Goal: Contribute content: Add original content to the website for others to see

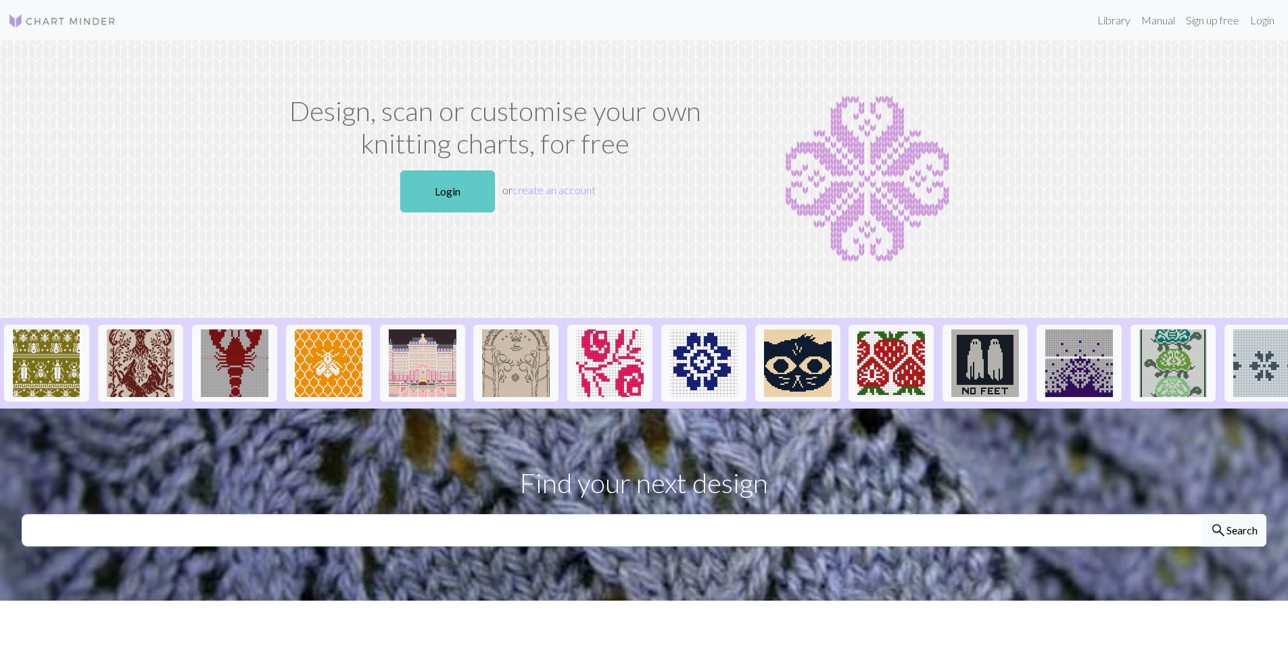
click at [434, 180] on link "Login" at bounding box center [447, 191] width 95 height 42
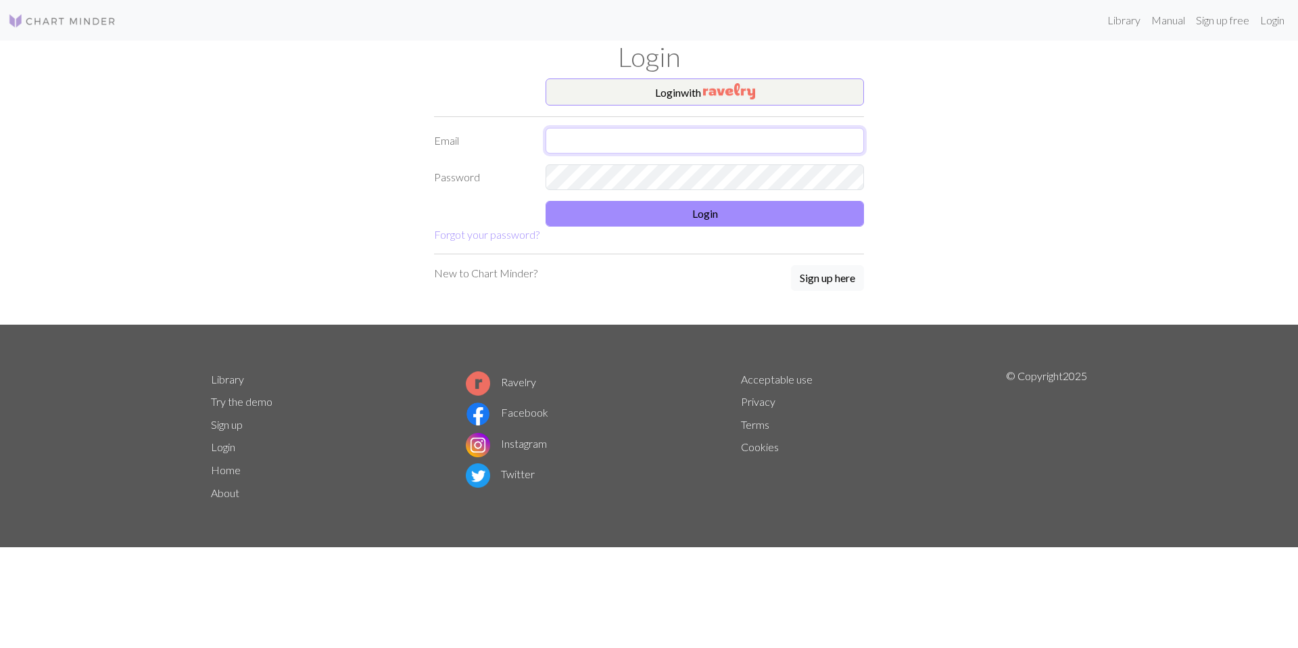
type input "thecashmeredesigner@gmail.com"
click at [630, 210] on button "Login" at bounding box center [704, 214] width 318 height 26
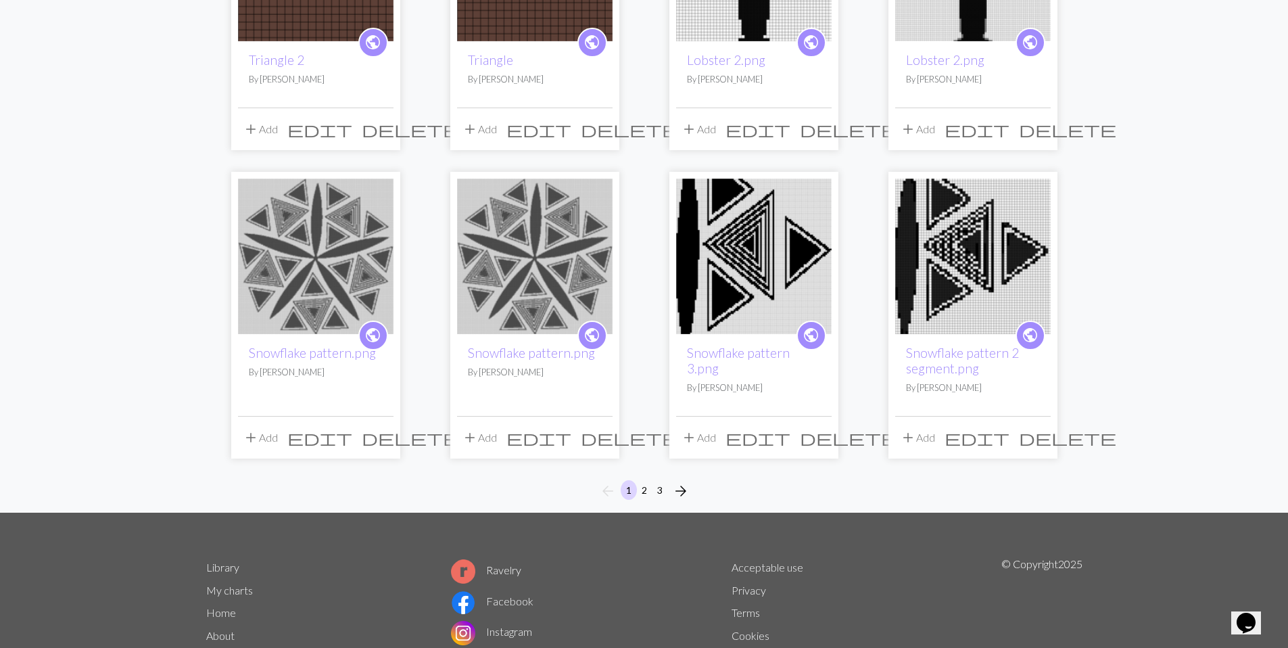
scroll to position [990, 0]
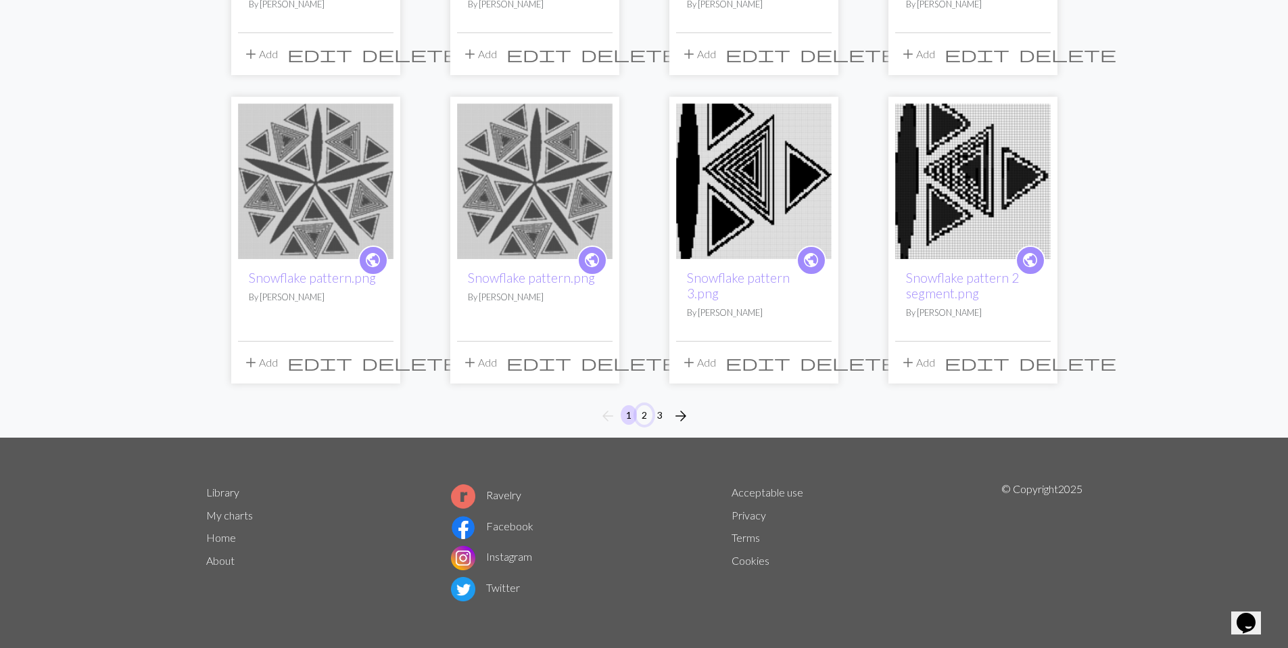
click at [650, 413] on button "2" at bounding box center [644, 415] width 16 height 20
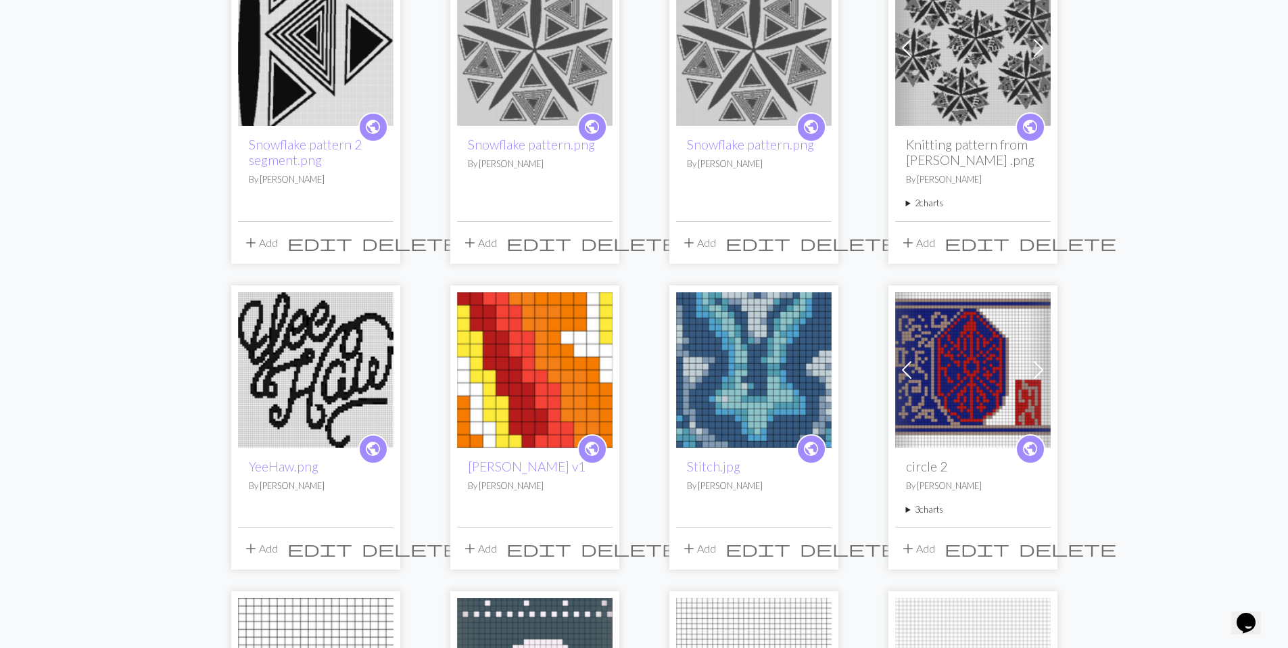
scroll to position [214, 0]
click at [514, 369] on img at bounding box center [534, 368] width 155 height 155
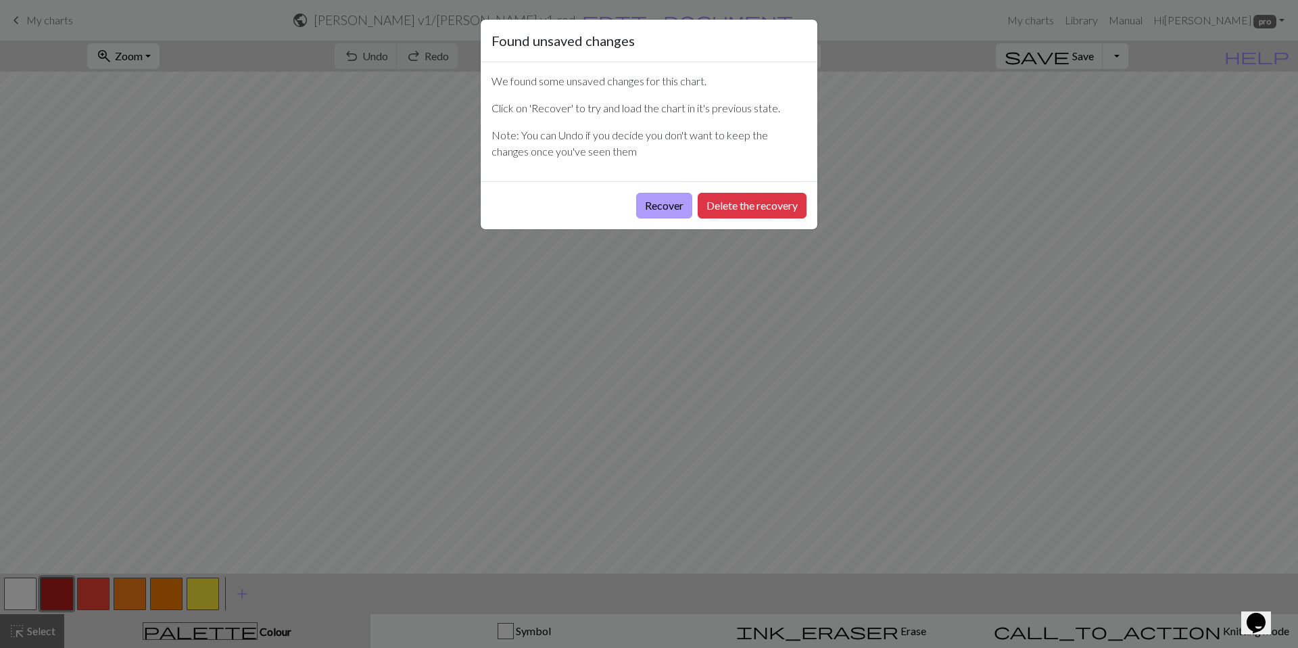
click at [670, 210] on button "Recover" at bounding box center [664, 206] width 56 height 26
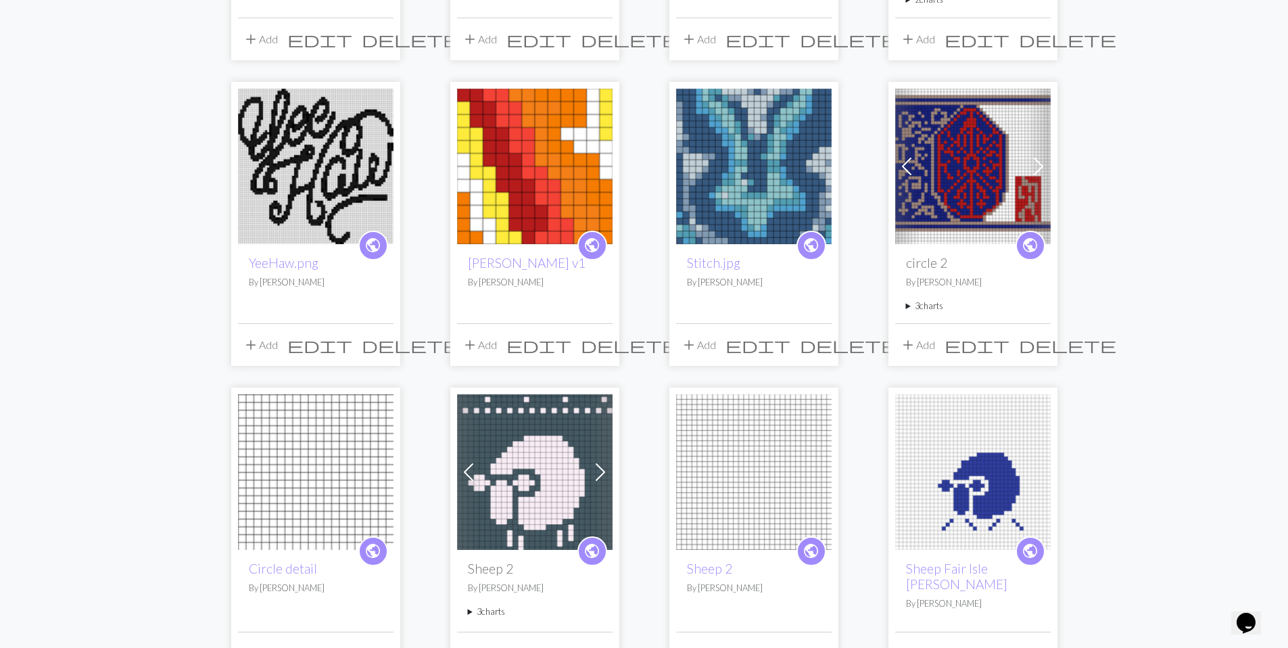
scroll to position [372, 0]
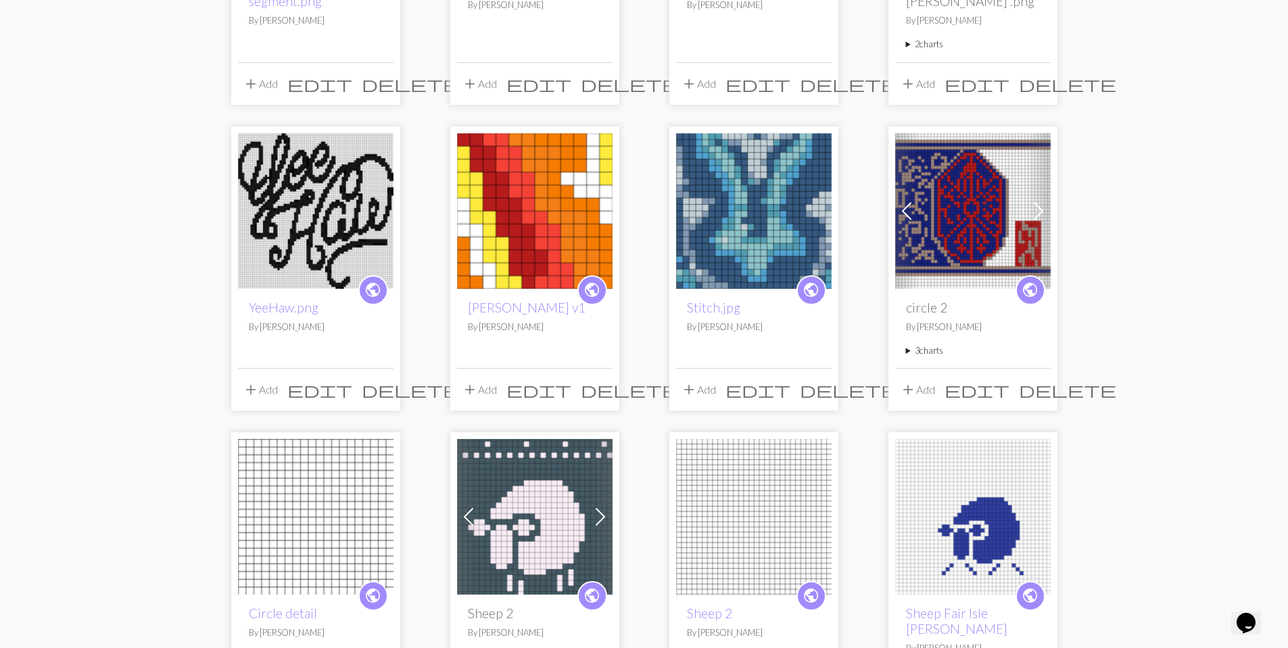
click at [543, 239] on img at bounding box center [534, 210] width 155 height 155
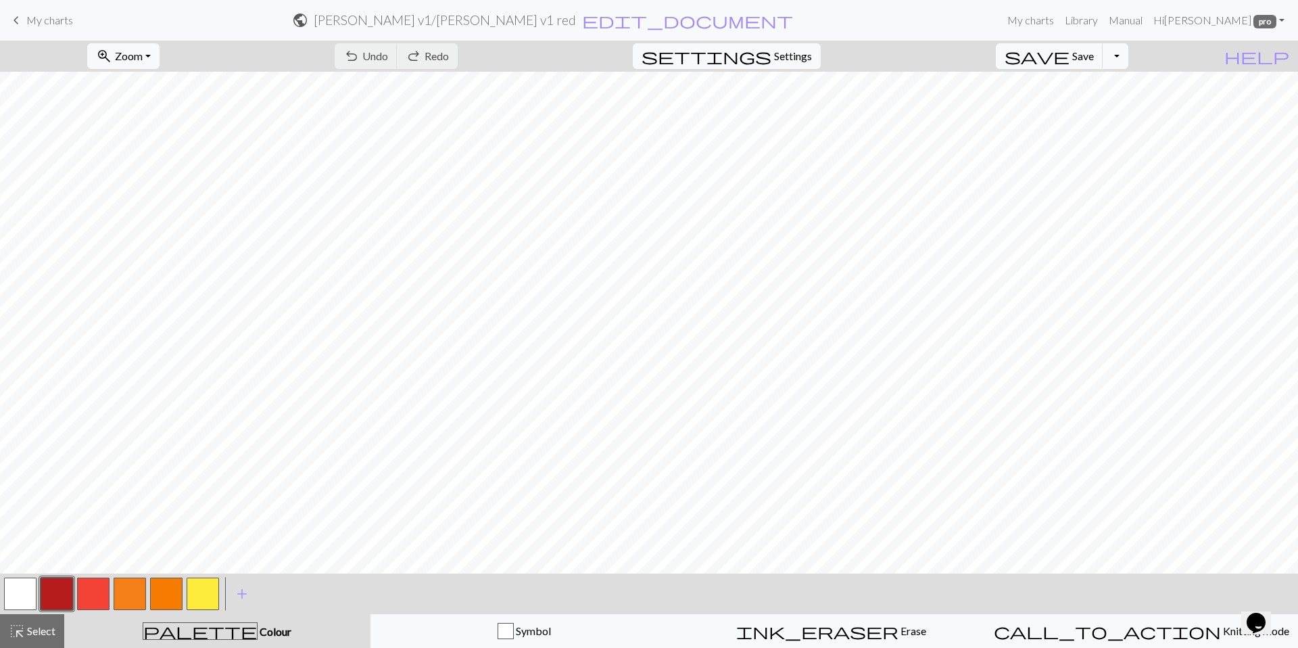
click at [22, 22] on span "keyboard_arrow_left" at bounding box center [16, 20] width 16 height 19
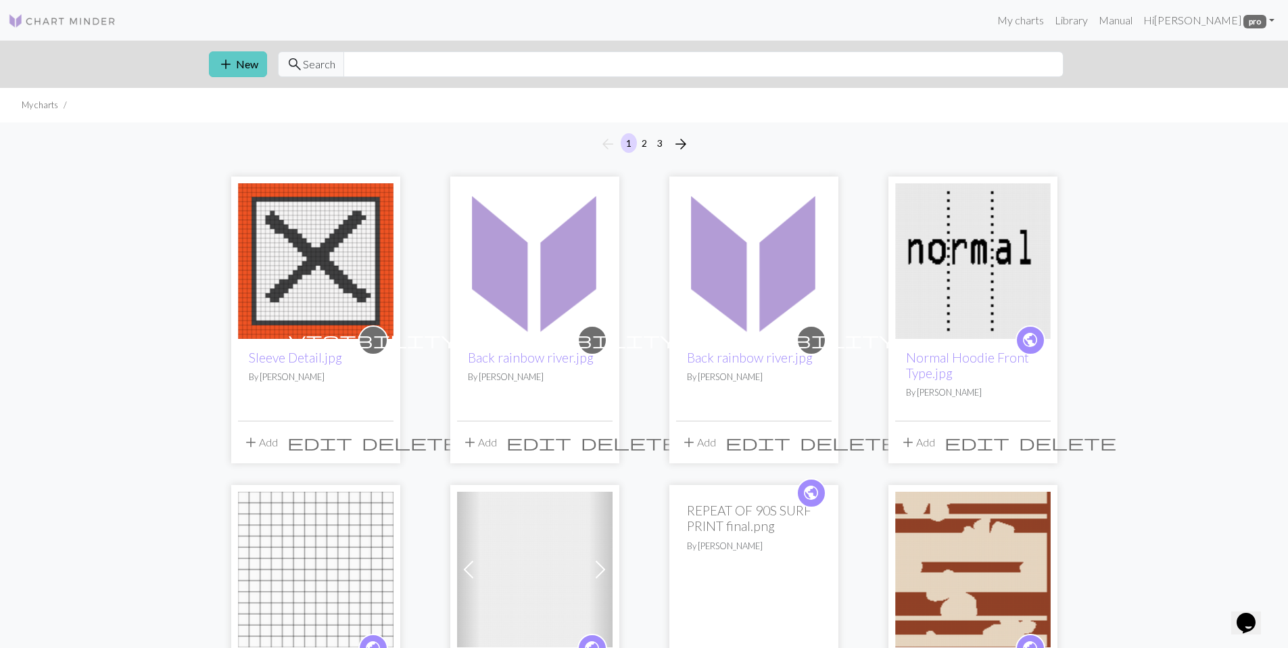
click at [233, 68] on button "add New" at bounding box center [238, 64] width 58 height 26
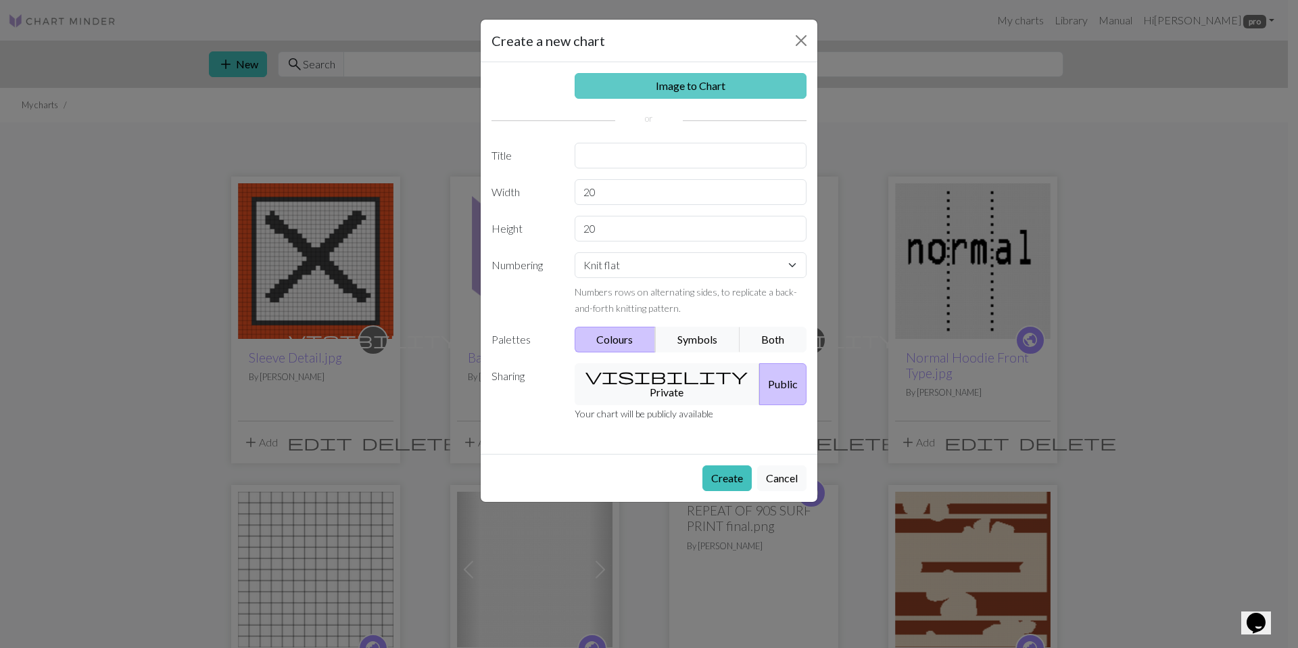
click at [595, 78] on link "Image to Chart" at bounding box center [691, 86] width 233 height 26
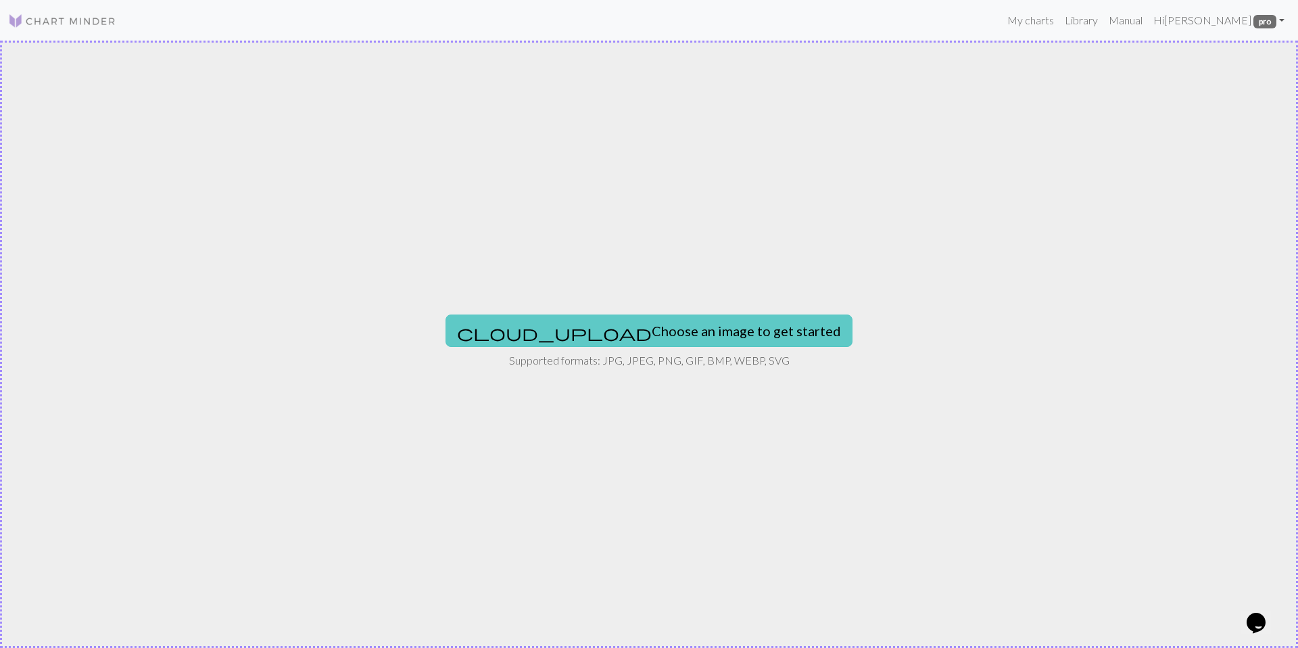
click at [589, 326] on button "cloud_upload Choose an image to get started" at bounding box center [648, 330] width 407 height 32
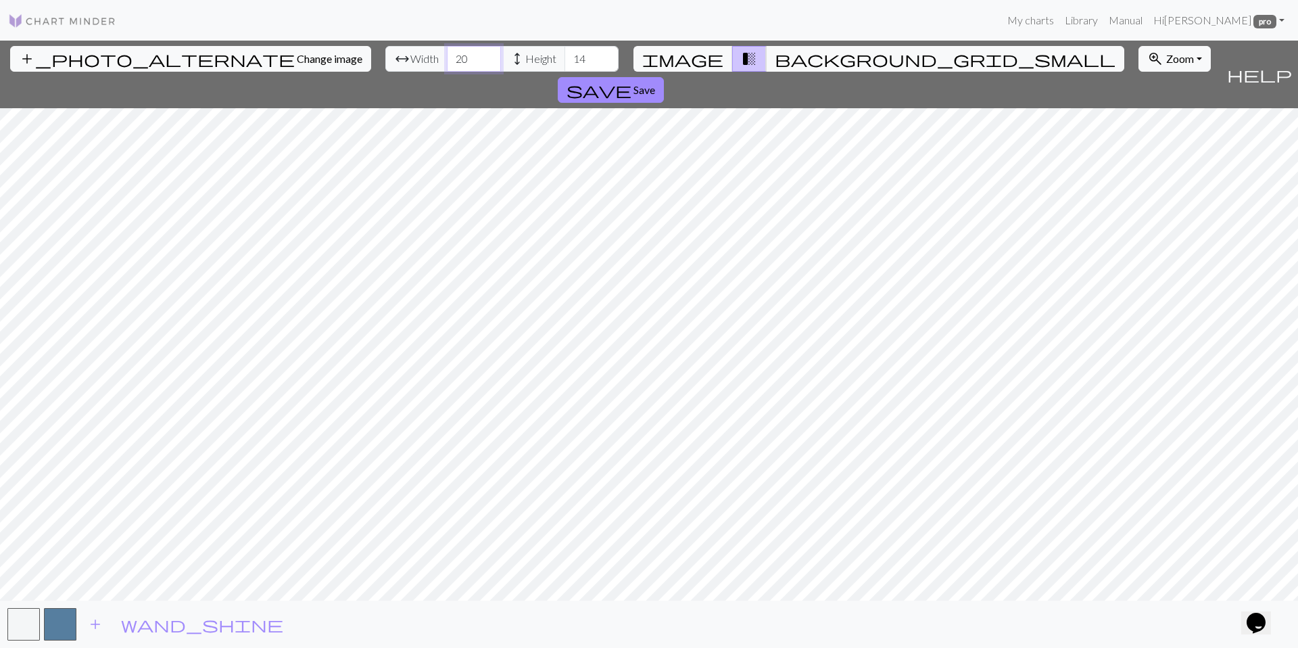
drag, startPoint x: 396, startPoint y: 62, endPoint x: 387, endPoint y: 63, distance: 8.9
click at [447, 63] on input "20" at bounding box center [474, 59] width 54 height 26
type input "40"
drag, startPoint x: 513, startPoint y: 59, endPoint x: 501, endPoint y: 61, distance: 12.2
click at [564, 61] on input "14" at bounding box center [591, 59] width 54 height 26
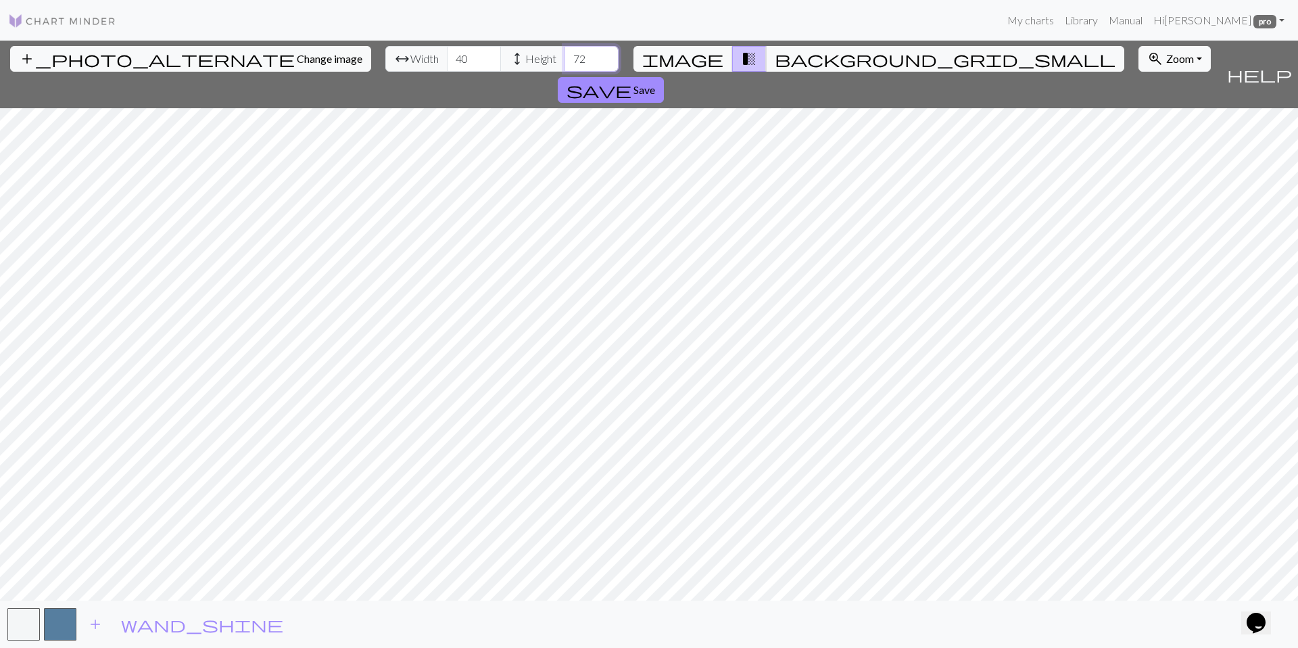
type input "72"
click at [631, 80] on span "save" at bounding box center [598, 89] width 65 height 19
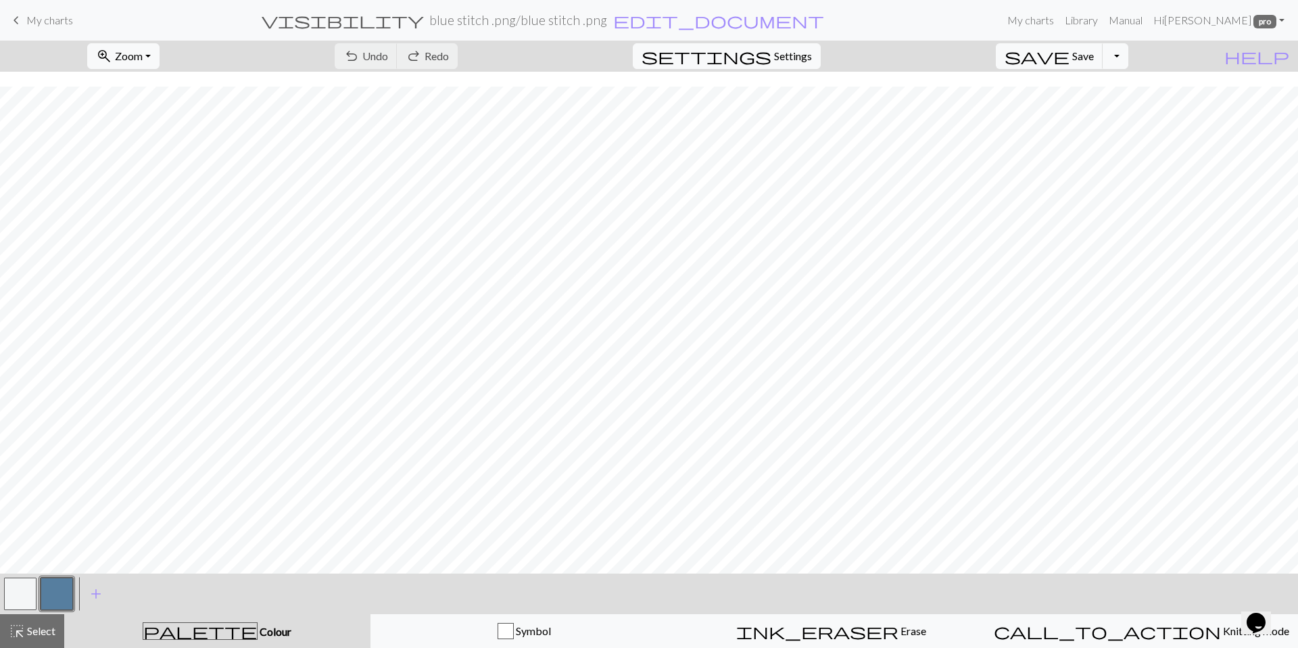
scroll to position [83, 0]
click at [443, 57] on div "undo Undo Undo redo Redo Redo" at bounding box center [395, 56] width 143 height 31
click at [49, 26] on link "keyboard_arrow_left My charts" at bounding box center [40, 20] width 65 height 23
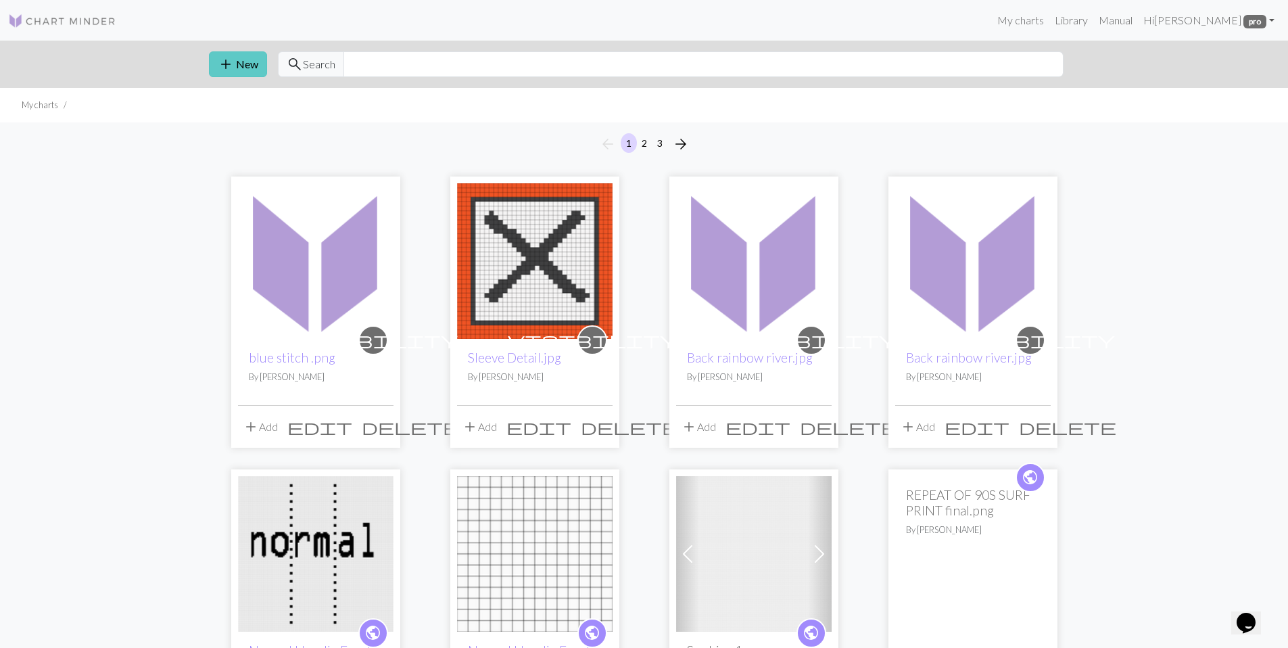
click at [238, 62] on button "add New" at bounding box center [238, 64] width 58 height 26
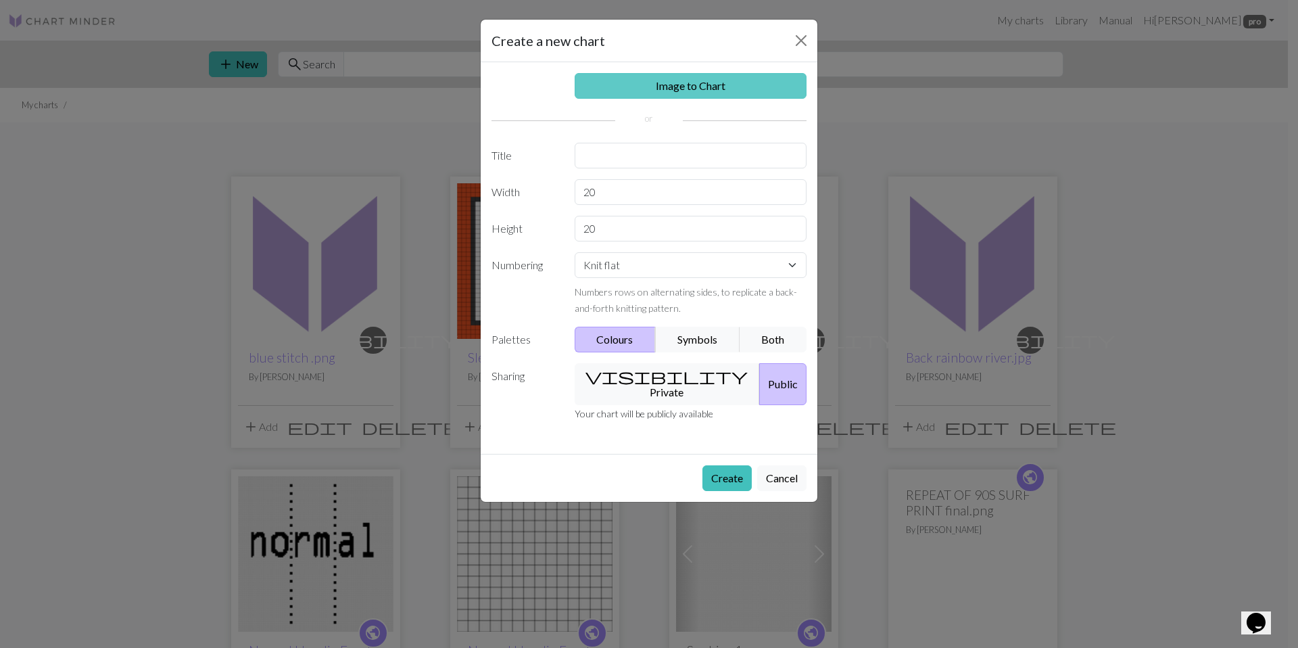
click at [635, 83] on link "Image to Chart" at bounding box center [691, 86] width 233 height 26
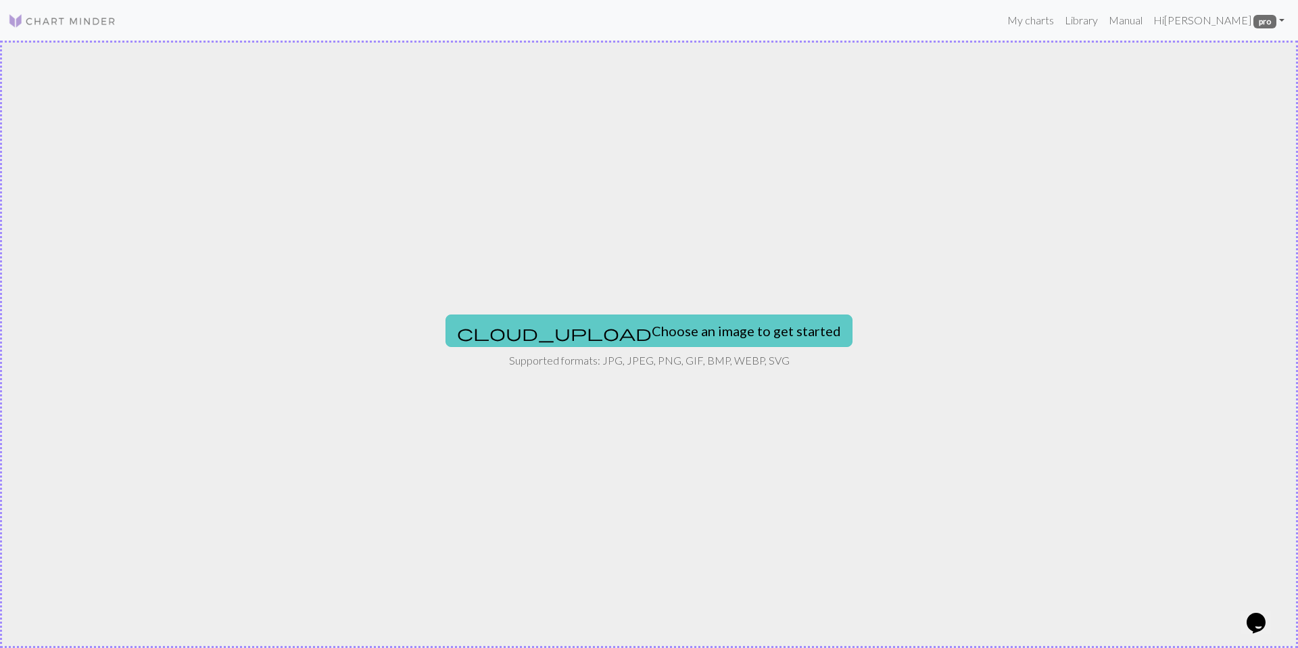
click at [606, 337] on button "cloud_upload Choose an image to get started" at bounding box center [648, 330] width 407 height 32
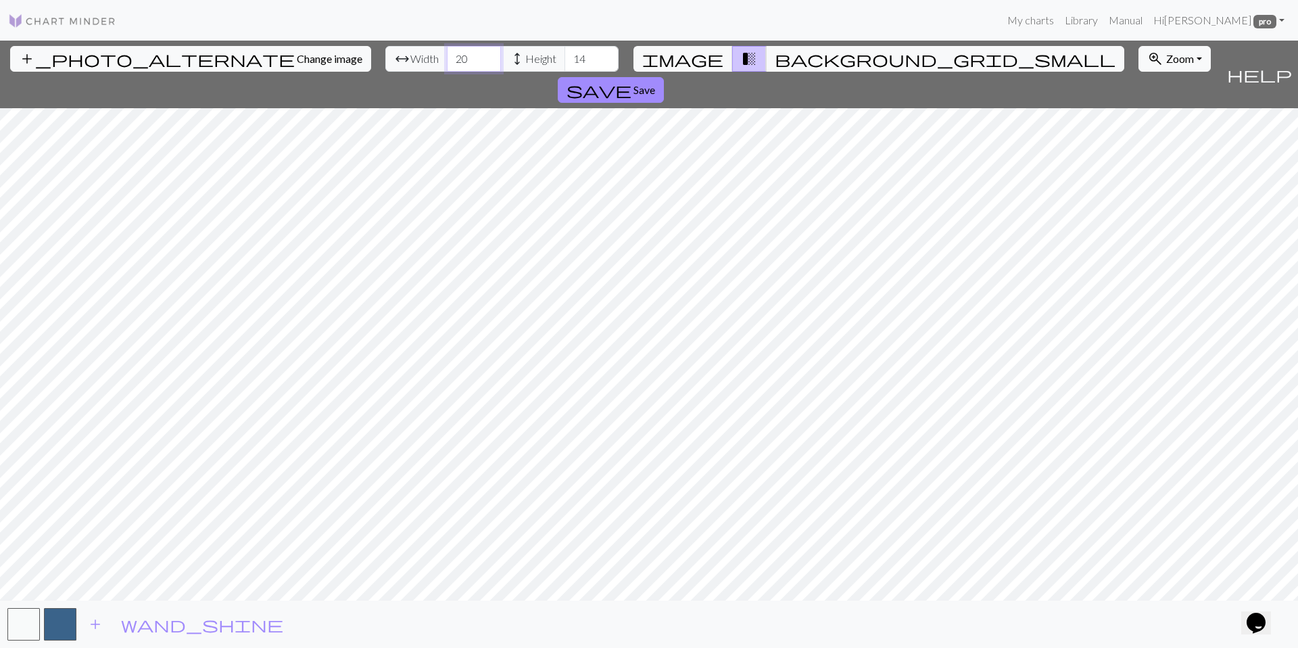
drag, startPoint x: 402, startPoint y: 54, endPoint x: 386, endPoint y: 62, distance: 17.8
click at [447, 62] on input "20" at bounding box center [474, 59] width 54 height 26
type input "40"
type input "72"
drag, startPoint x: 399, startPoint y: 62, endPoint x: 385, endPoint y: 63, distance: 14.9
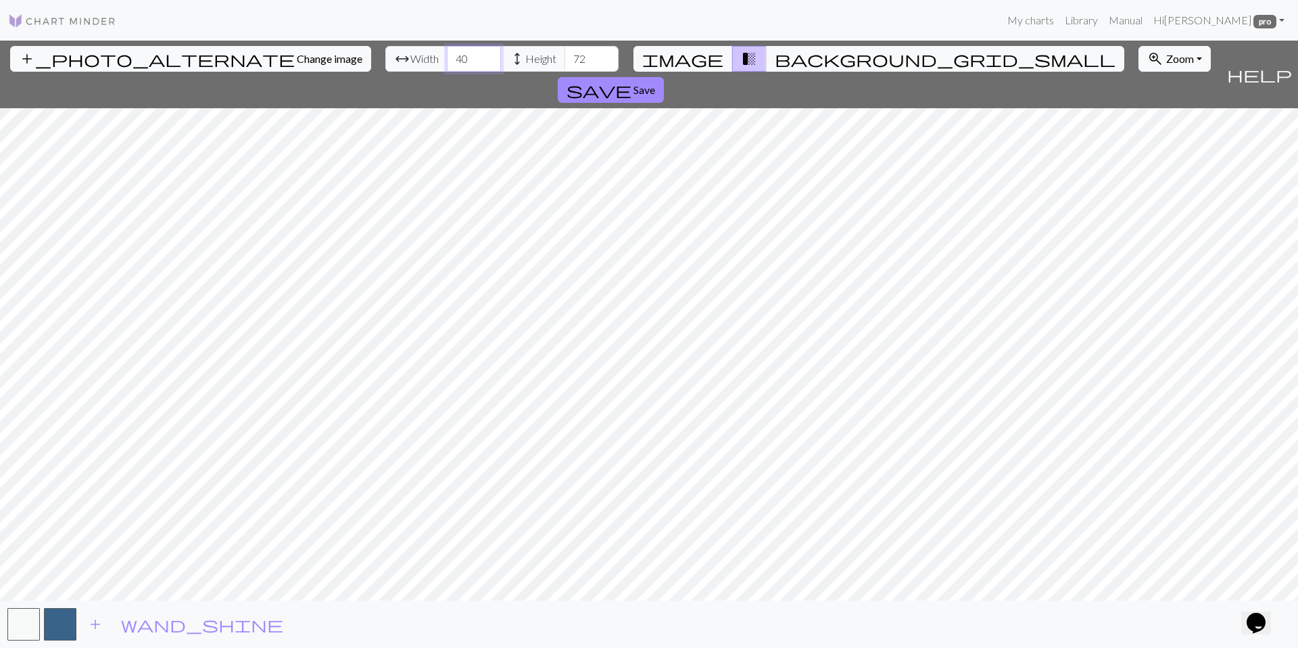
click at [447, 63] on input "40" at bounding box center [474, 59] width 54 height 26
type input "50"
drag, startPoint x: 401, startPoint y: 63, endPoint x: 386, endPoint y: 62, distance: 15.6
click at [447, 62] on input "50" at bounding box center [474, 59] width 54 height 26
click at [122, 620] on span "wand_shine" at bounding box center [202, 623] width 162 height 19
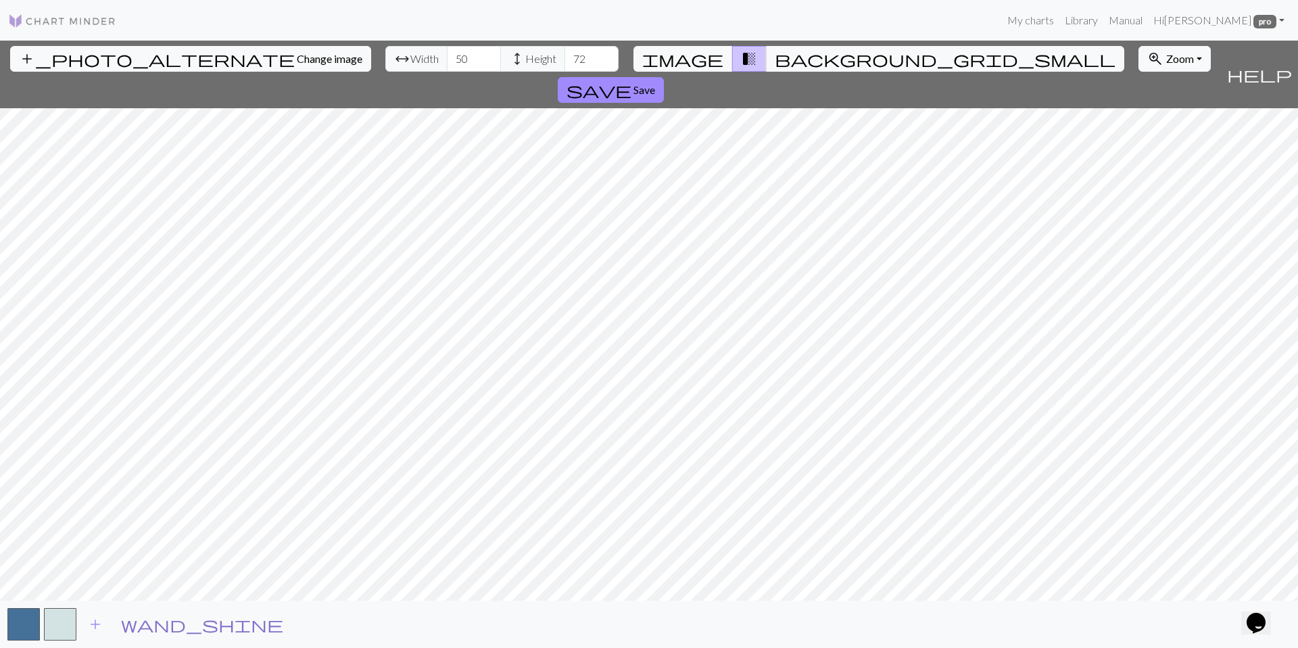
click at [128, 627] on span "wand_shine" at bounding box center [202, 623] width 162 height 19
click at [77, 620] on div "add wand_shine" at bounding box center [649, 623] width 1298 height 47
click at [72, 623] on button "button" at bounding box center [60, 624] width 32 height 32
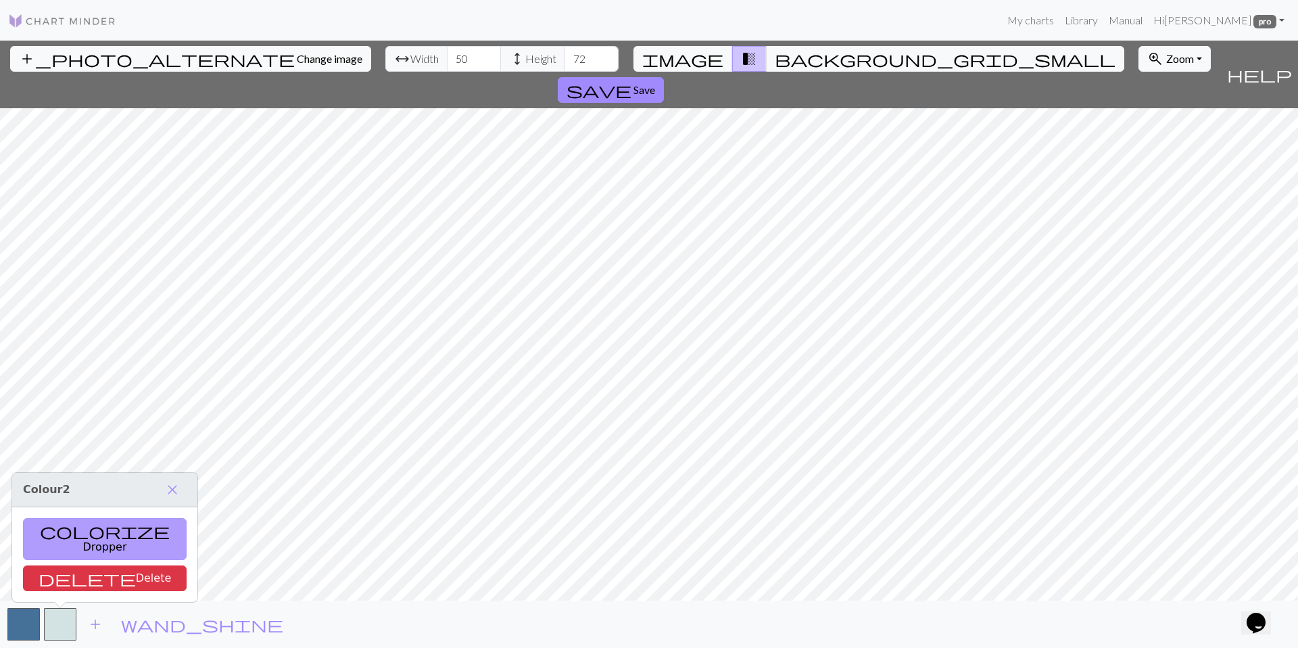
click at [71, 546] on button "colorize Dropper" at bounding box center [105, 539] width 164 height 42
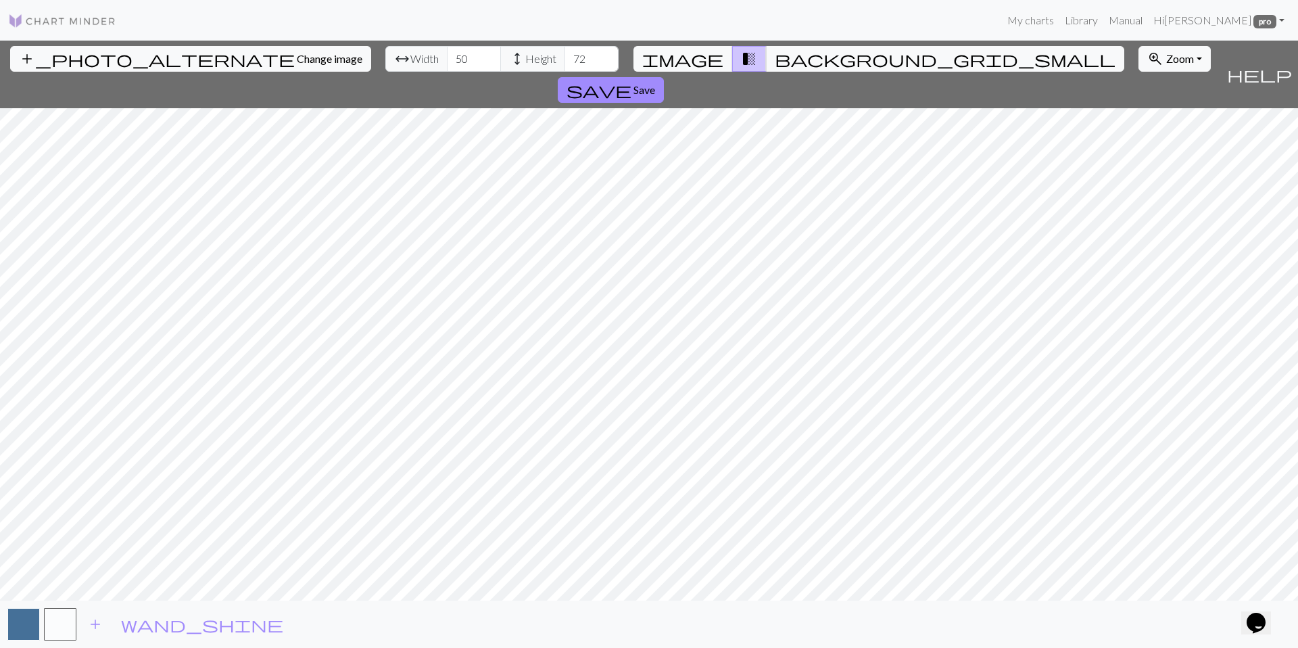
click at [18, 631] on button "button" at bounding box center [23, 624] width 32 height 32
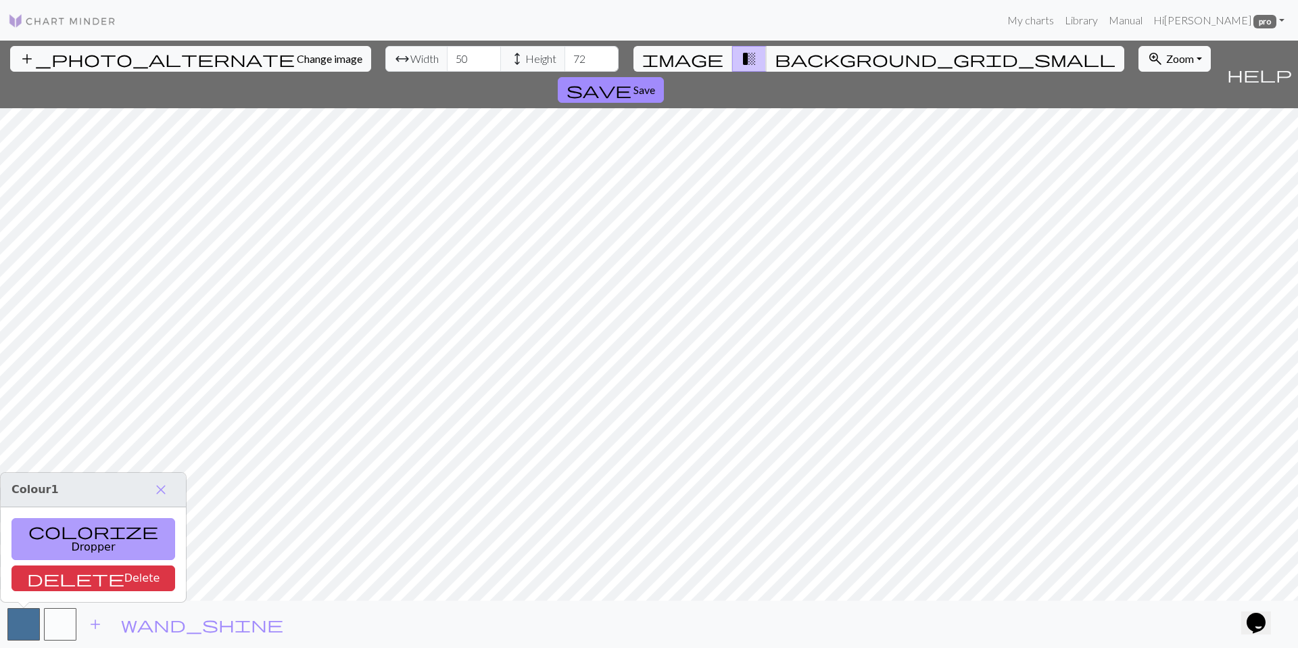
click at [52, 550] on button "colorize Dropper" at bounding box center [93, 539] width 164 height 42
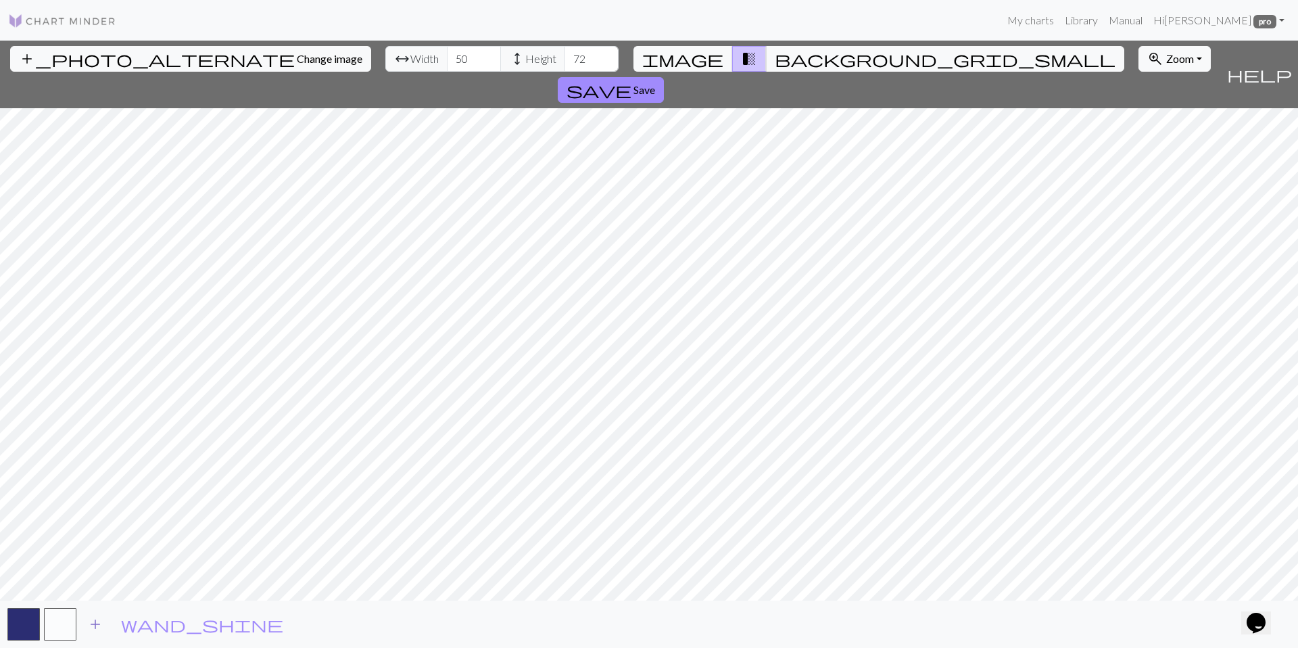
click at [89, 635] on button "add" at bounding box center [95, 624] width 34 height 26
click at [106, 618] on button "button" at bounding box center [96, 624] width 32 height 32
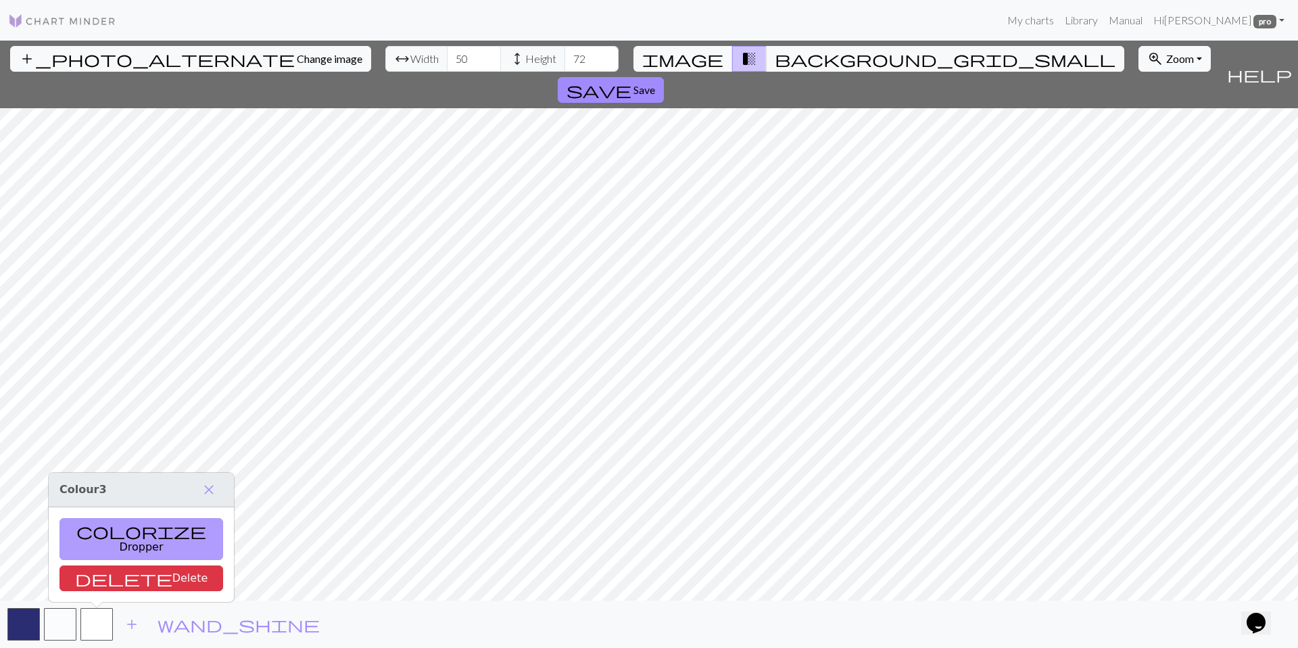
click at [111, 549] on button "colorize Dropper" at bounding box center [141, 539] width 164 height 42
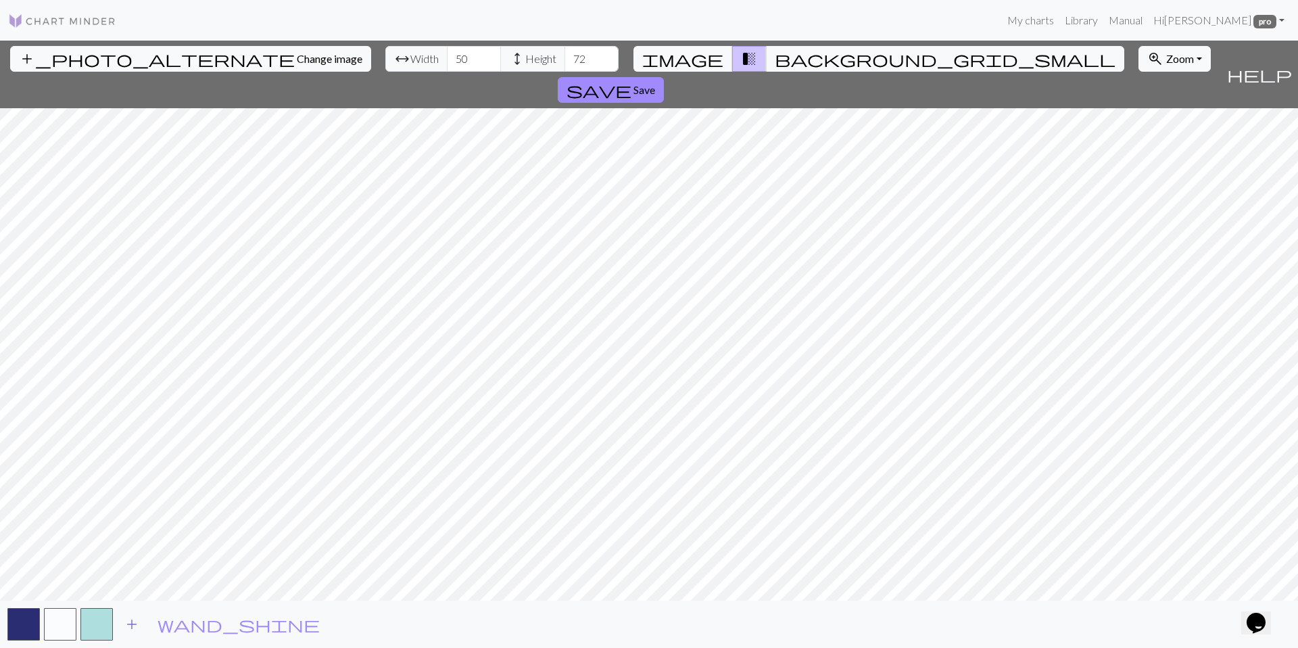
click at [129, 626] on span "add" at bounding box center [132, 623] width 16 height 19
click at [139, 618] on button "button" at bounding box center [133, 624] width 32 height 32
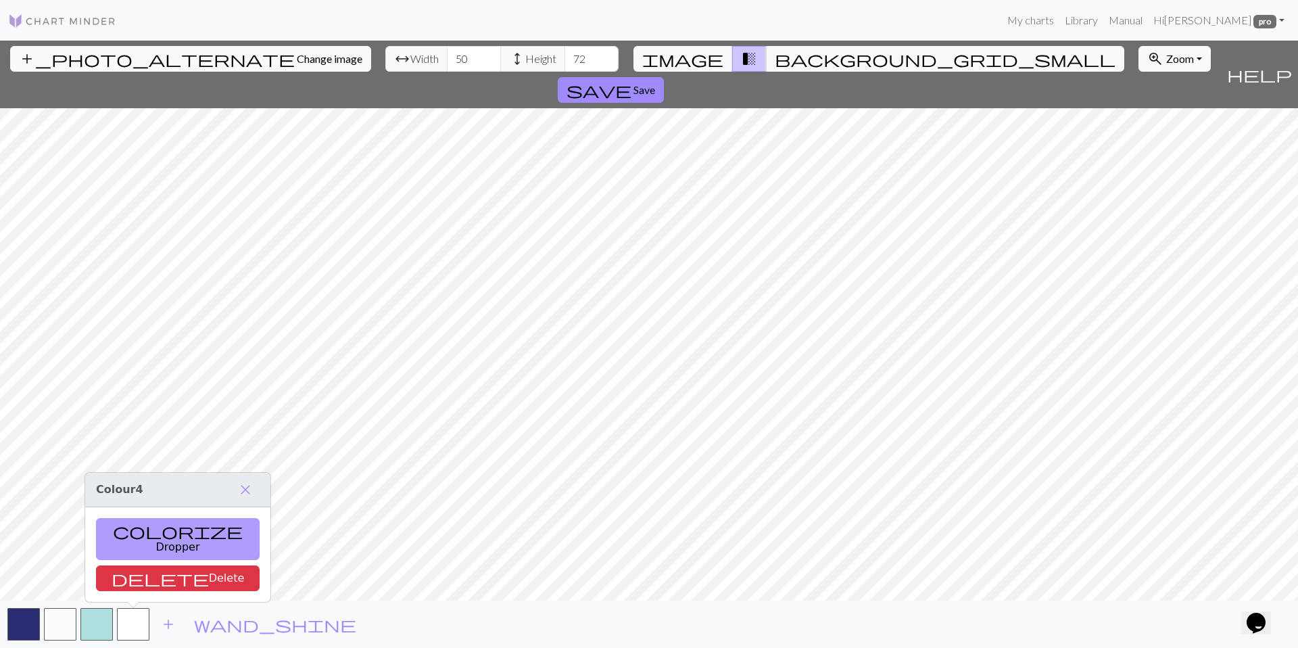
click at [151, 550] on button "colorize Dropper" at bounding box center [178, 539] width 164 height 42
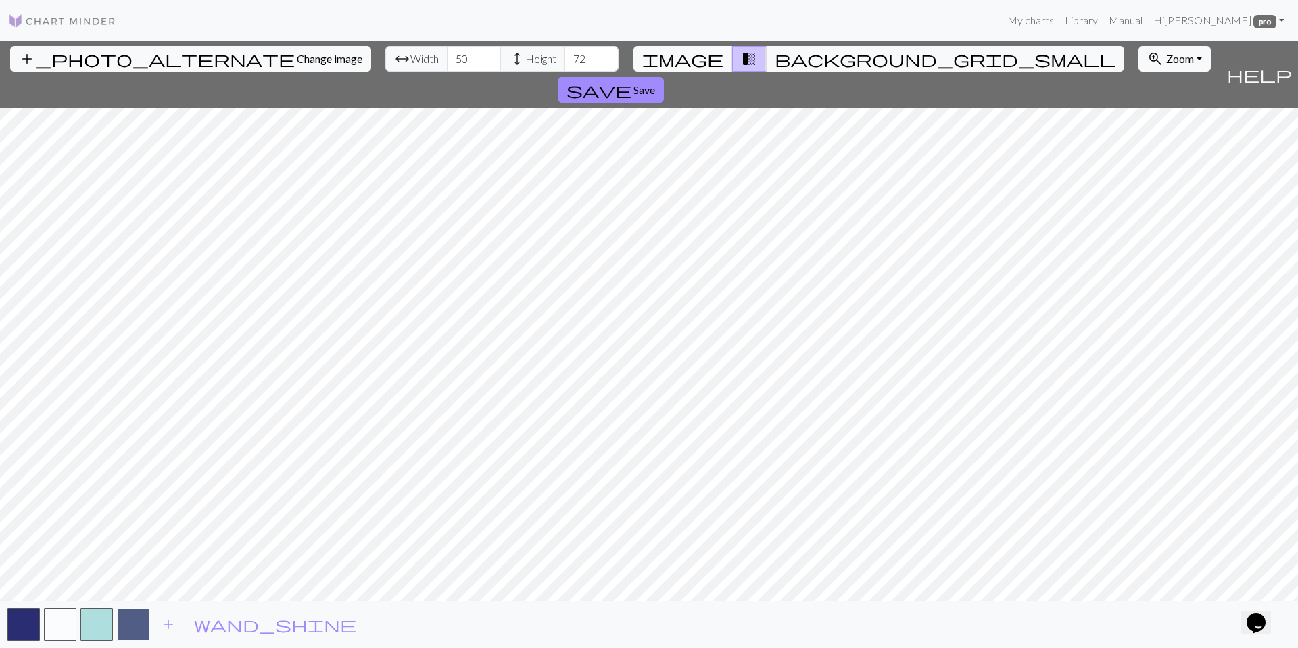
click at [135, 623] on button "button" at bounding box center [133, 624] width 32 height 32
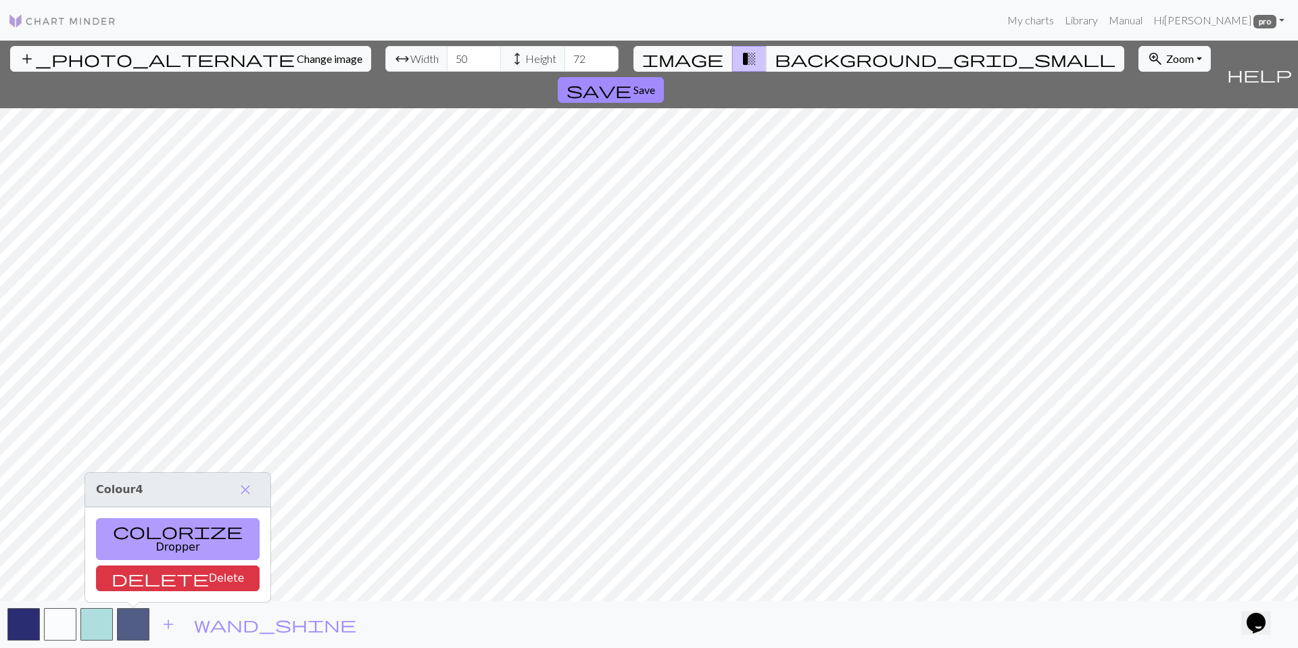
click at [139, 540] on button "colorize Dropper" at bounding box center [178, 539] width 164 height 42
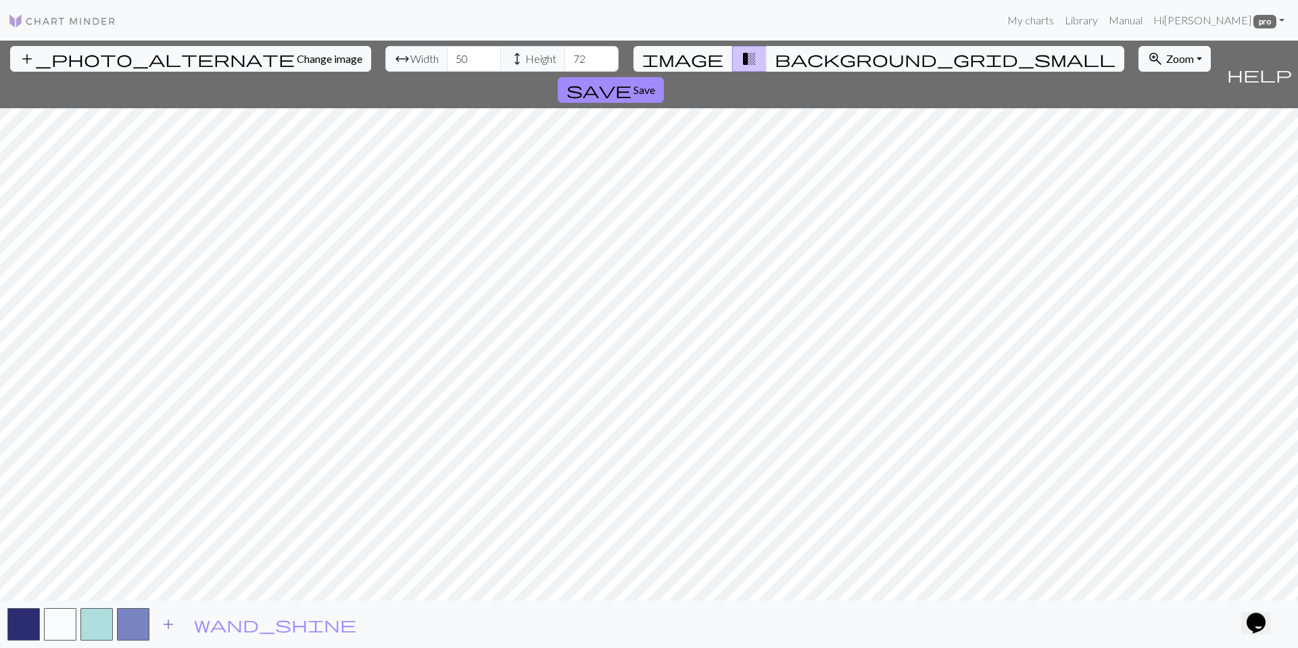
click at [160, 625] on span "add" at bounding box center [168, 623] width 16 height 19
click at [180, 625] on button "button" at bounding box center [169, 624] width 32 height 32
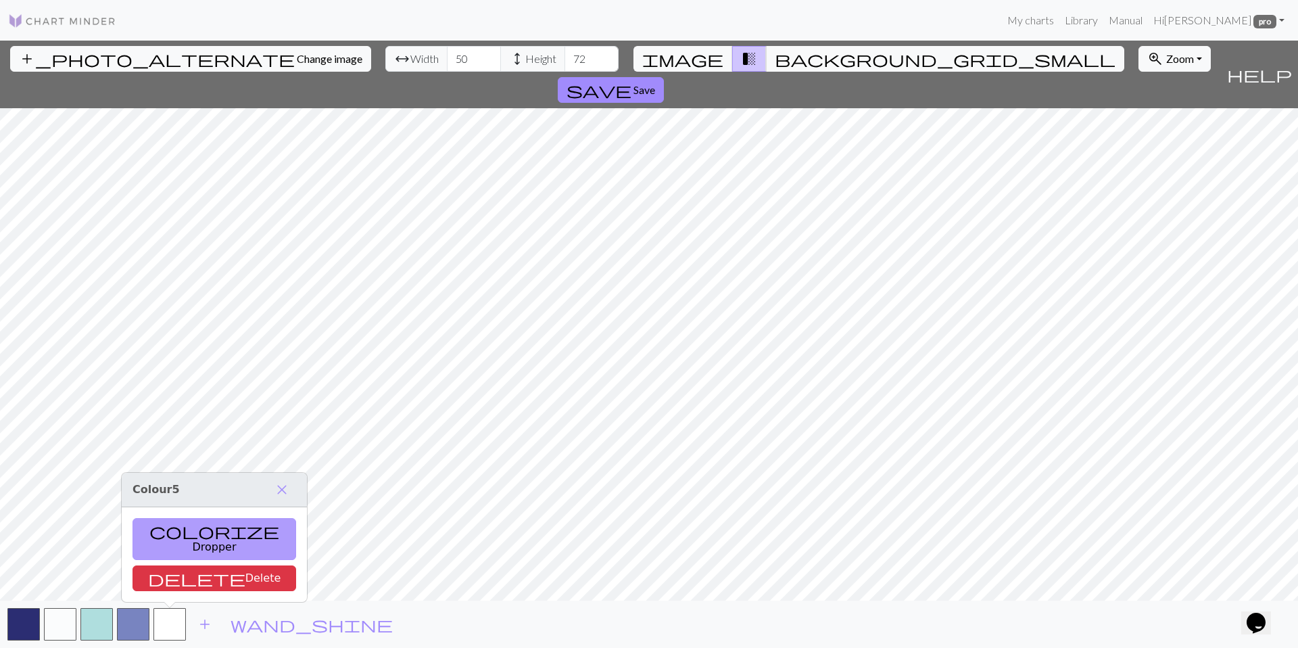
click at [192, 549] on button "colorize Dropper" at bounding box center [214, 539] width 164 height 42
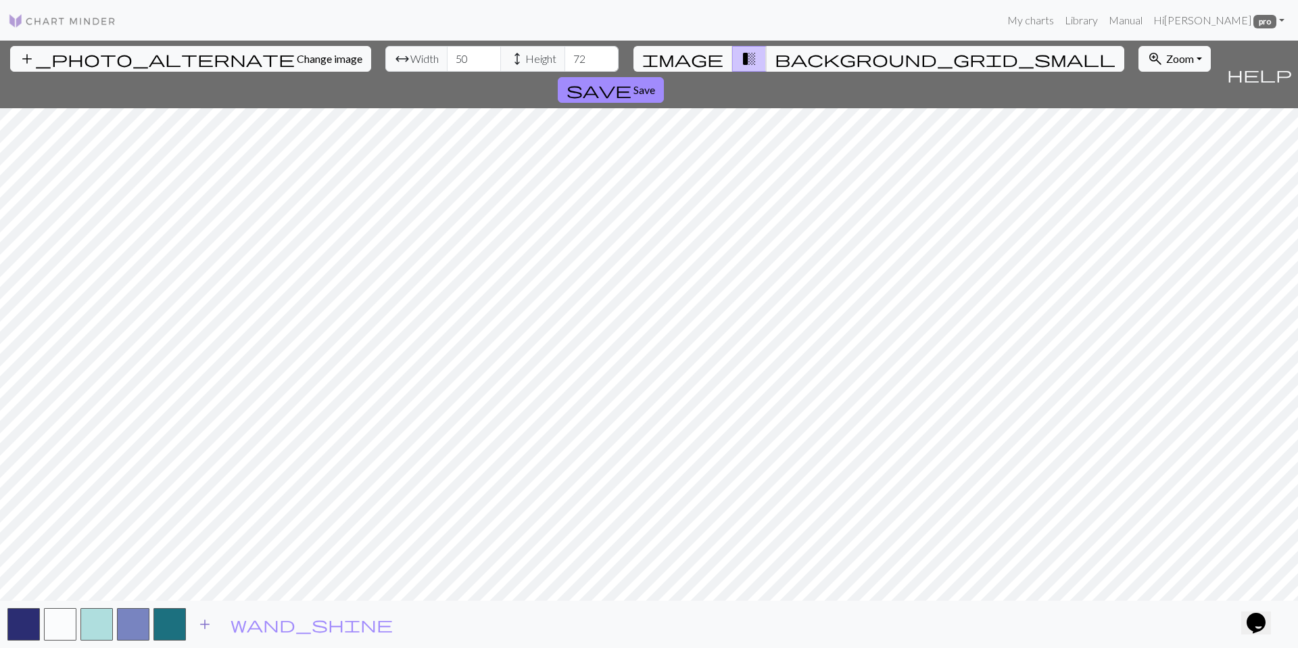
click at [204, 627] on span "add" at bounding box center [205, 623] width 16 height 19
click at [176, 630] on button "button" at bounding box center [169, 624] width 32 height 32
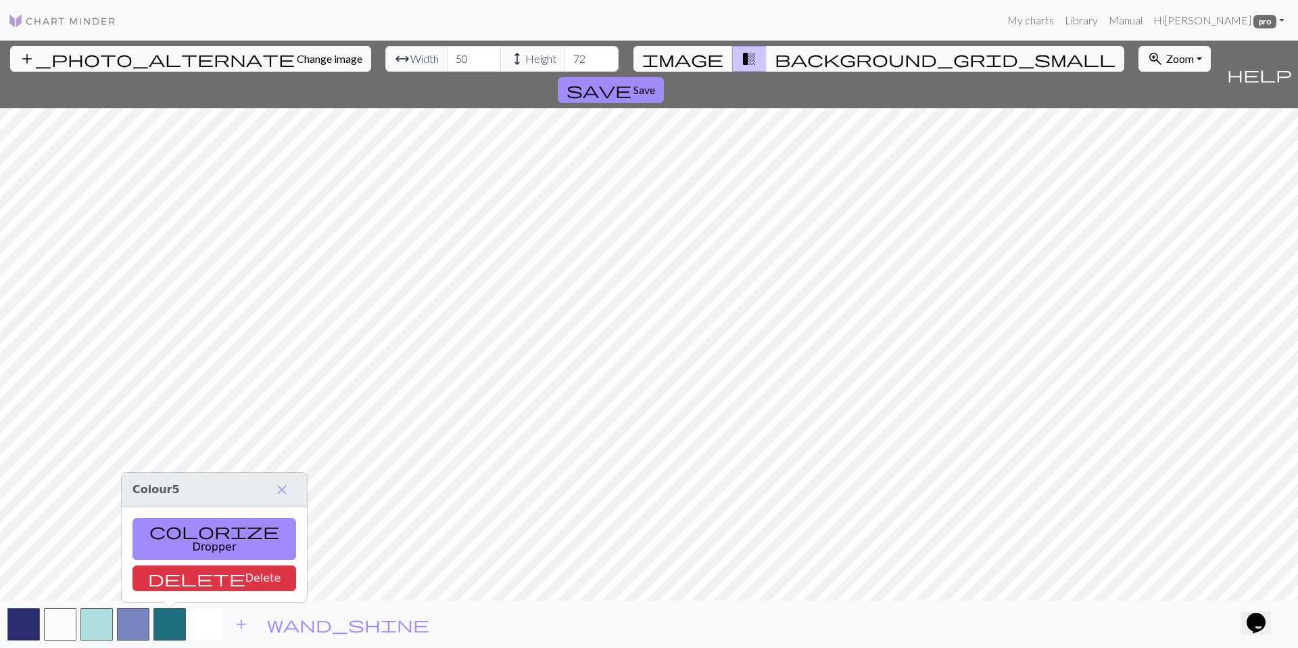
click at [200, 627] on button "button" at bounding box center [206, 624] width 32 height 32
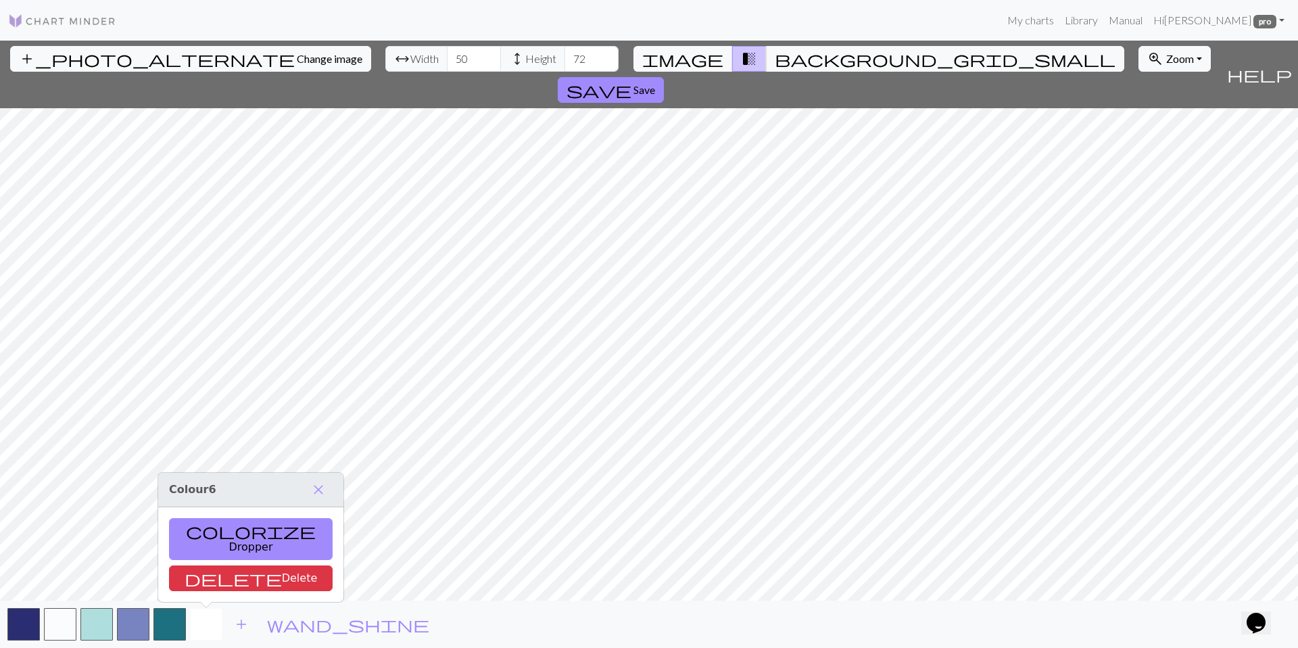
click at [205, 625] on button "button" at bounding box center [206, 624] width 32 height 32
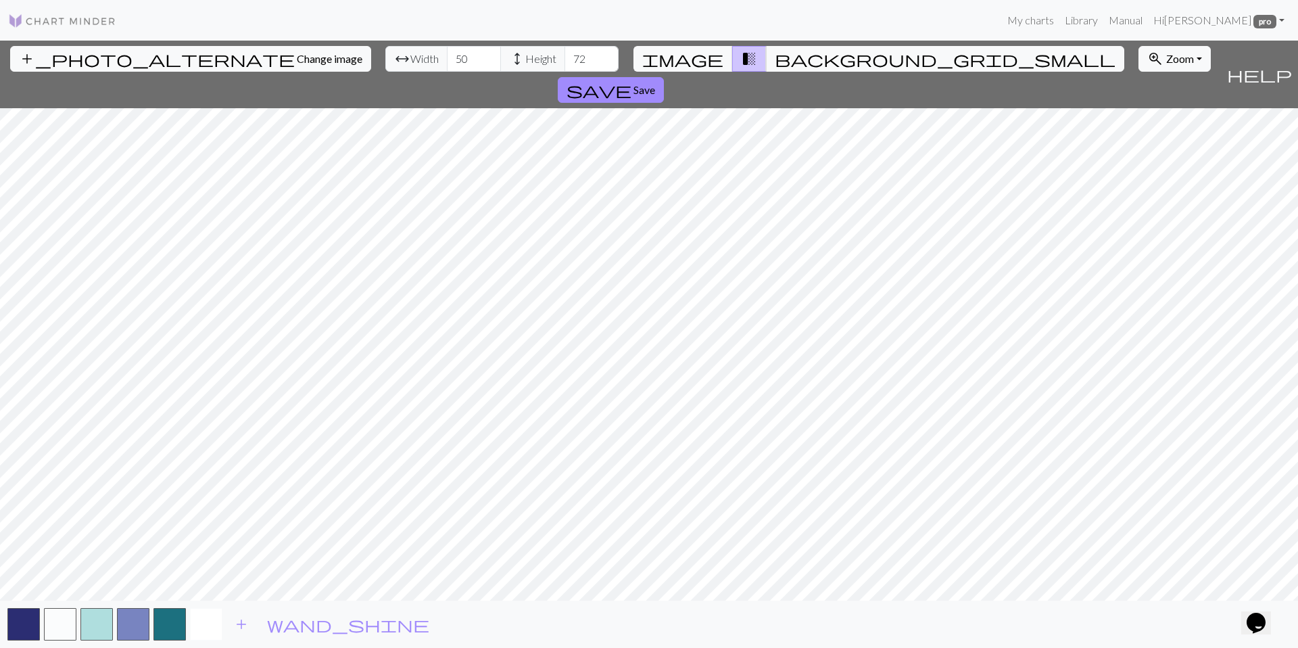
click at [196, 627] on button "button" at bounding box center [206, 624] width 32 height 32
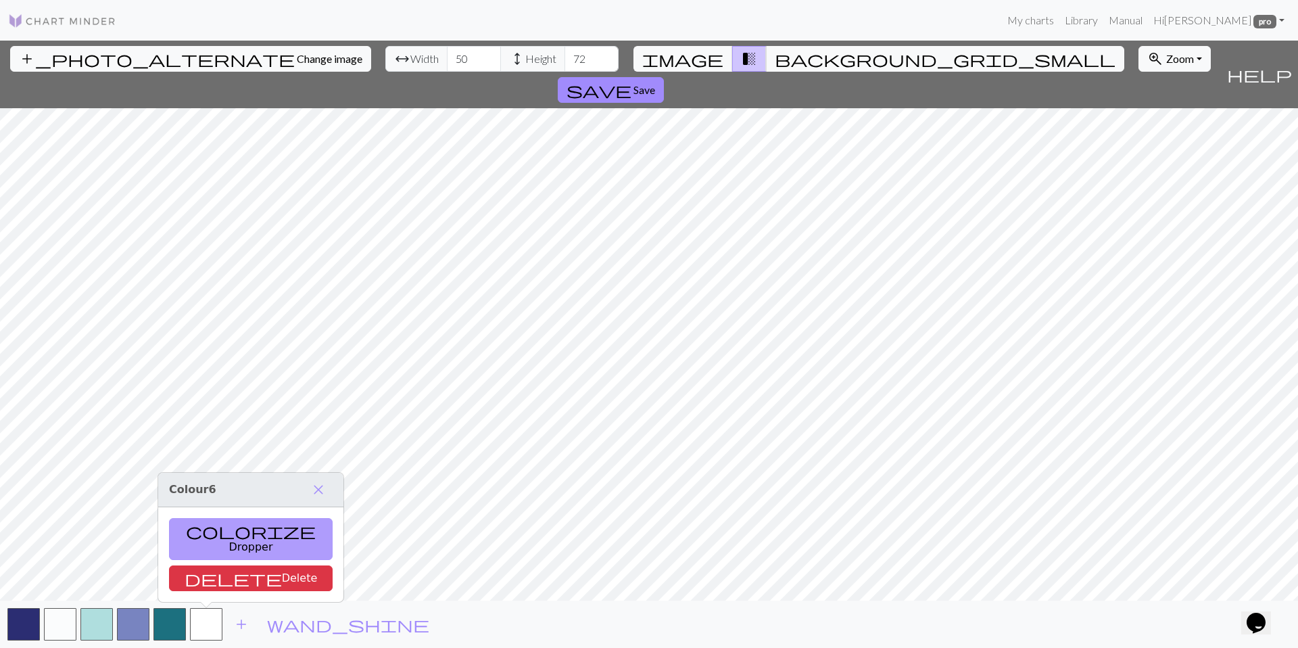
click at [193, 540] on span "colorize" at bounding box center [251, 530] width 130 height 19
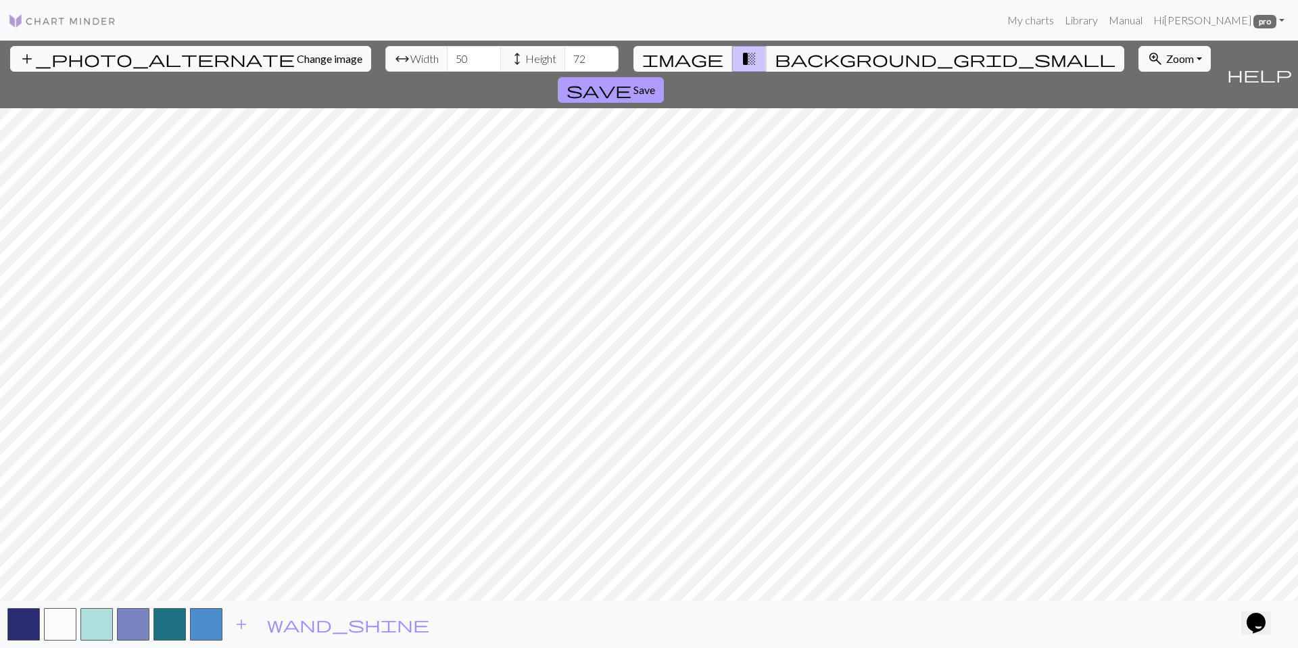
click at [631, 80] on span "save" at bounding box center [598, 89] width 65 height 19
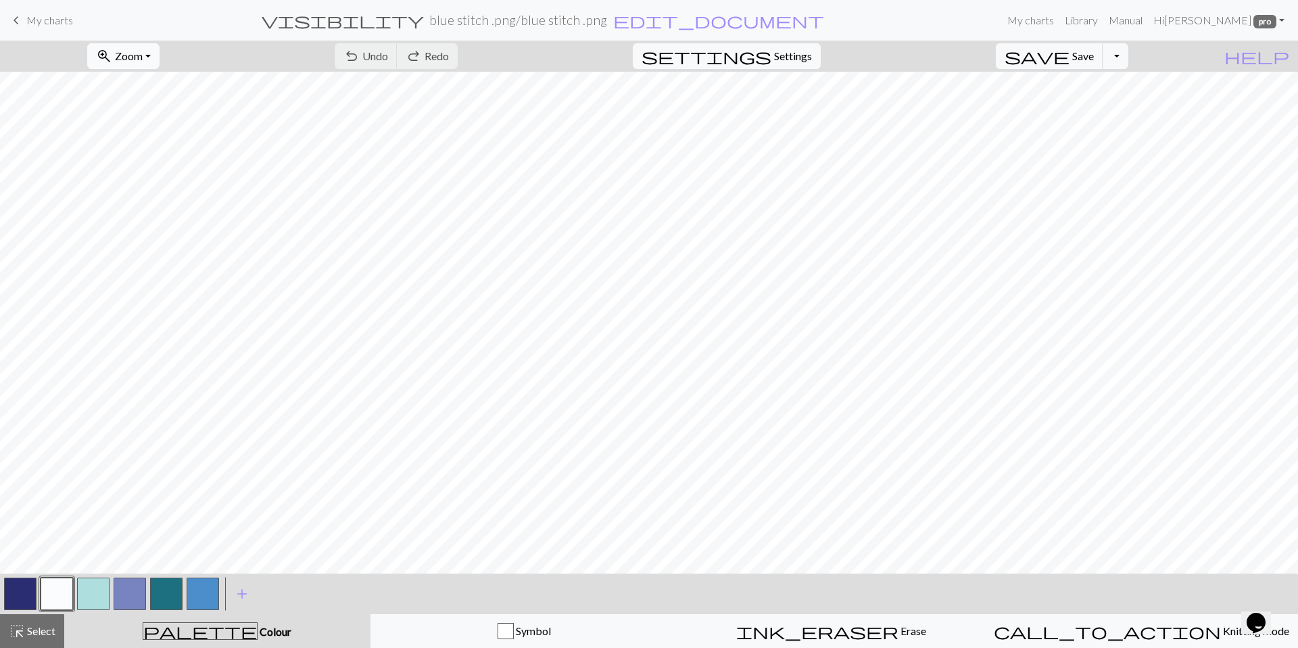
click at [160, 53] on button "zoom_in Zoom Zoom" at bounding box center [123, 56] width 72 height 26
click at [173, 89] on button "Fit all" at bounding box center [141, 86] width 107 height 22
click at [24, 21] on link "keyboard_arrow_left My charts" at bounding box center [40, 20] width 65 height 23
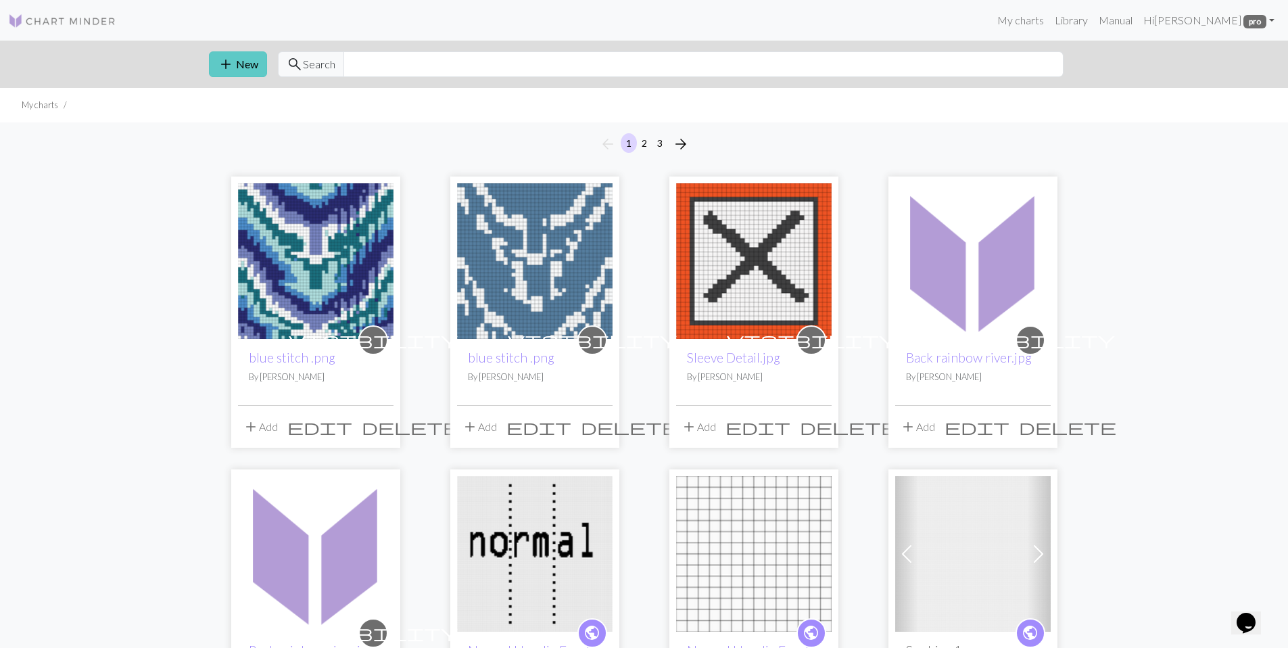
click at [227, 59] on span "add" at bounding box center [226, 64] width 16 height 19
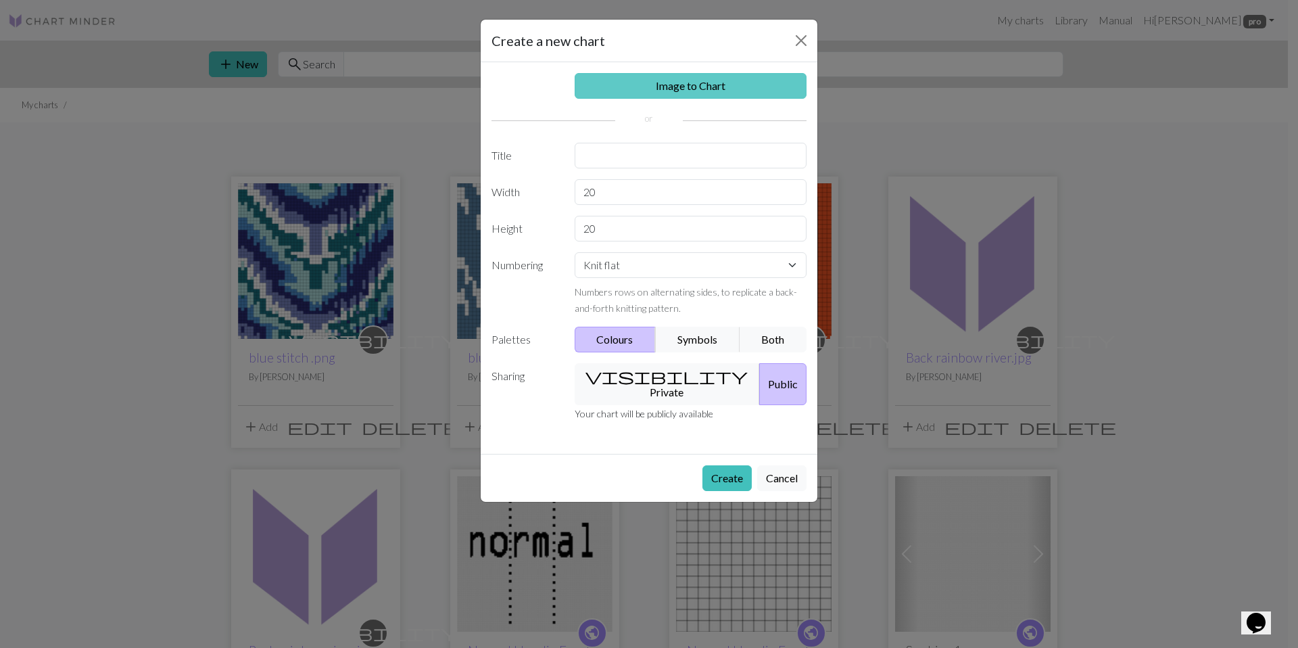
click at [626, 95] on link "Image to Chart" at bounding box center [691, 86] width 233 height 26
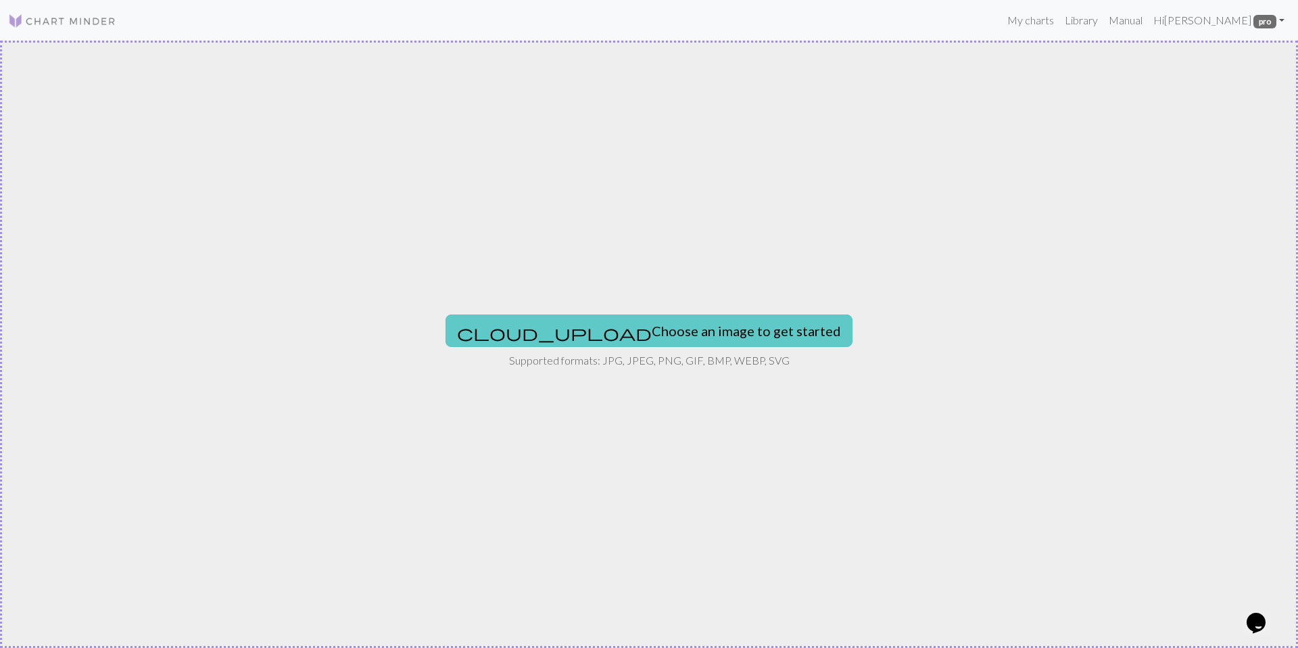
click at [619, 331] on button "cloud_upload Choose an image to get started" at bounding box center [648, 330] width 407 height 32
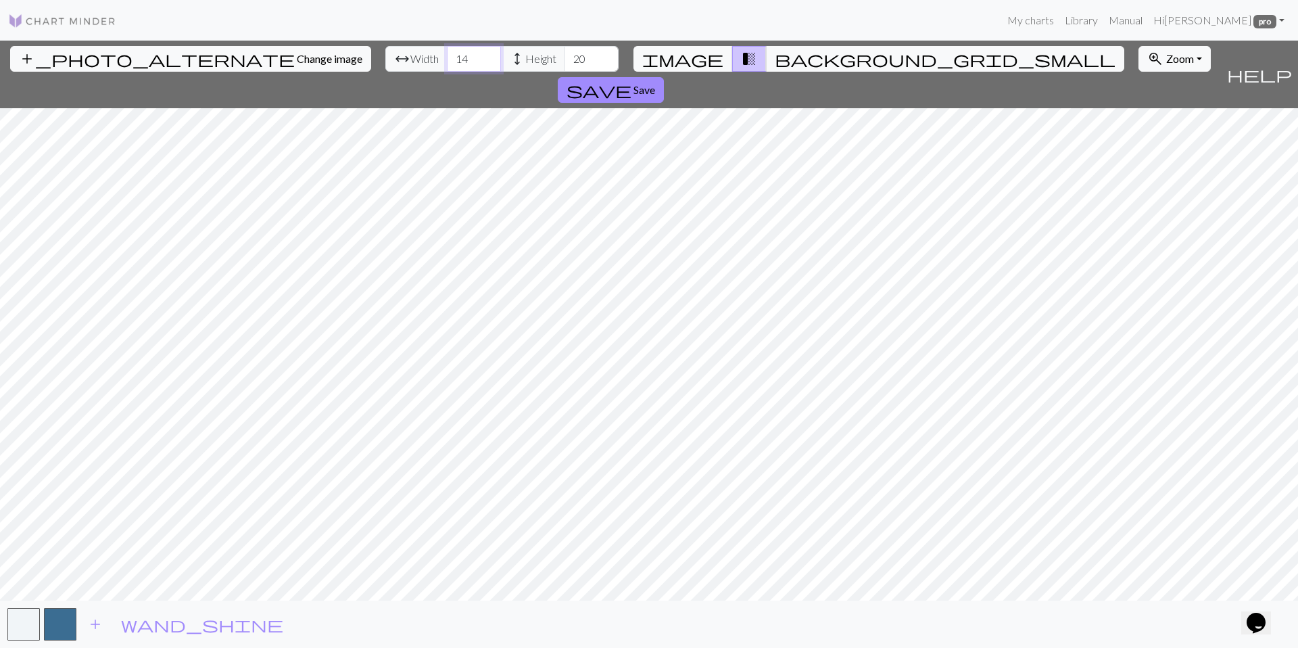
drag, startPoint x: 398, startPoint y: 61, endPoint x: 382, endPoint y: 63, distance: 16.3
click at [447, 63] on input "14" at bounding box center [474, 59] width 54 height 26
type input "12"
click at [564, 59] on input "20" at bounding box center [591, 59] width 54 height 26
drag, startPoint x: 514, startPoint y: 60, endPoint x: 504, endPoint y: 61, distance: 9.5
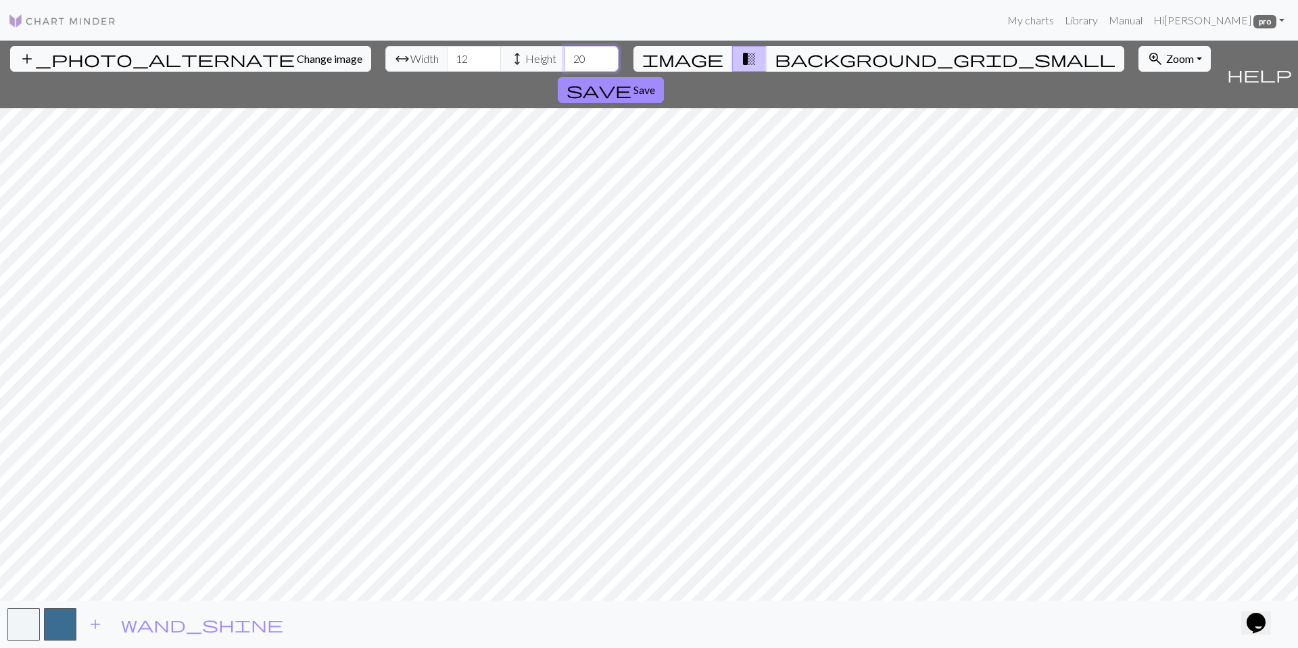
click at [564, 61] on input "20" at bounding box center [591, 59] width 54 height 26
type input "66"
click at [51, 625] on button "button" at bounding box center [60, 624] width 32 height 32
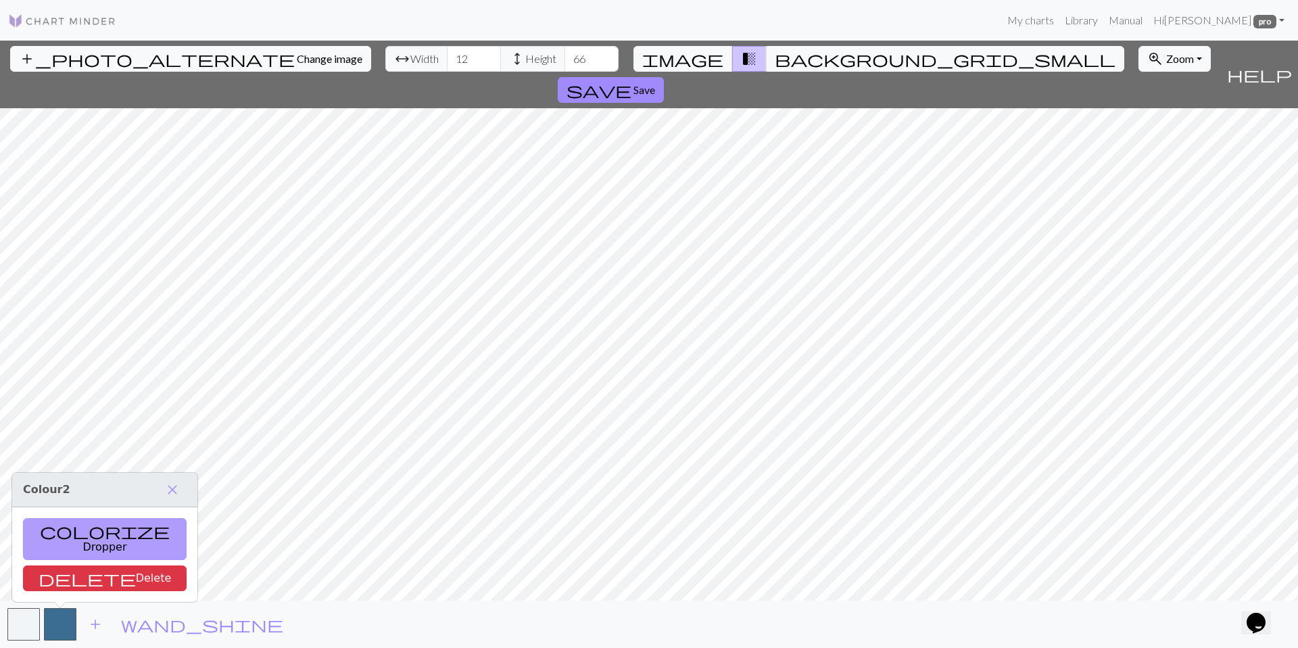
click at [86, 541] on button "colorize Dropper" at bounding box center [105, 539] width 164 height 42
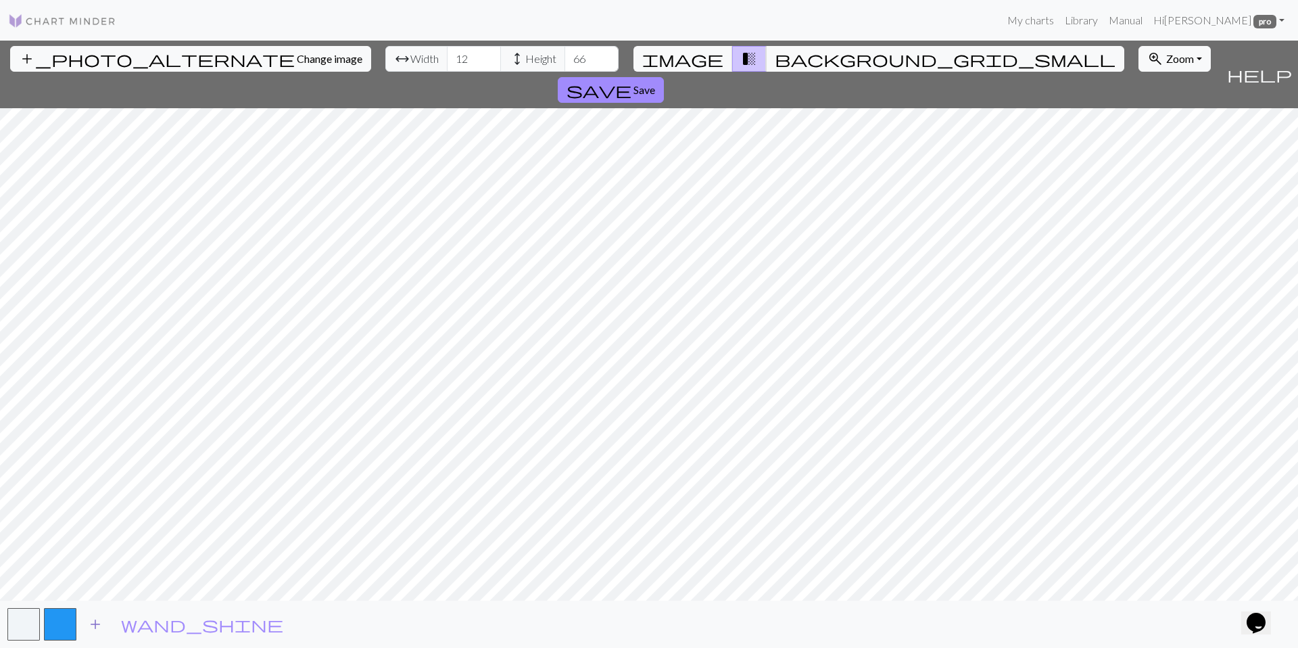
click at [88, 630] on span "add" at bounding box center [95, 623] width 16 height 19
click at [88, 629] on button "button" at bounding box center [96, 624] width 32 height 32
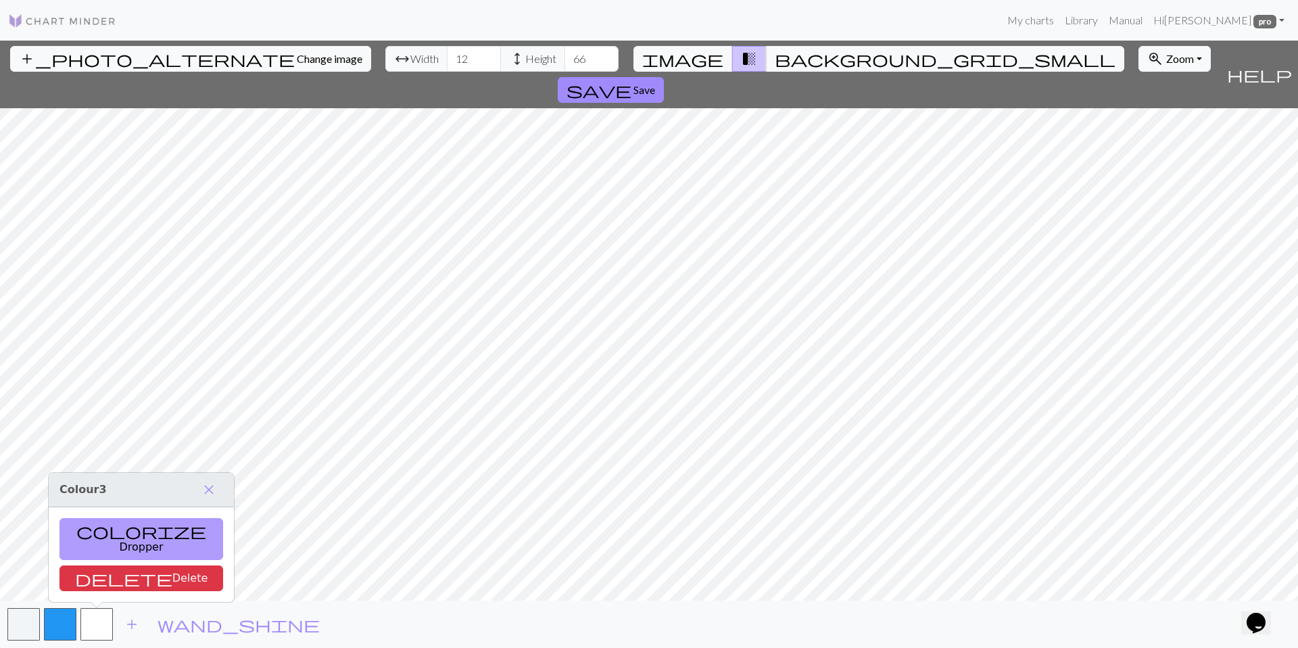
click at [118, 545] on button "colorize Dropper" at bounding box center [141, 539] width 164 height 42
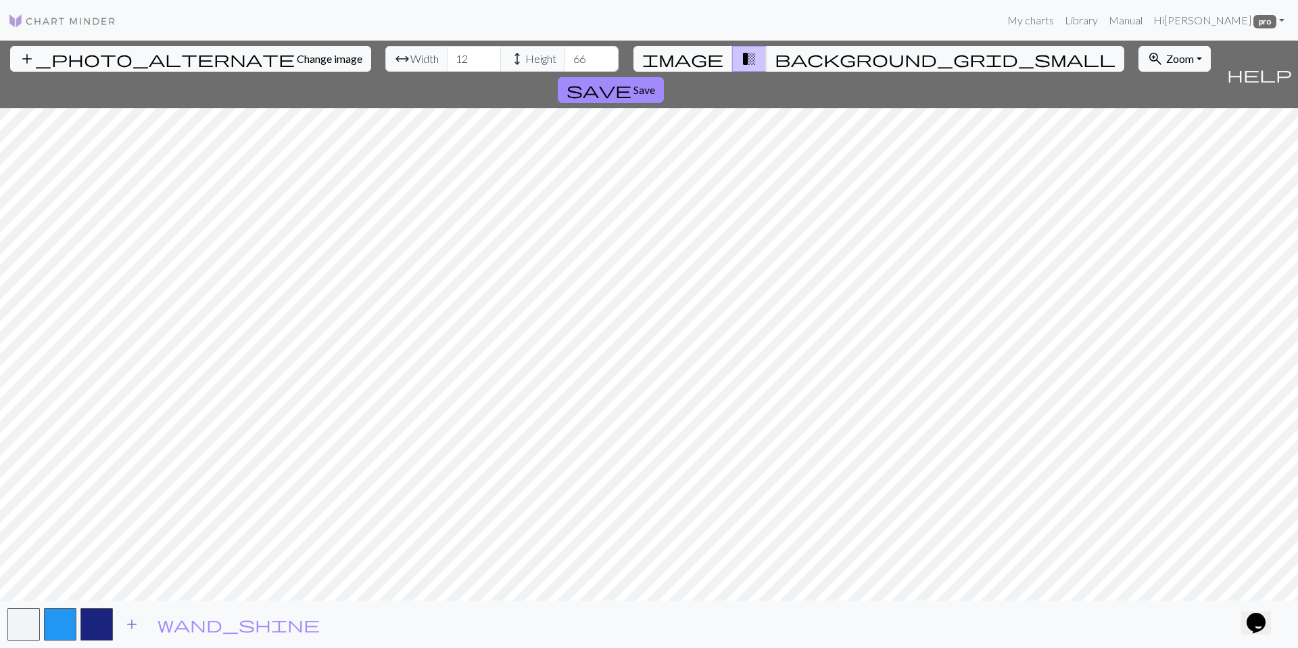
click at [130, 625] on span "add" at bounding box center [132, 623] width 16 height 19
click at [136, 622] on button "button" at bounding box center [133, 624] width 32 height 32
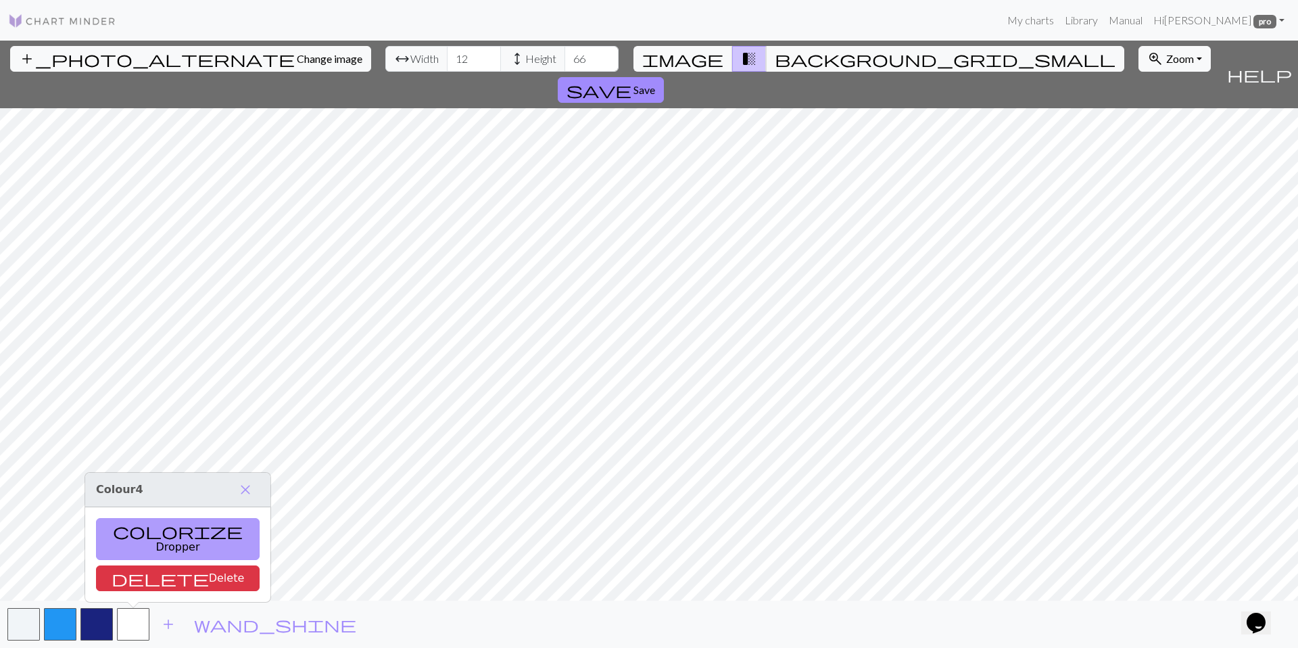
click at [151, 547] on button "colorize Dropper" at bounding box center [178, 539] width 164 height 42
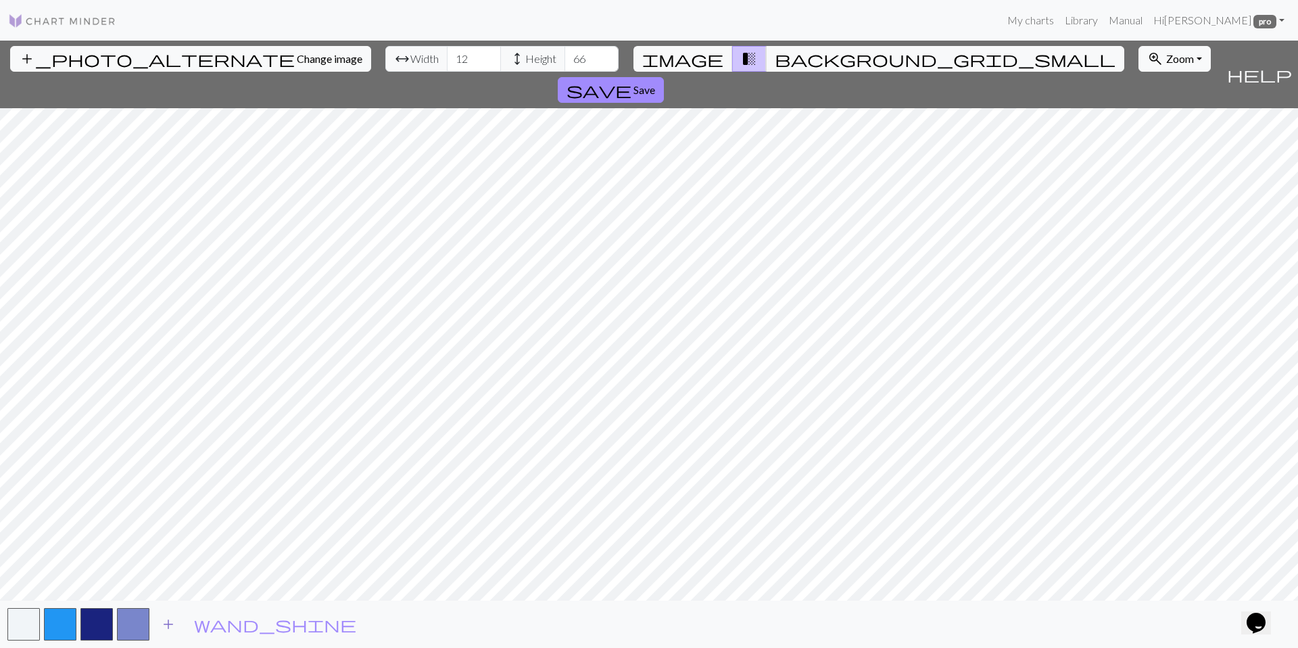
click at [163, 626] on span "add" at bounding box center [168, 623] width 16 height 19
click at [163, 623] on button "button" at bounding box center [169, 624] width 32 height 32
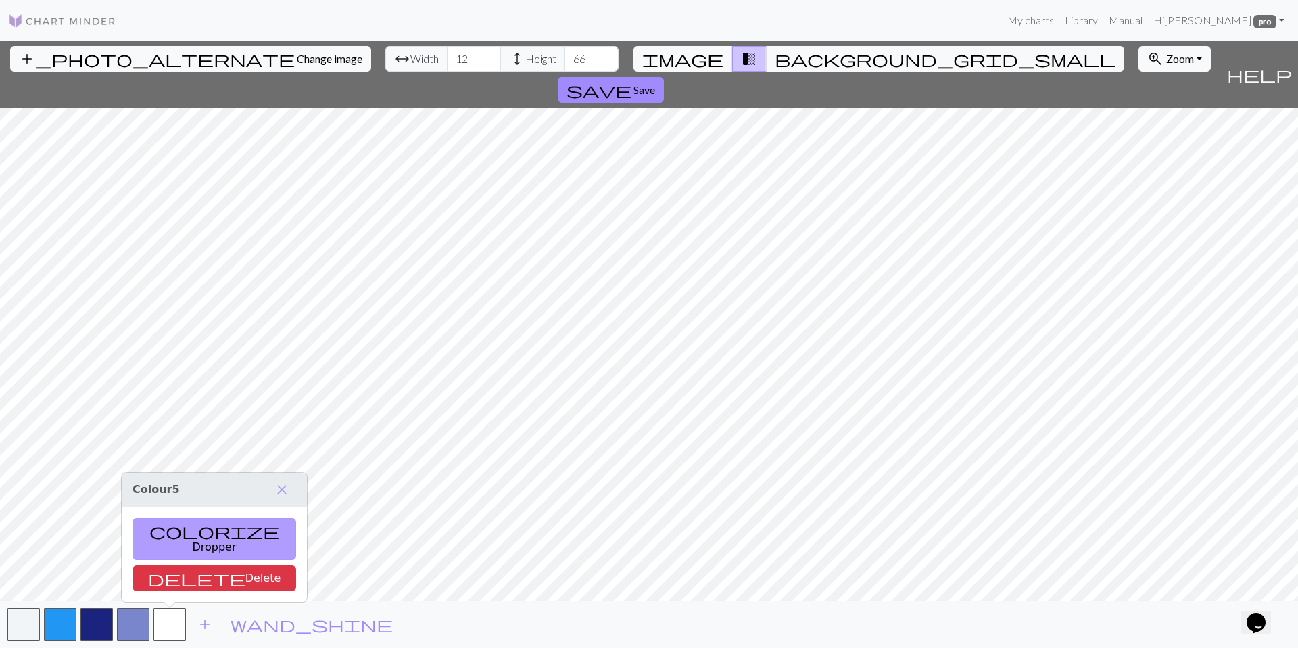
click at [184, 551] on button "colorize Dropper" at bounding box center [214, 539] width 164 height 42
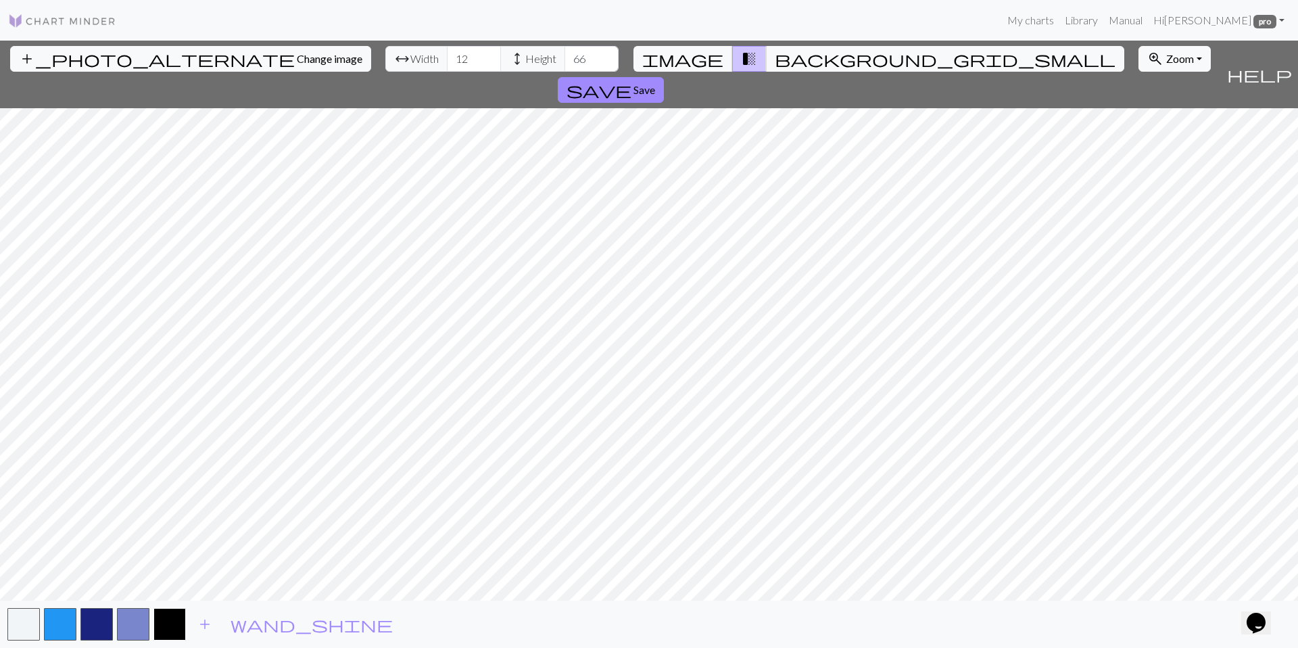
click at [180, 619] on button "button" at bounding box center [169, 624] width 32 height 32
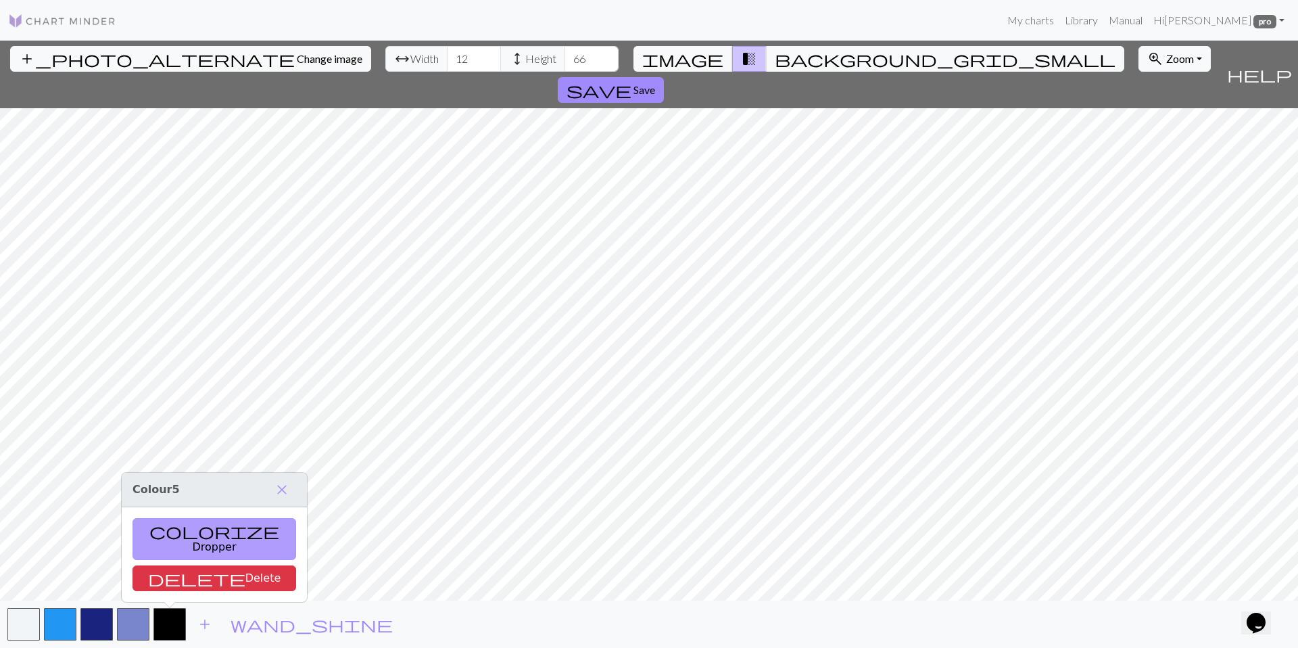
click at [185, 549] on button "colorize Dropper" at bounding box center [214, 539] width 164 height 42
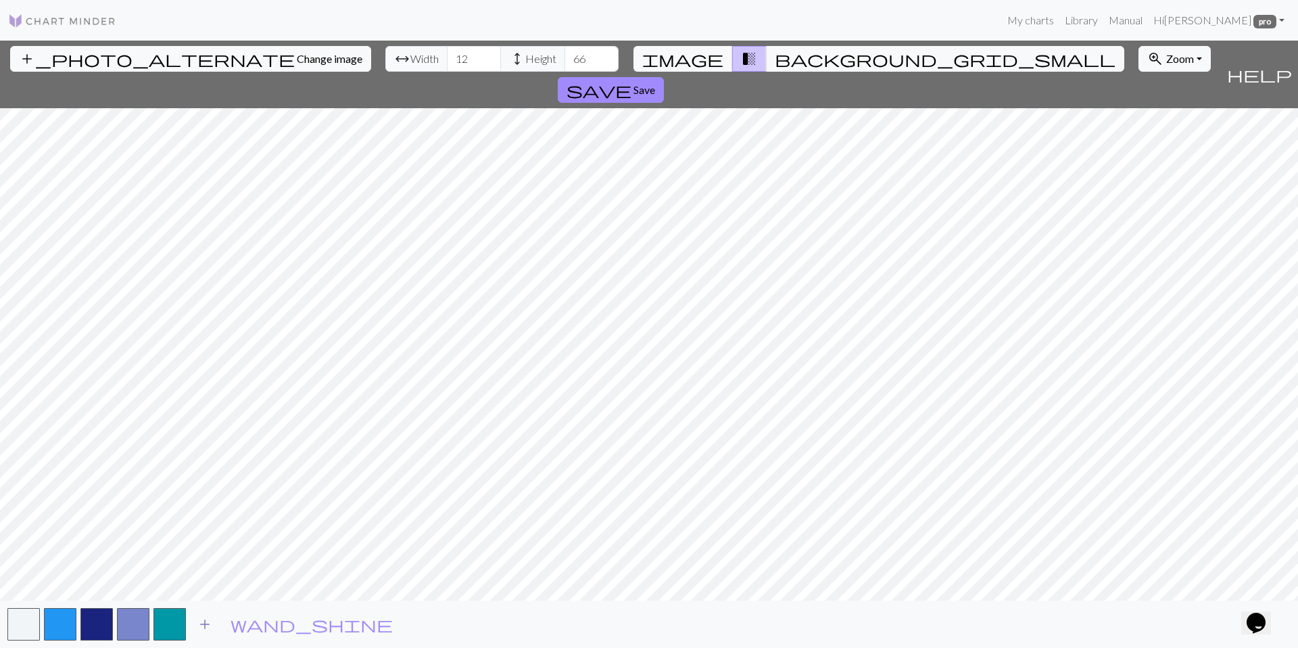
click at [202, 625] on span "add" at bounding box center [205, 623] width 16 height 19
click at [202, 625] on button "button" at bounding box center [206, 624] width 32 height 32
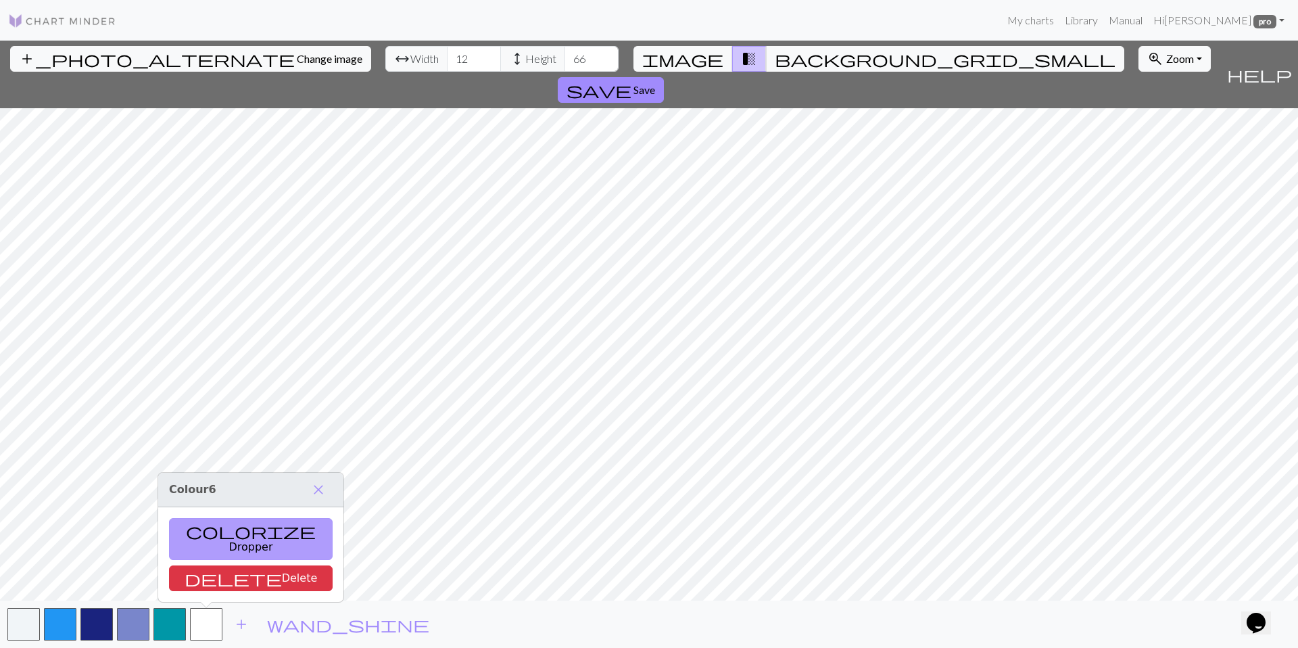
click at [235, 545] on button "colorize Dropper" at bounding box center [251, 539] width 164 height 42
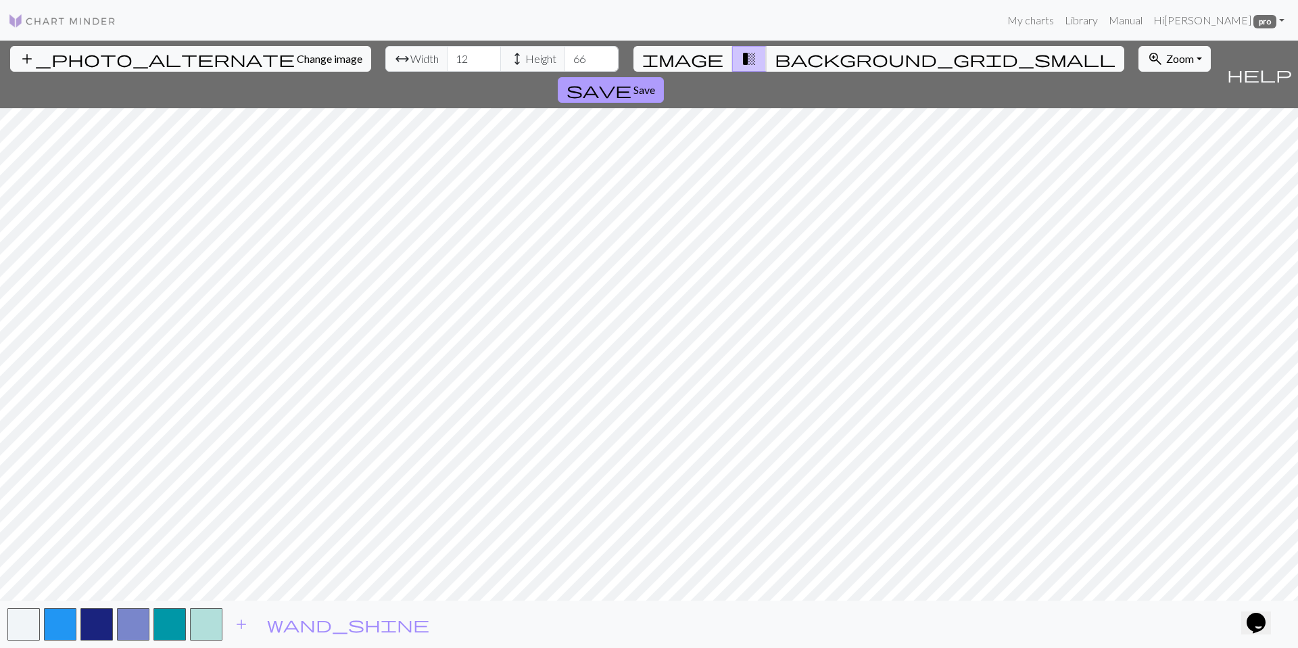
click at [631, 80] on span "save" at bounding box center [598, 89] width 65 height 19
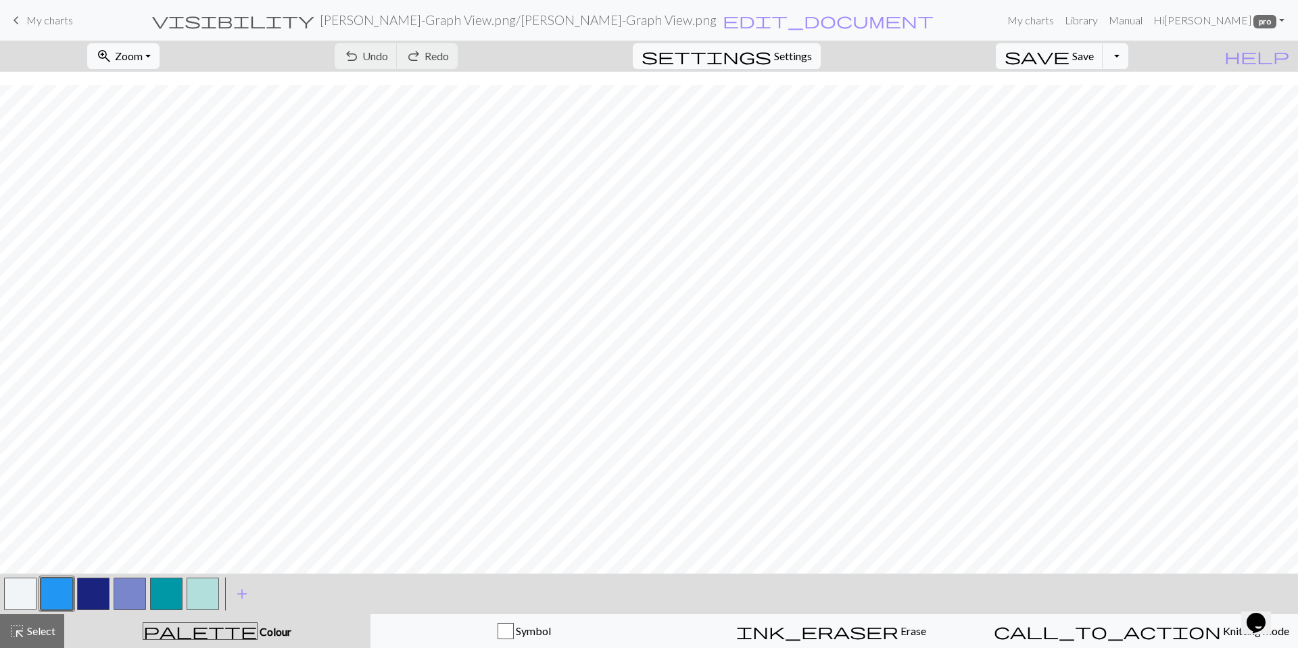
scroll to position [178, 0]
click at [160, 53] on button "zoom_in Zoom Zoom" at bounding box center [123, 56] width 72 height 26
click at [168, 78] on button "Fit all" at bounding box center [141, 86] width 107 height 22
click at [1128, 56] on button "Toggle Dropdown" at bounding box center [1115, 56] width 26 height 26
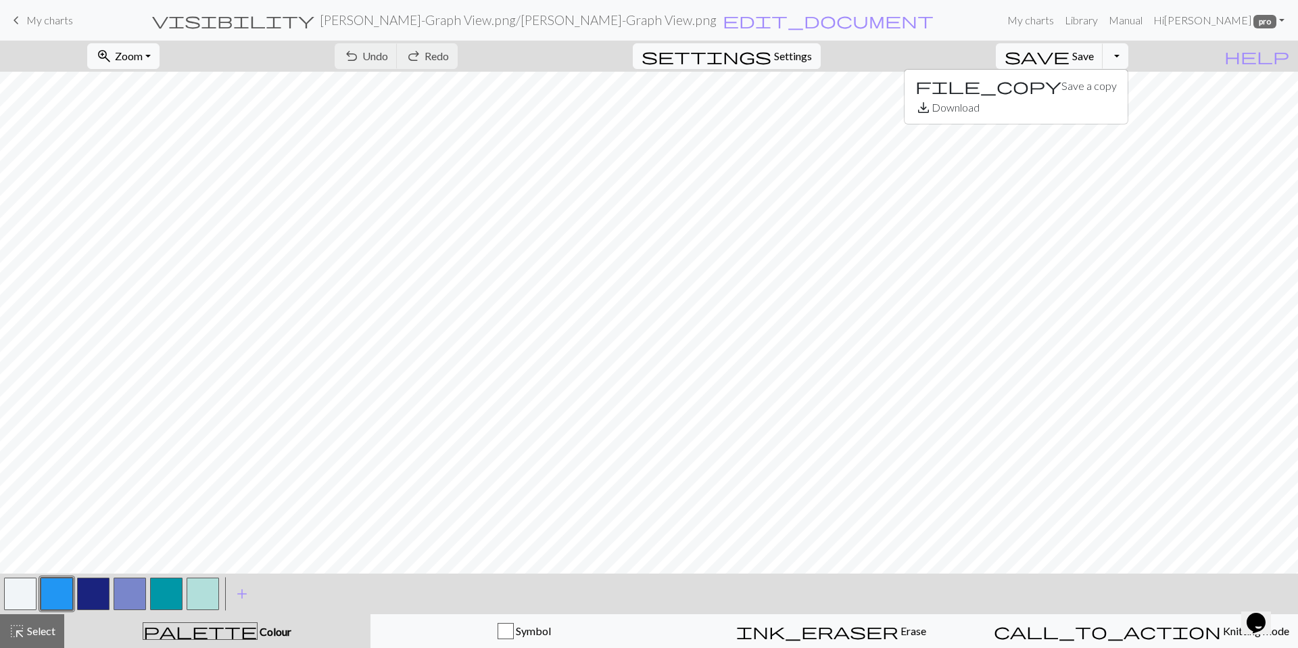
click at [1182, 68] on div "zoom_in Zoom Zoom Fit all Fit width Fit height 50% 100% 150% 200% undo Undo Und…" at bounding box center [607, 56] width 1215 height 31
click at [143, 58] on span "Zoom" at bounding box center [129, 55] width 28 height 13
click at [806, 55] on span "Settings" at bounding box center [793, 56] width 38 height 16
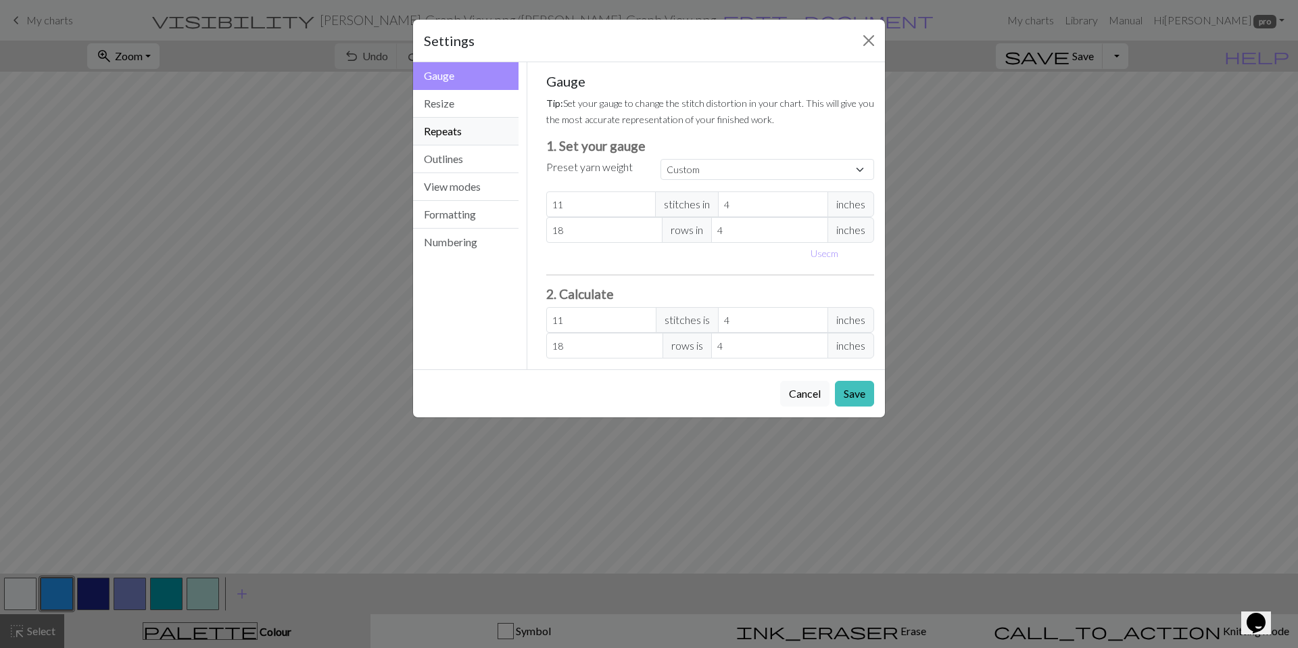
click at [453, 137] on button "Repeats" at bounding box center [465, 132] width 105 height 28
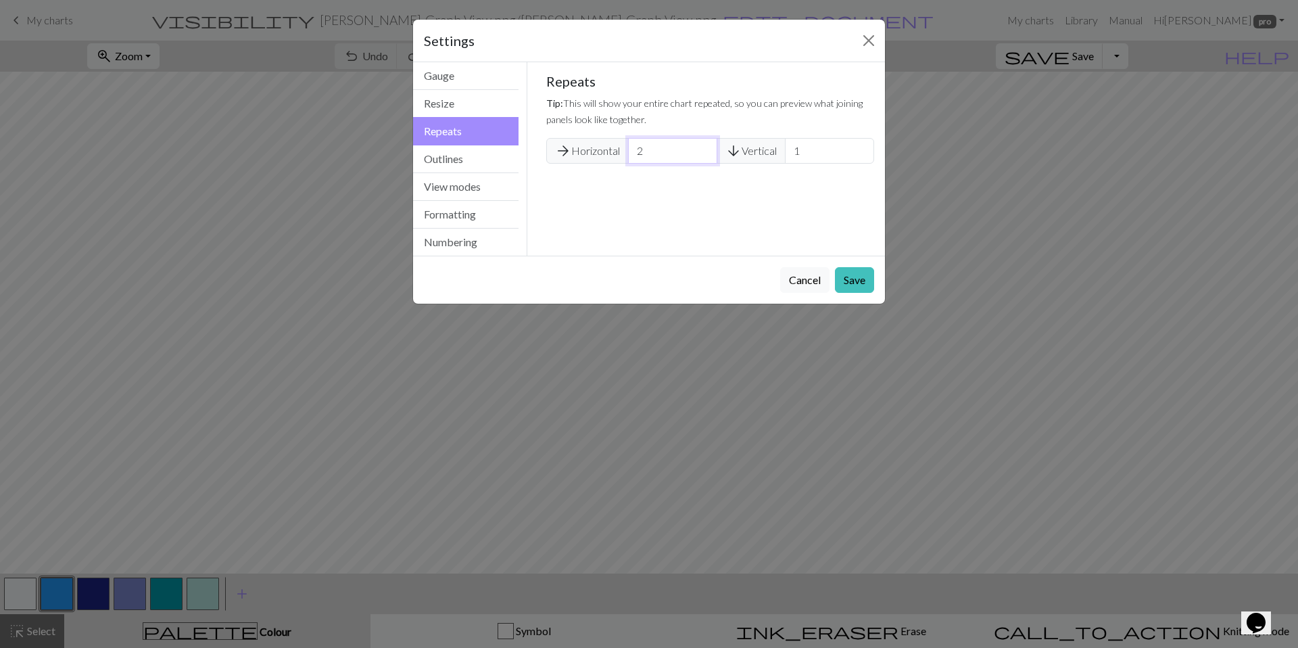
type input "2"
click at [703, 149] on input "2" at bounding box center [672, 151] width 89 height 26
type input "2"
click at [859, 147] on input "2" at bounding box center [829, 151] width 89 height 26
click at [852, 280] on button "Save" at bounding box center [854, 280] width 39 height 26
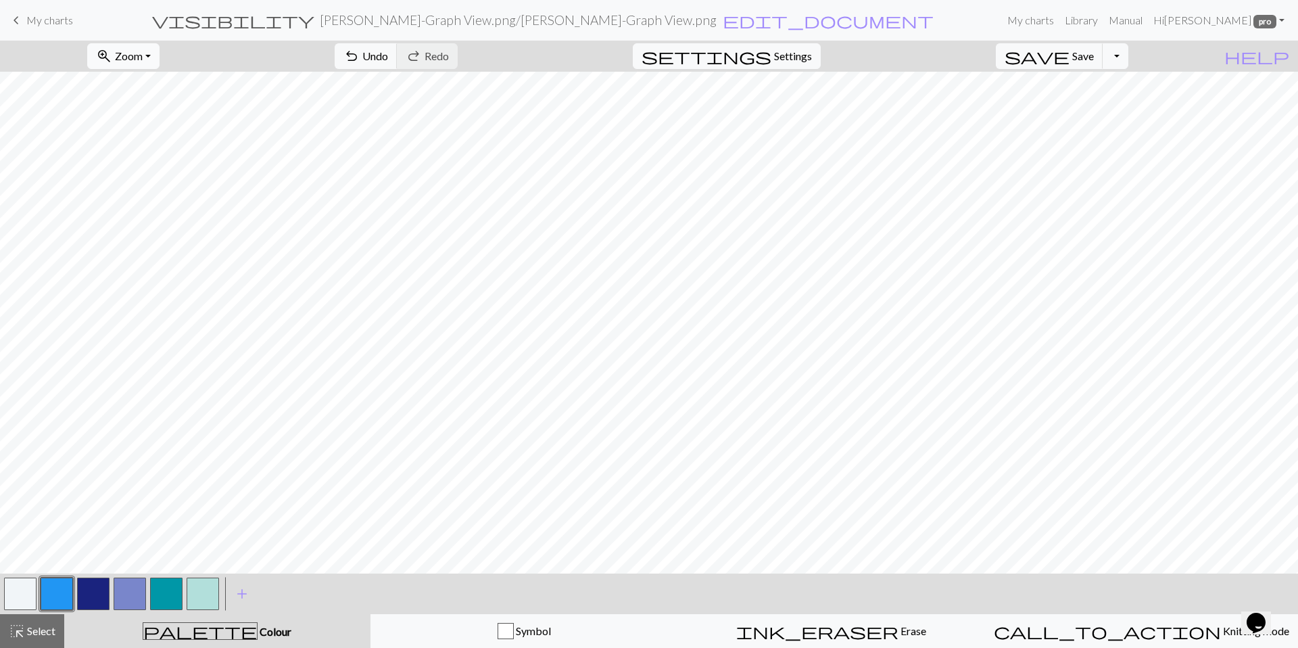
click at [160, 59] on button "zoom_in Zoom Zoom" at bounding box center [123, 56] width 72 height 26
click at [170, 82] on button "Fit all" at bounding box center [141, 86] width 107 height 22
click at [798, 55] on span "Settings" at bounding box center [793, 56] width 38 height 16
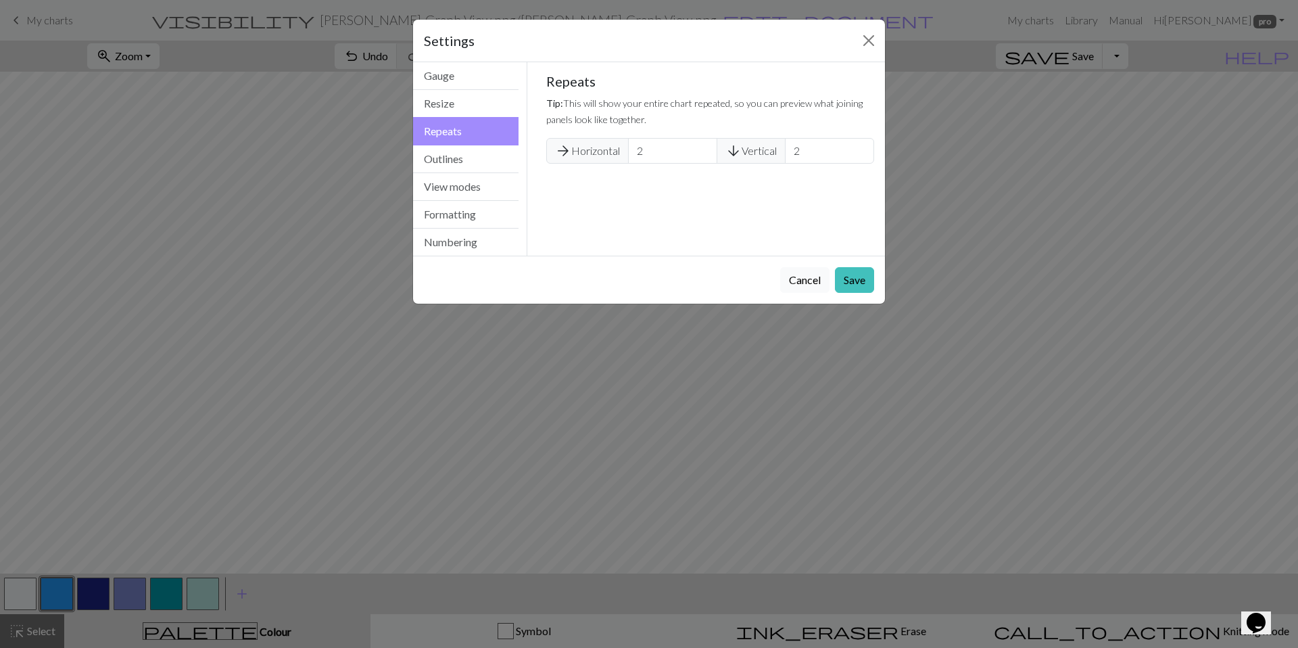
click at [794, 279] on button "Cancel" at bounding box center [804, 280] width 49 height 26
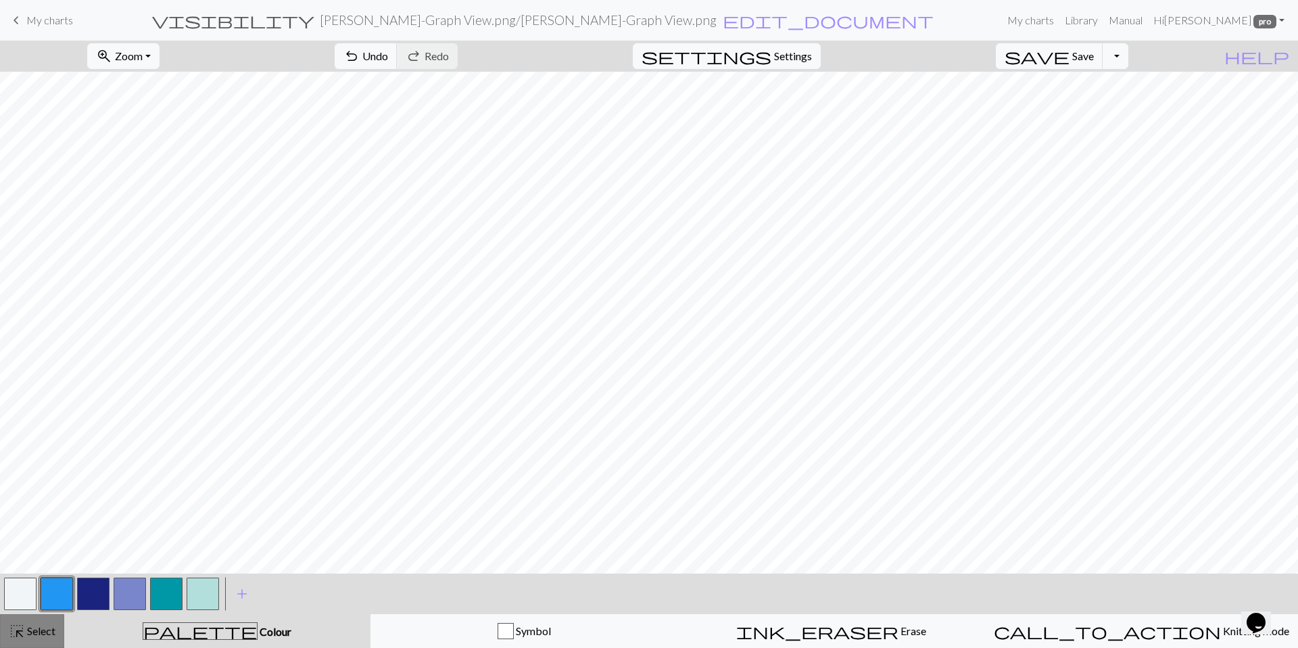
click at [34, 633] on span "Select" at bounding box center [40, 630] width 30 height 13
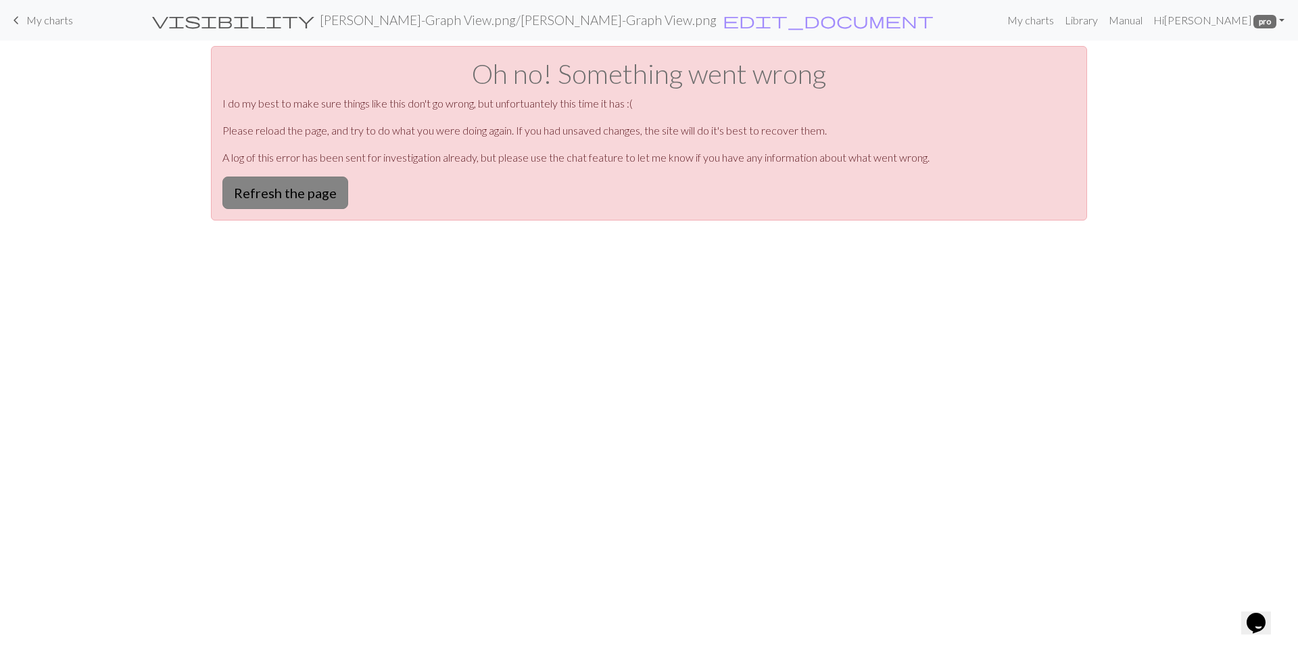
click at [316, 199] on button "Refresh the page" at bounding box center [285, 192] width 126 height 32
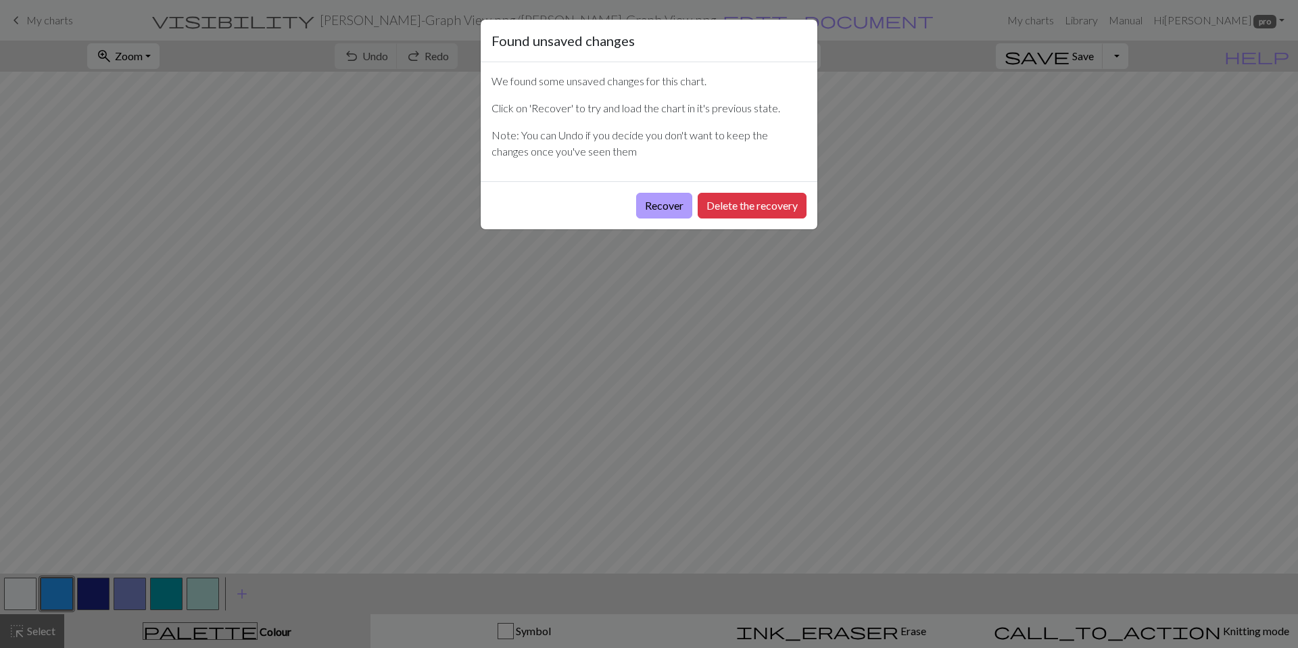
click at [680, 204] on button "Recover" at bounding box center [664, 206] width 56 height 26
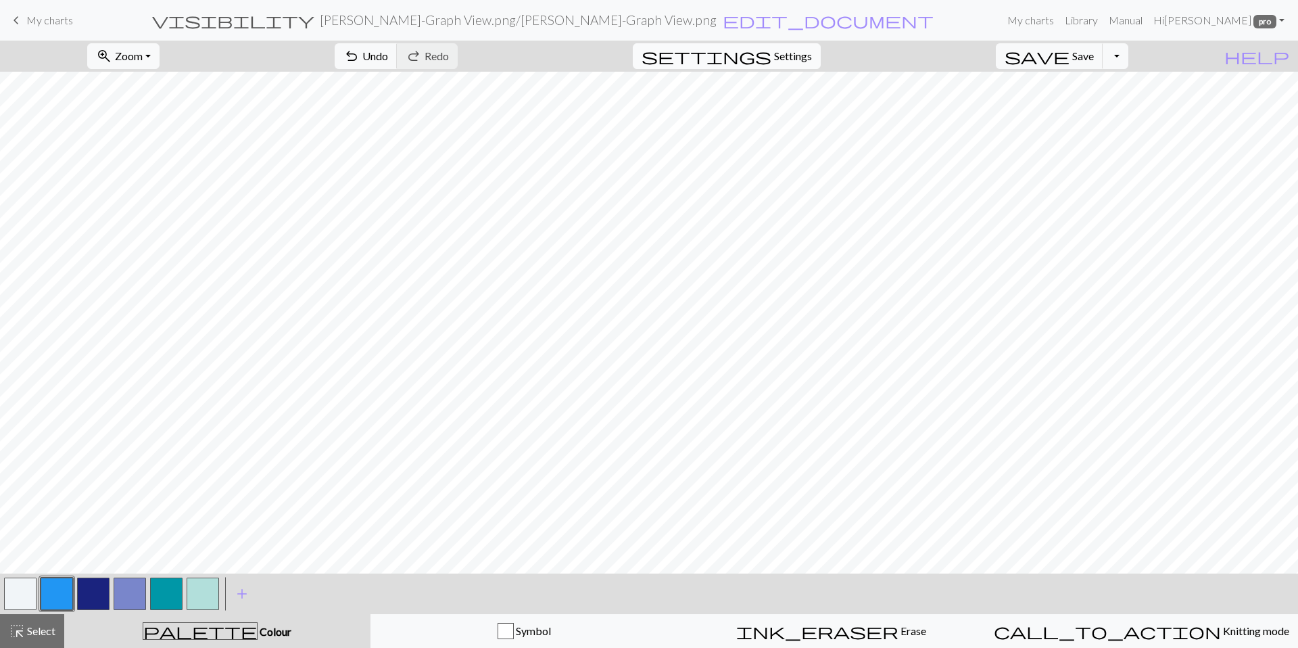
click at [771, 51] on span "settings" at bounding box center [706, 56] width 130 height 19
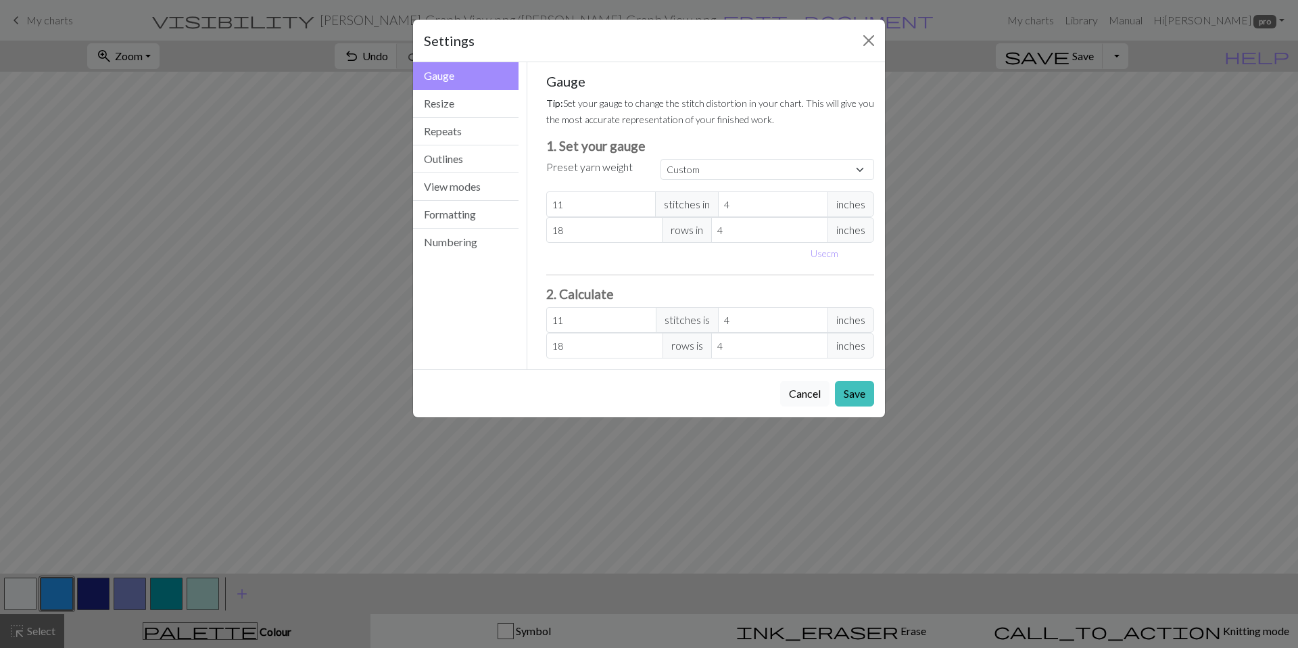
click at [803, 393] on button "Cancel" at bounding box center [804, 394] width 49 height 26
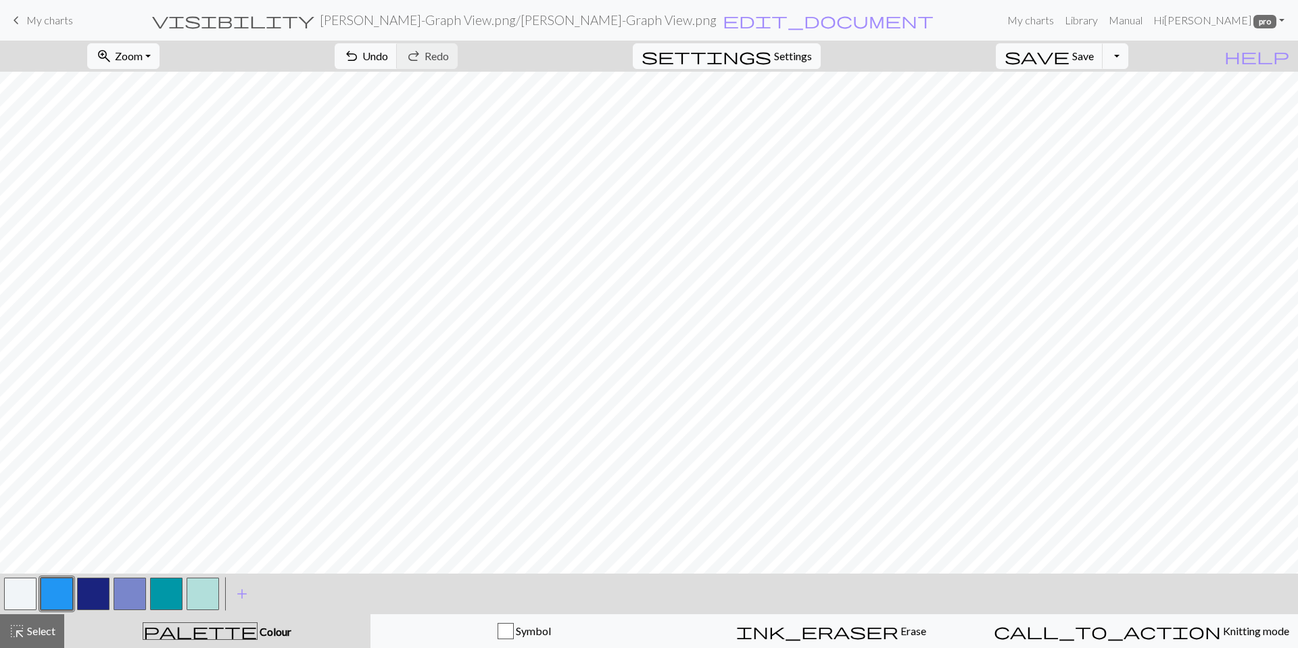
click at [162, 42] on div "zoom_in Zoom Zoom Fit all Fit width Fit height 50% 100% 150% 200%" at bounding box center [123, 56] width 93 height 31
click at [160, 47] on button "zoom_in Zoom Zoom" at bounding box center [123, 56] width 72 height 26
click at [141, 74] on div "Fit all Fit width Fit height 50% 100% 150% 200%" at bounding box center [141, 156] width 108 height 175
click at [143, 52] on span "Zoom" at bounding box center [129, 55] width 28 height 13
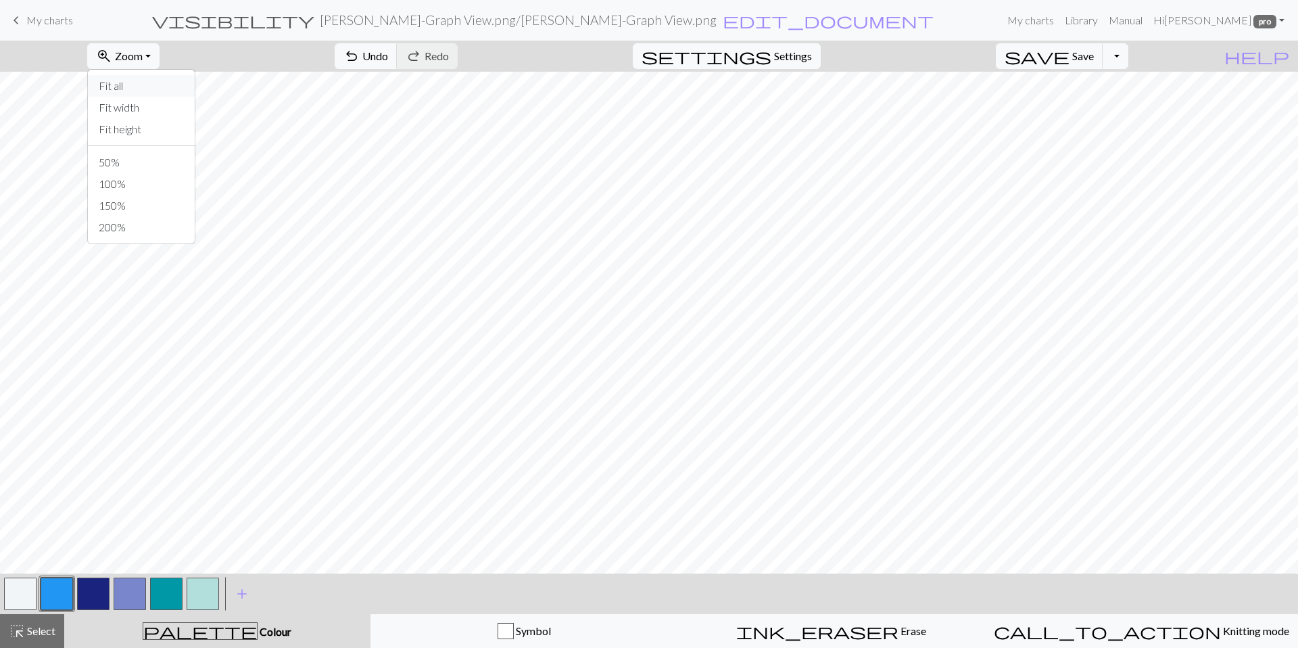
click at [151, 78] on button "Fit all" at bounding box center [141, 86] width 107 height 22
click at [37, 635] on span "Select" at bounding box center [40, 630] width 30 height 13
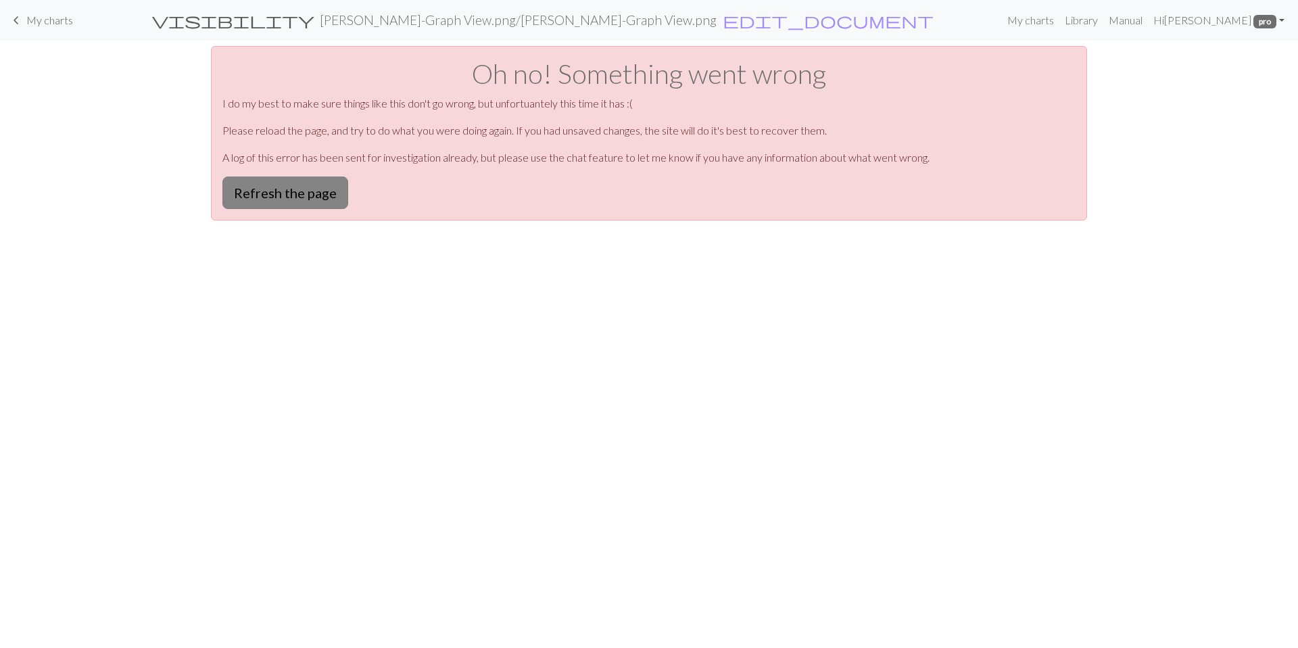
click at [318, 186] on button "Refresh the page" at bounding box center [285, 192] width 126 height 32
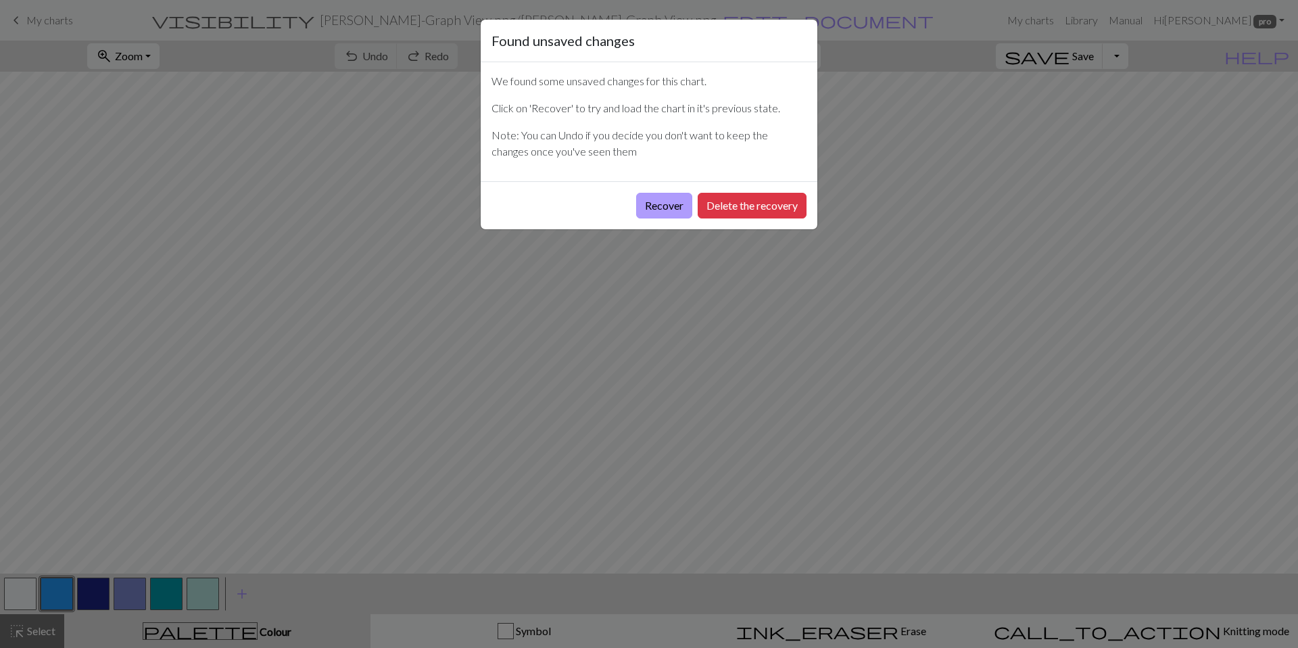
click at [685, 207] on button "Recover" at bounding box center [664, 206] width 56 height 26
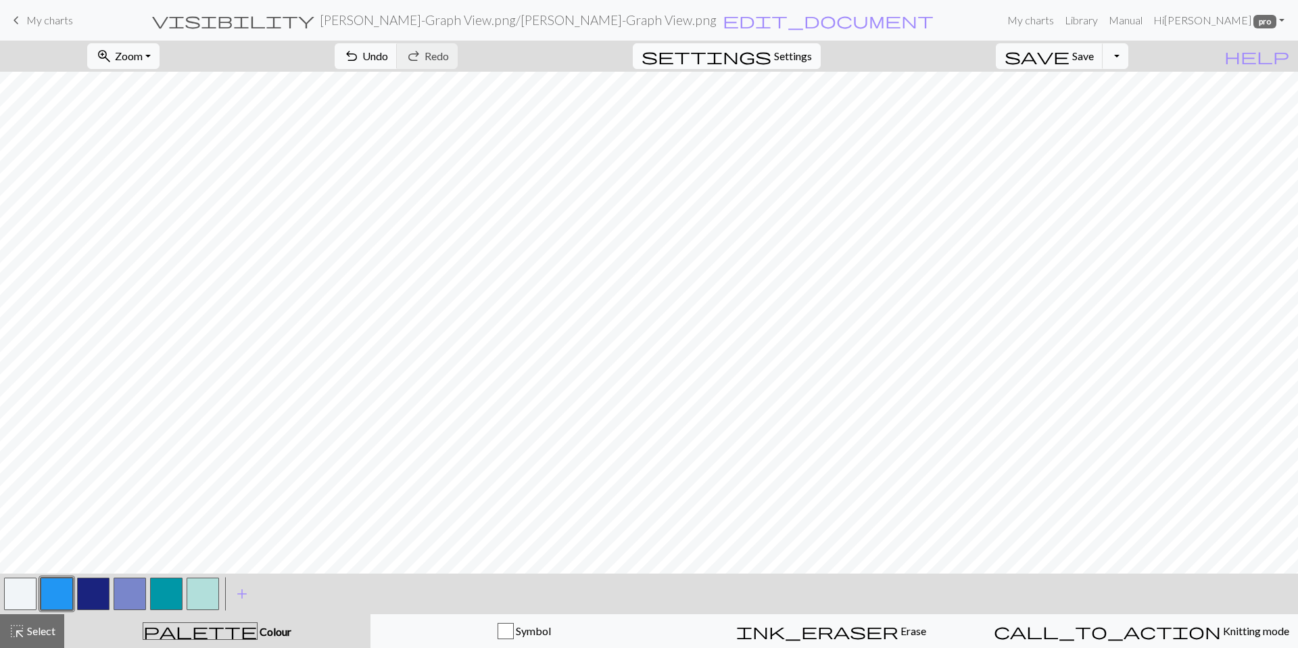
click at [798, 45] on button "settings Settings" at bounding box center [727, 56] width 188 height 26
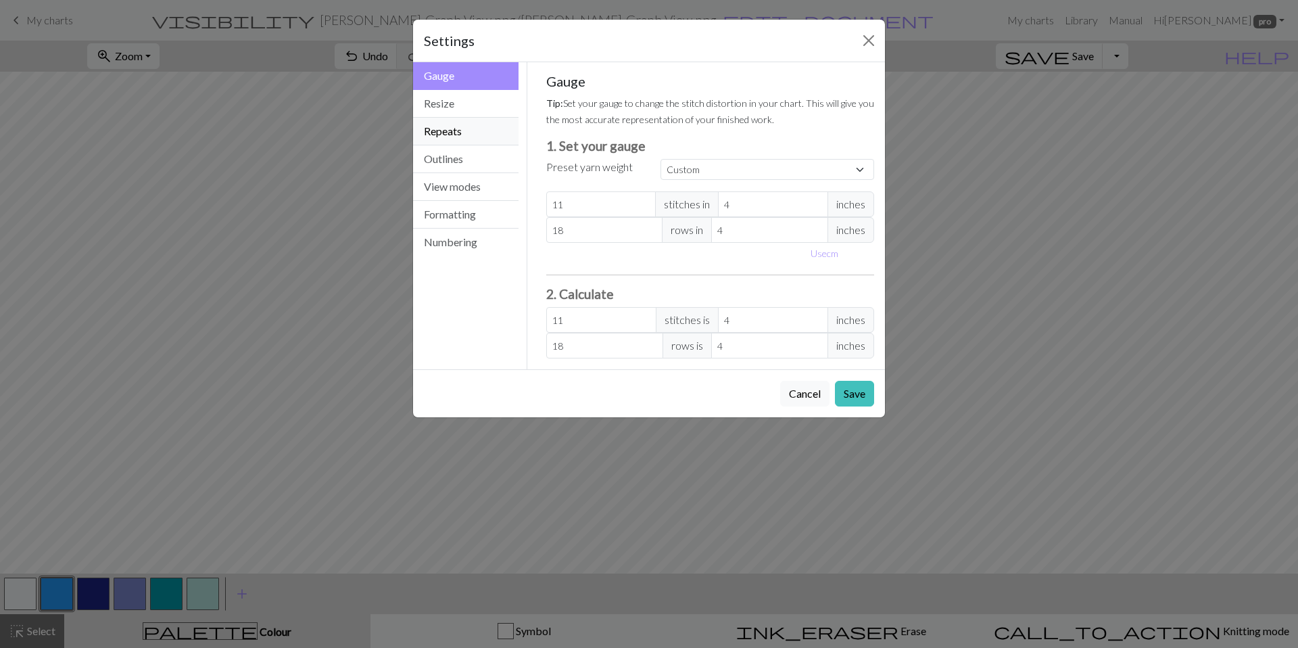
click at [447, 141] on button "Repeats" at bounding box center [465, 132] width 105 height 28
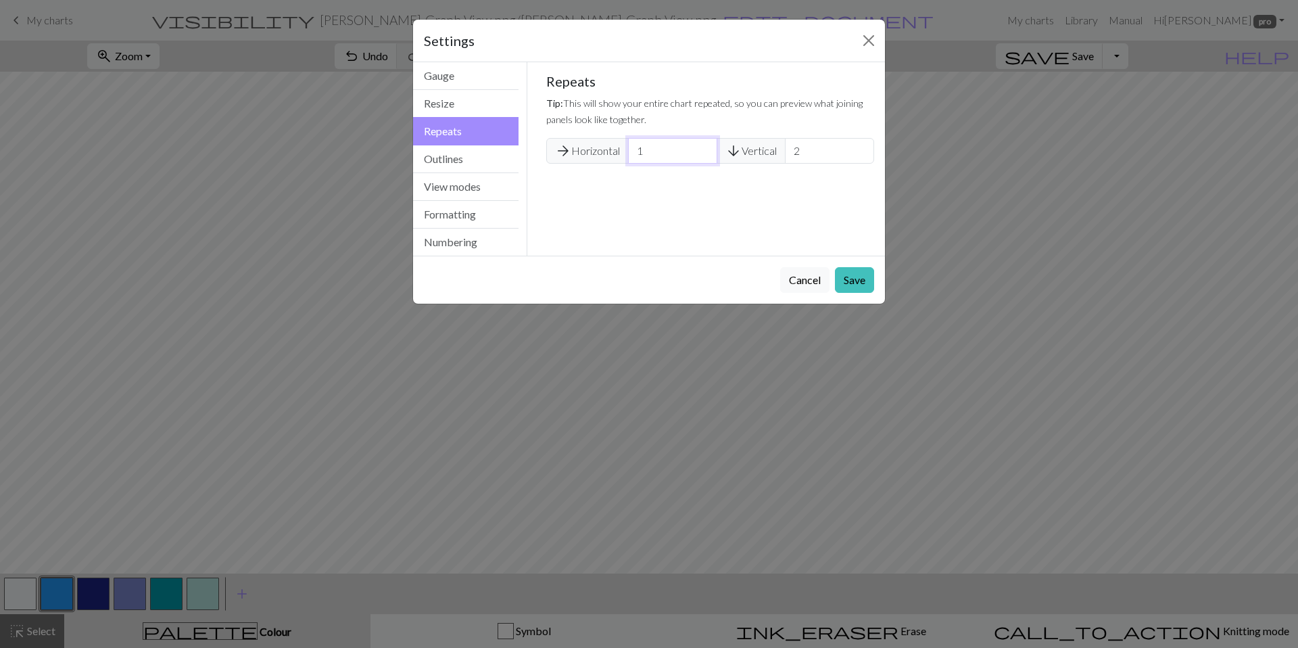
type input "1"
click at [706, 156] on input "1" at bounding box center [672, 151] width 89 height 26
type input "1"
click at [862, 156] on input "1" at bounding box center [829, 151] width 89 height 26
click at [859, 278] on button "Save" at bounding box center [854, 280] width 39 height 26
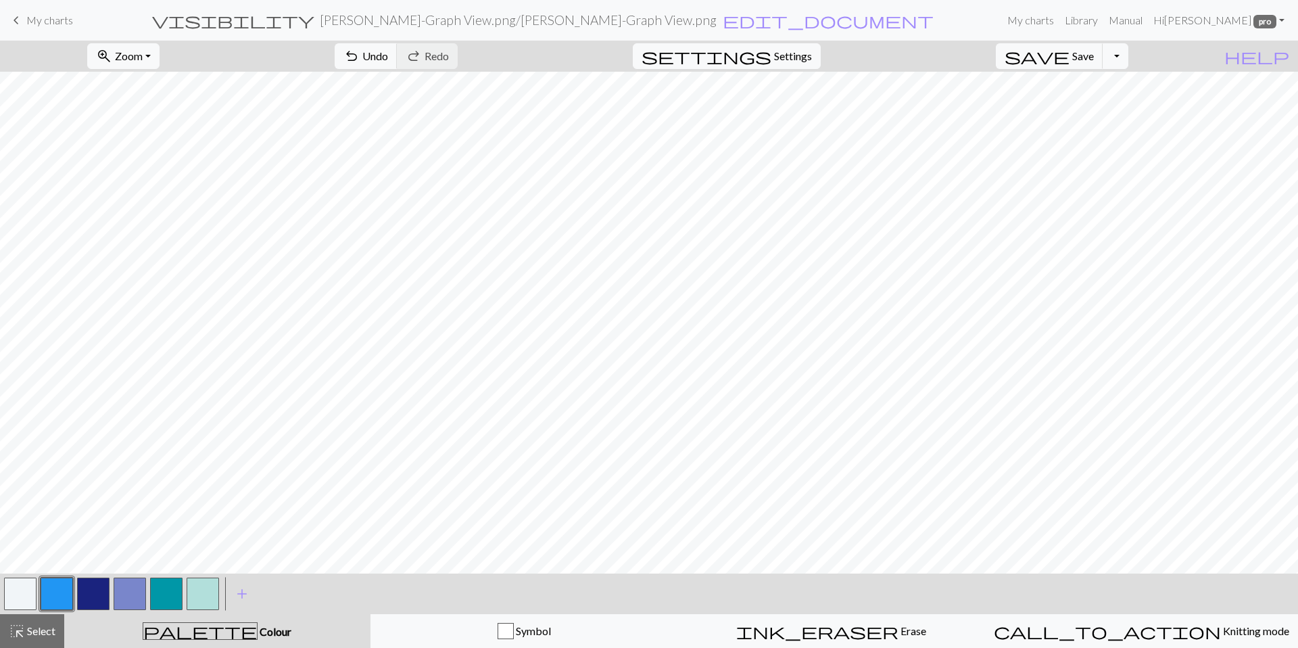
scroll to position [462, 0]
click at [143, 61] on span "Zoom" at bounding box center [129, 55] width 28 height 13
click at [161, 82] on button "Fit all" at bounding box center [141, 86] width 107 height 22
click at [20, 627] on span "highlight_alt" at bounding box center [17, 630] width 16 height 19
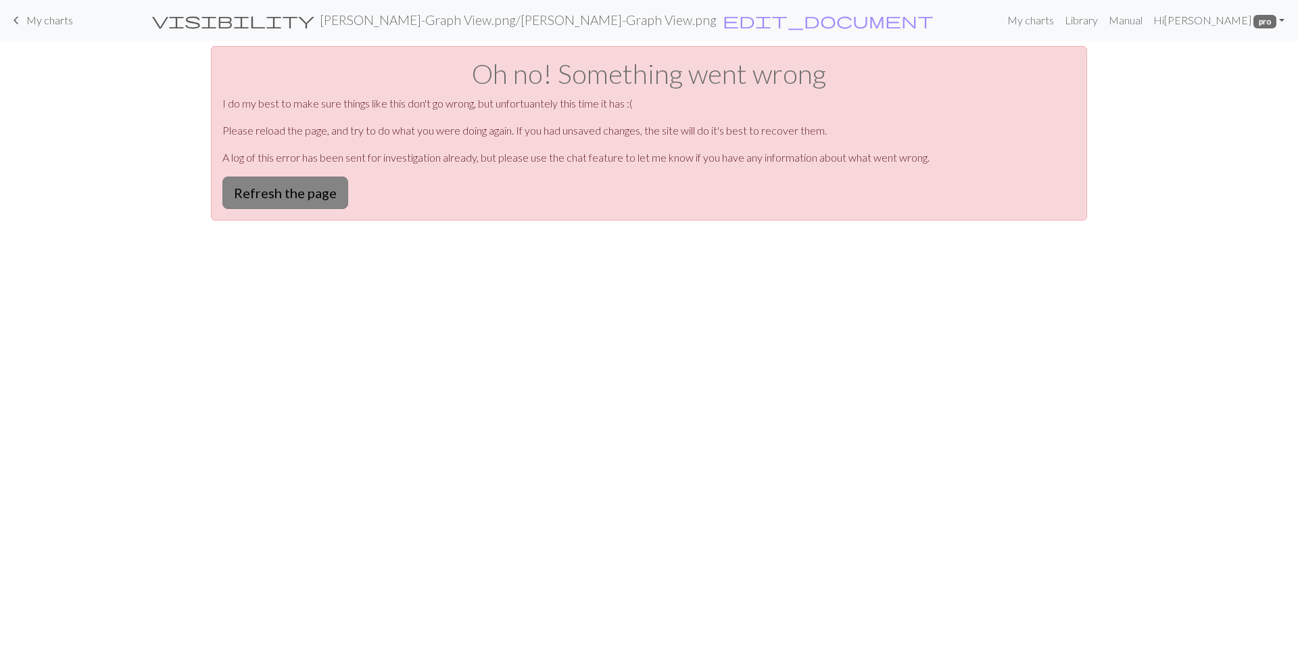
click at [336, 195] on button "Refresh the page" at bounding box center [285, 192] width 126 height 32
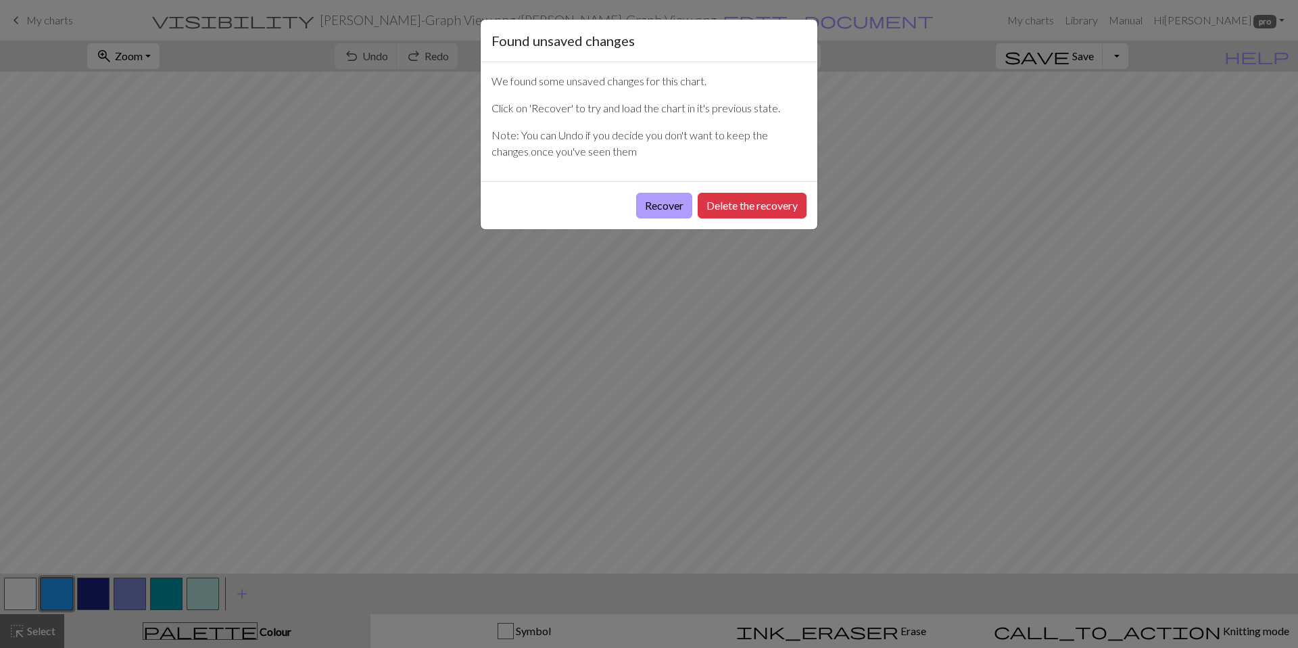
click at [660, 214] on button "Recover" at bounding box center [664, 206] width 56 height 26
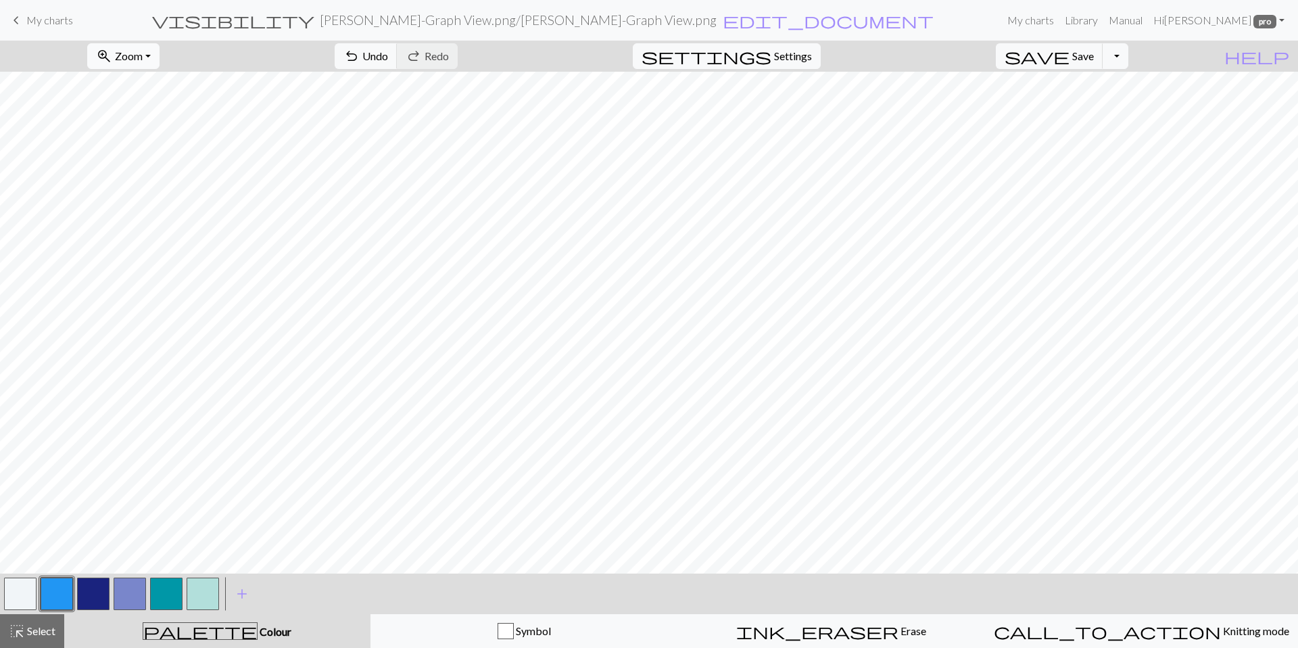
click at [155, 64] on button "zoom_in Zoom Zoom" at bounding box center [123, 56] width 72 height 26
click at [160, 83] on button "Fit all" at bounding box center [141, 86] width 107 height 22
click at [59, 643] on button "highlight_alt Select Select" at bounding box center [32, 631] width 64 height 34
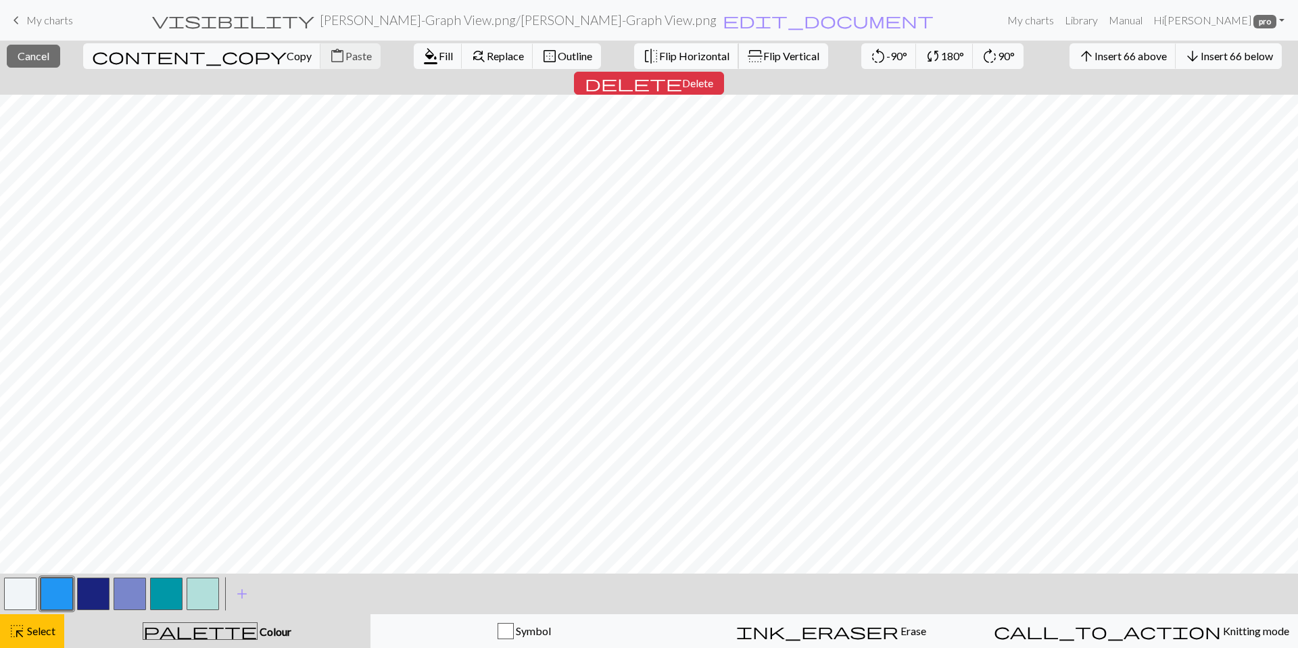
click at [659, 57] on span "Flip Horizontal" at bounding box center [694, 55] width 70 height 13
click at [659, 62] on span "Flip Horizontal" at bounding box center [694, 55] width 70 height 13
click at [137, 64] on button "content_copy Copy" at bounding box center [202, 56] width 238 height 26
click at [1186, 62] on button "arrow_forward Insert 7 right" at bounding box center [1232, 56] width 93 height 26
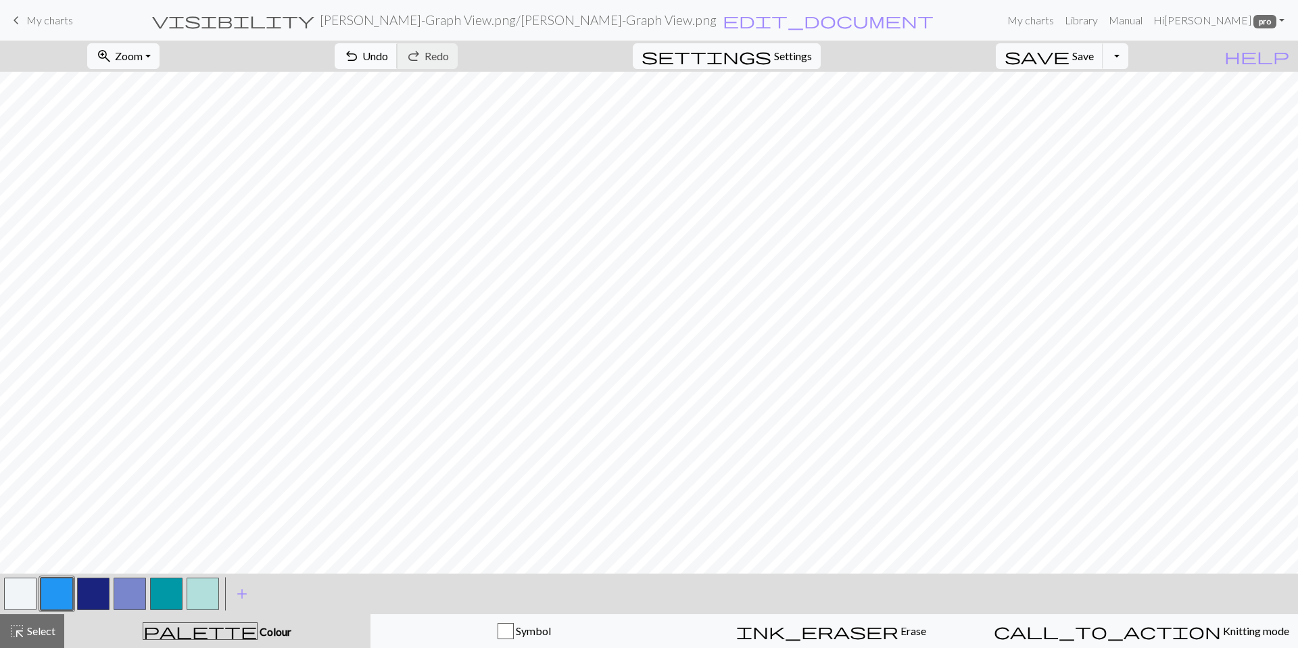
click at [388, 55] on span "Undo" at bounding box center [375, 55] width 26 height 13
click at [771, 57] on span "settings" at bounding box center [706, 56] width 130 height 19
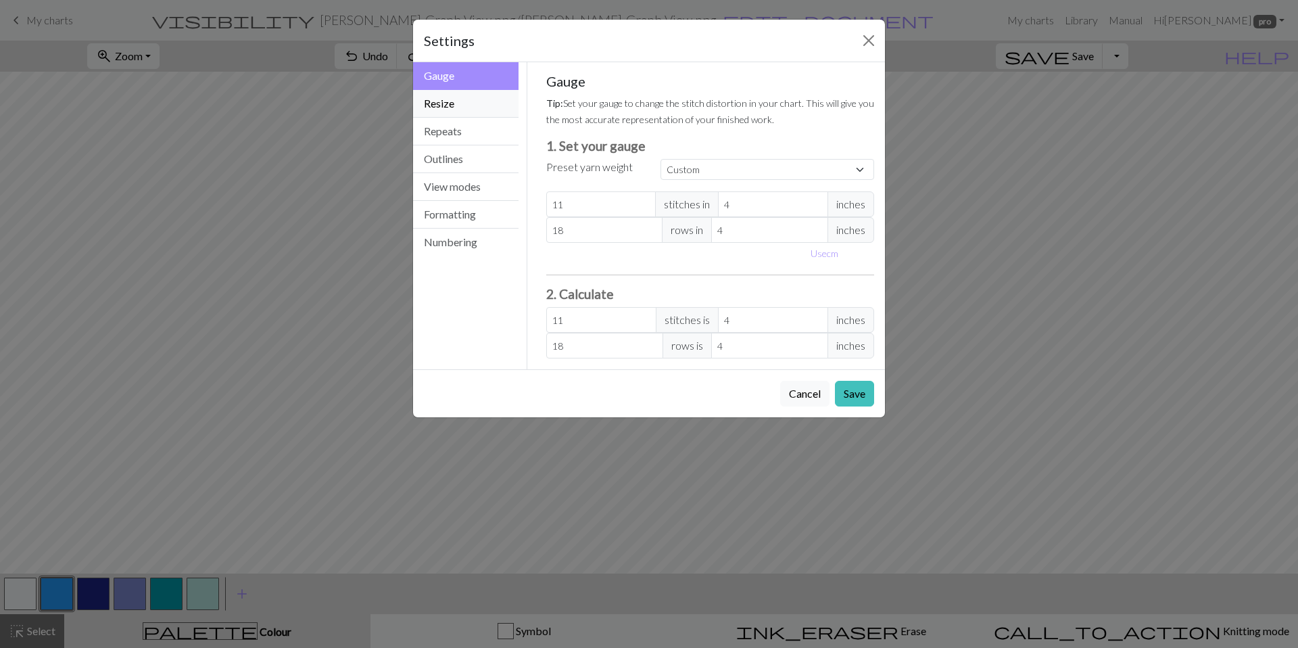
click at [466, 109] on button "Resize" at bounding box center [465, 104] width 105 height 28
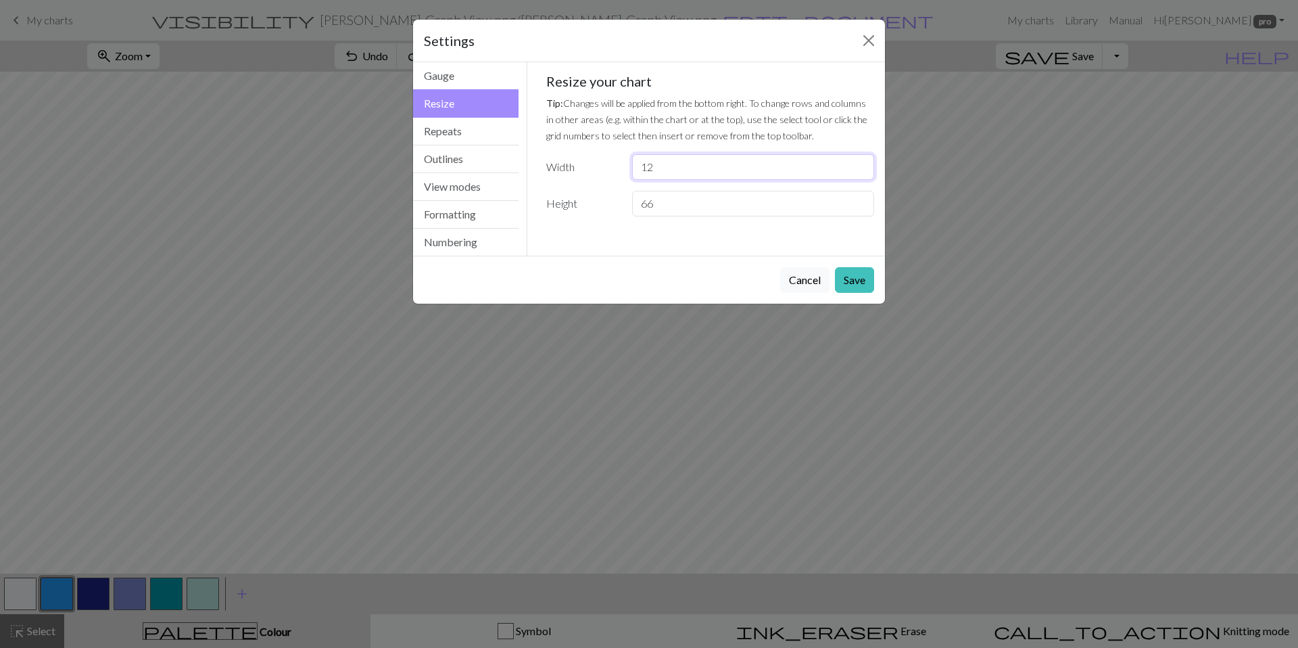
drag, startPoint x: 682, startPoint y: 168, endPoint x: 630, endPoint y: 174, distance: 52.4
click at [630, 174] on div "12" at bounding box center [753, 167] width 258 height 26
type input "24"
click at [846, 277] on button "Save" at bounding box center [854, 280] width 39 height 26
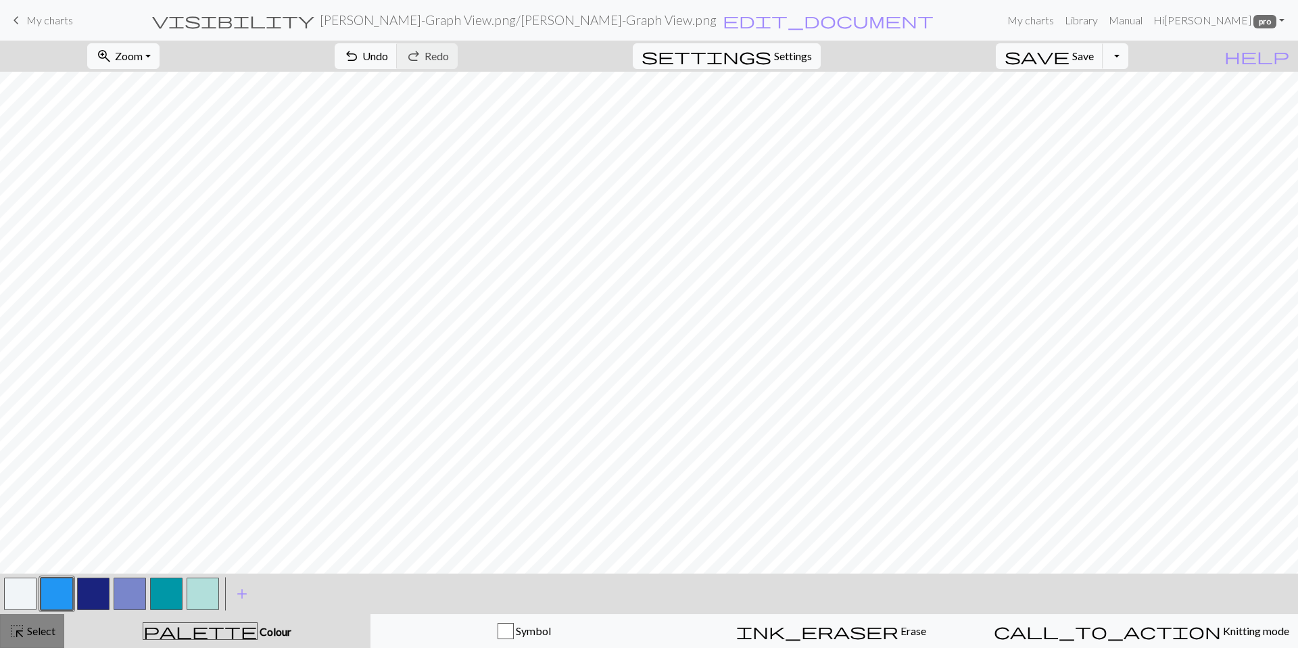
click at [47, 631] on span "Select" at bounding box center [40, 630] width 30 height 13
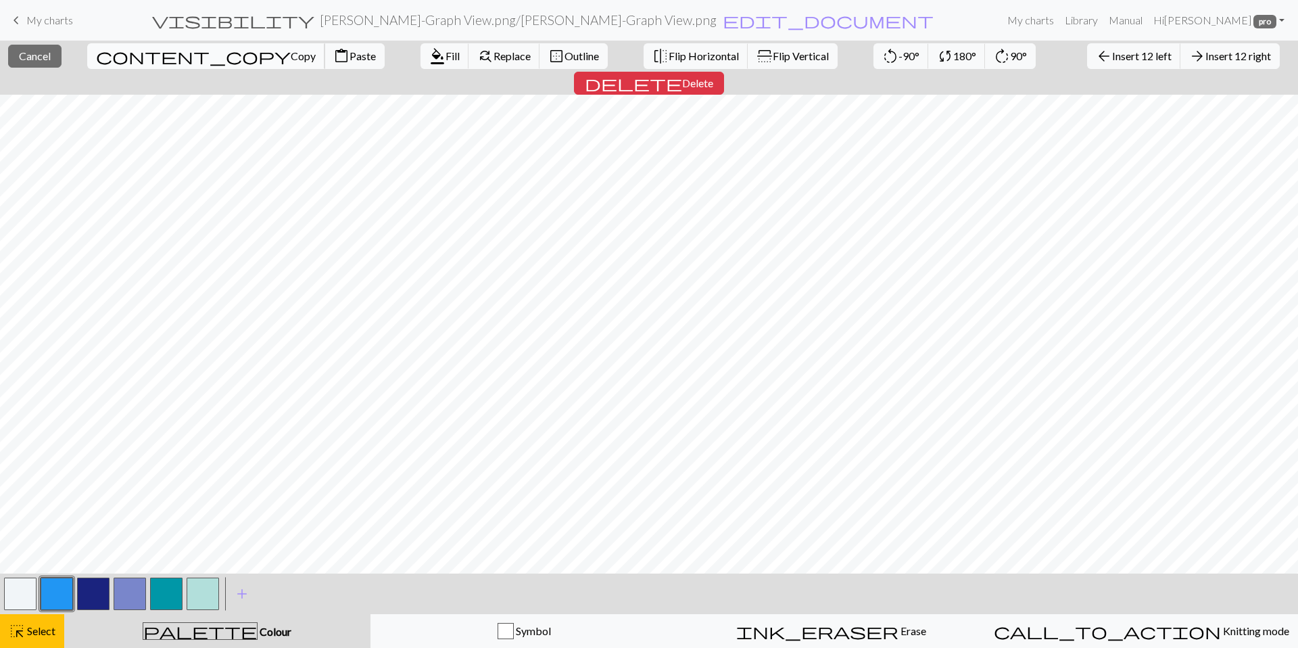
click at [120, 65] on span "content_copy" at bounding box center [193, 56] width 195 height 19
click at [291, 60] on span "Copy" at bounding box center [303, 55] width 25 height 13
click at [349, 62] on span "Paste" at bounding box center [362, 55] width 26 height 13
click at [349, 58] on span "Paste" at bounding box center [362, 55] width 26 height 13
click at [668, 51] on span "Flip Horizontal" at bounding box center [703, 55] width 70 height 13
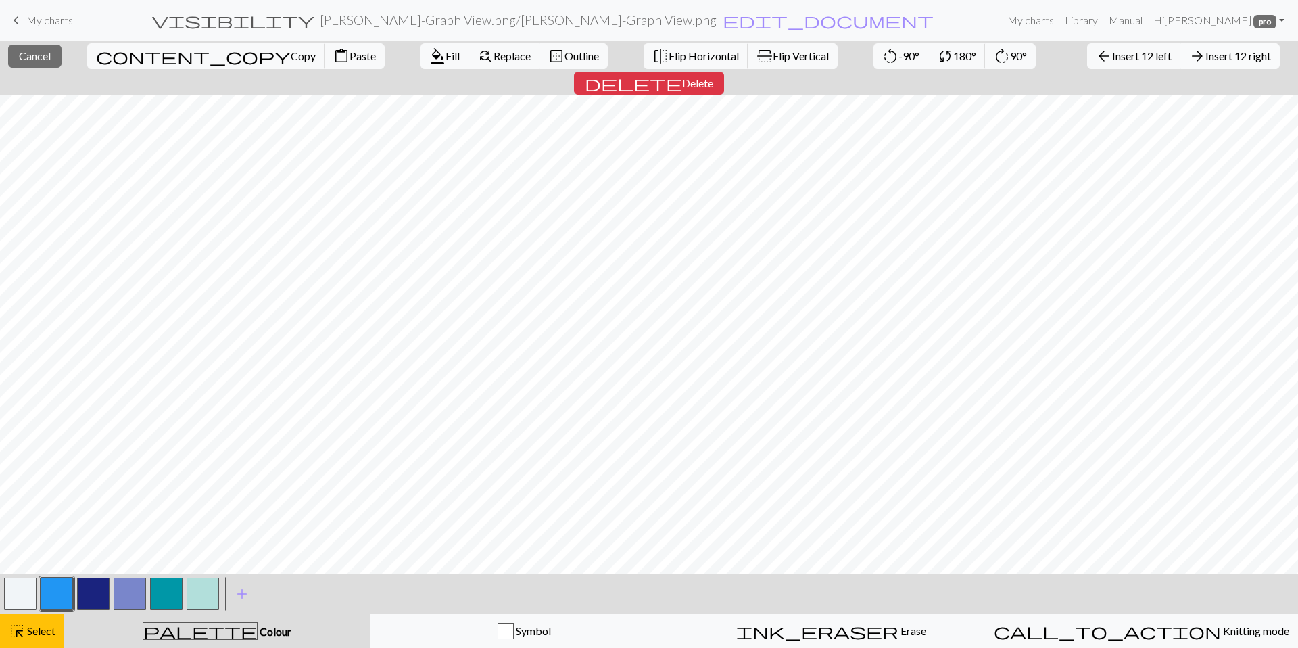
click at [1205, 51] on span "Insert 12 right" at bounding box center [1238, 55] width 66 height 13
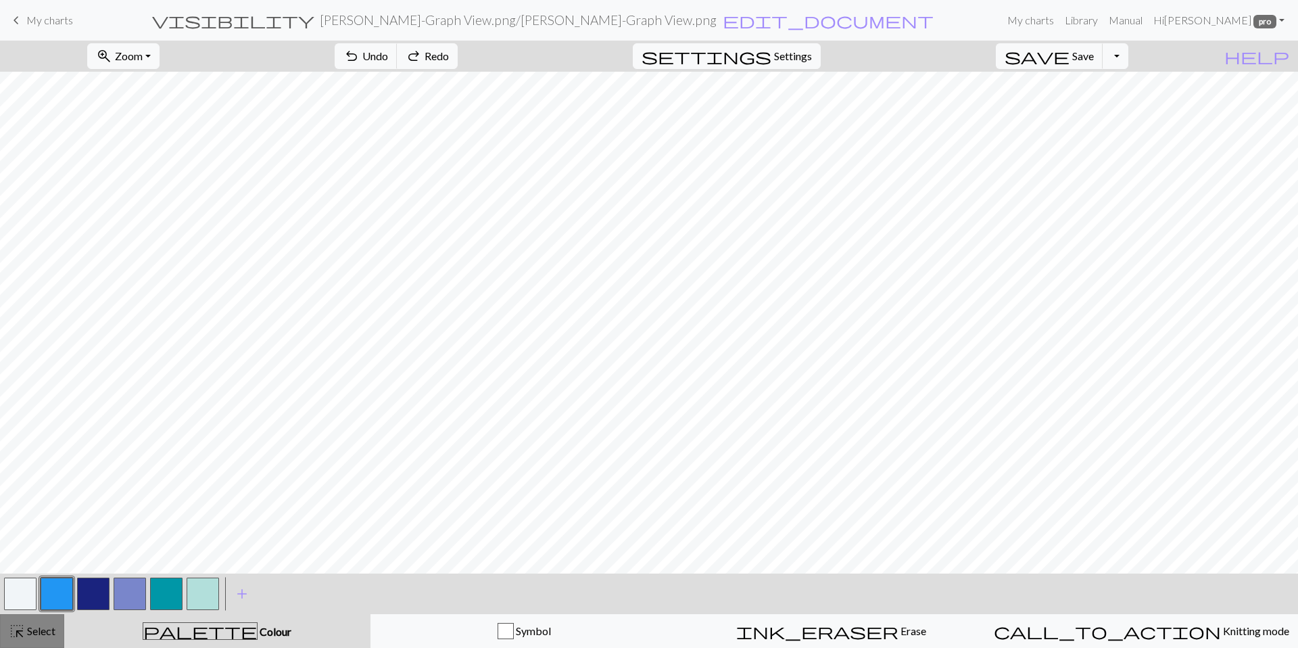
click at [7, 633] on button "highlight_alt Select Select" at bounding box center [32, 631] width 64 height 34
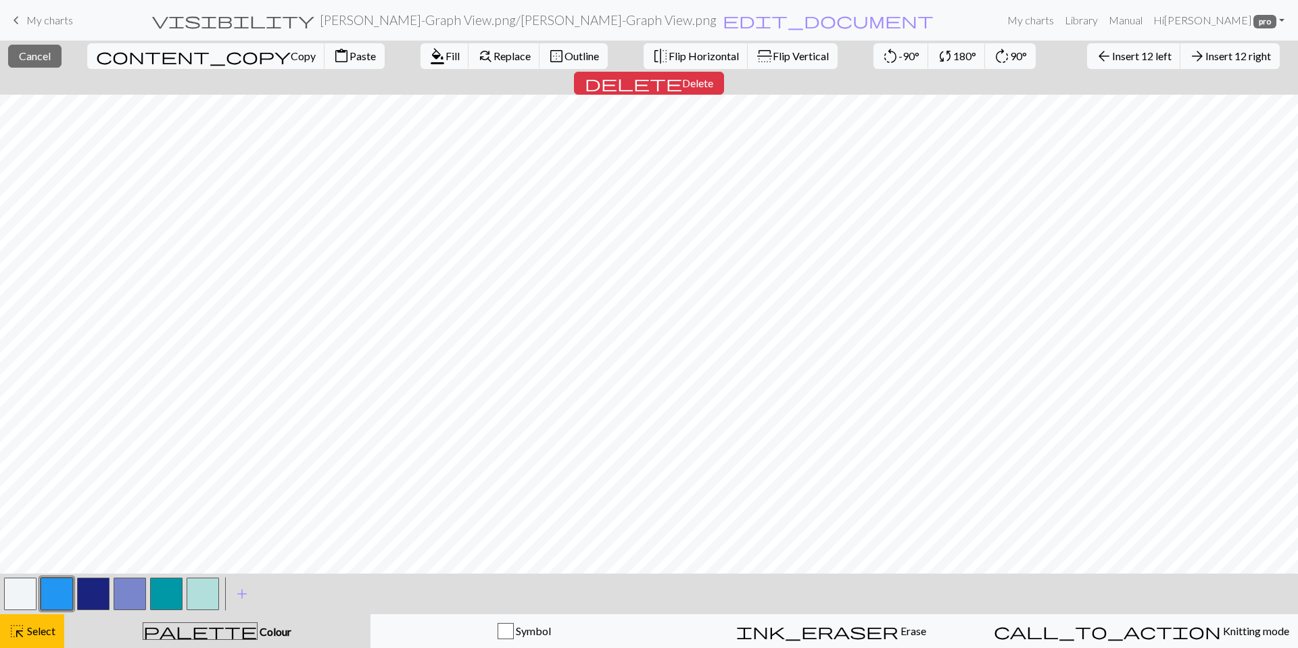
click at [13, 591] on button "button" at bounding box center [20, 593] width 32 height 32
click at [38, 61] on span "Cancel" at bounding box center [35, 55] width 32 height 13
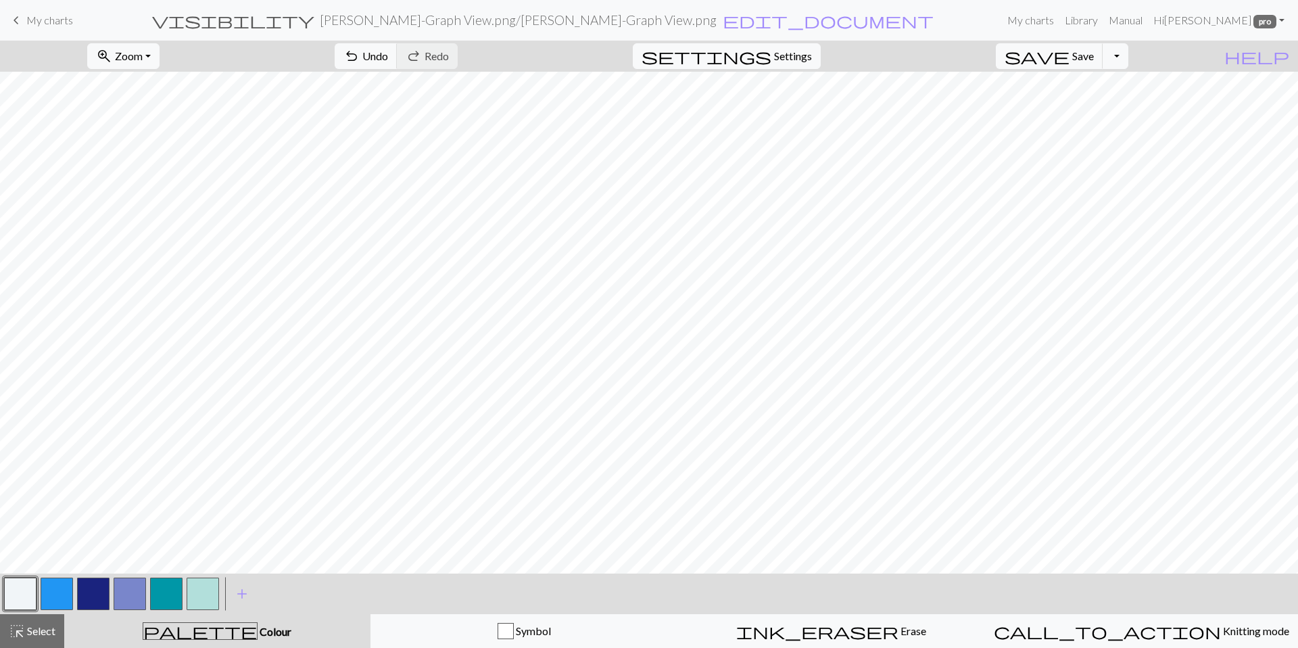
click at [130, 598] on button "button" at bounding box center [130, 593] width 32 height 32
click at [168, 595] on button "button" at bounding box center [166, 593] width 32 height 32
click at [115, 596] on button "button" at bounding box center [130, 593] width 32 height 32
click at [164, 595] on button "button" at bounding box center [166, 593] width 32 height 32
click at [205, 599] on button "button" at bounding box center [203, 593] width 32 height 32
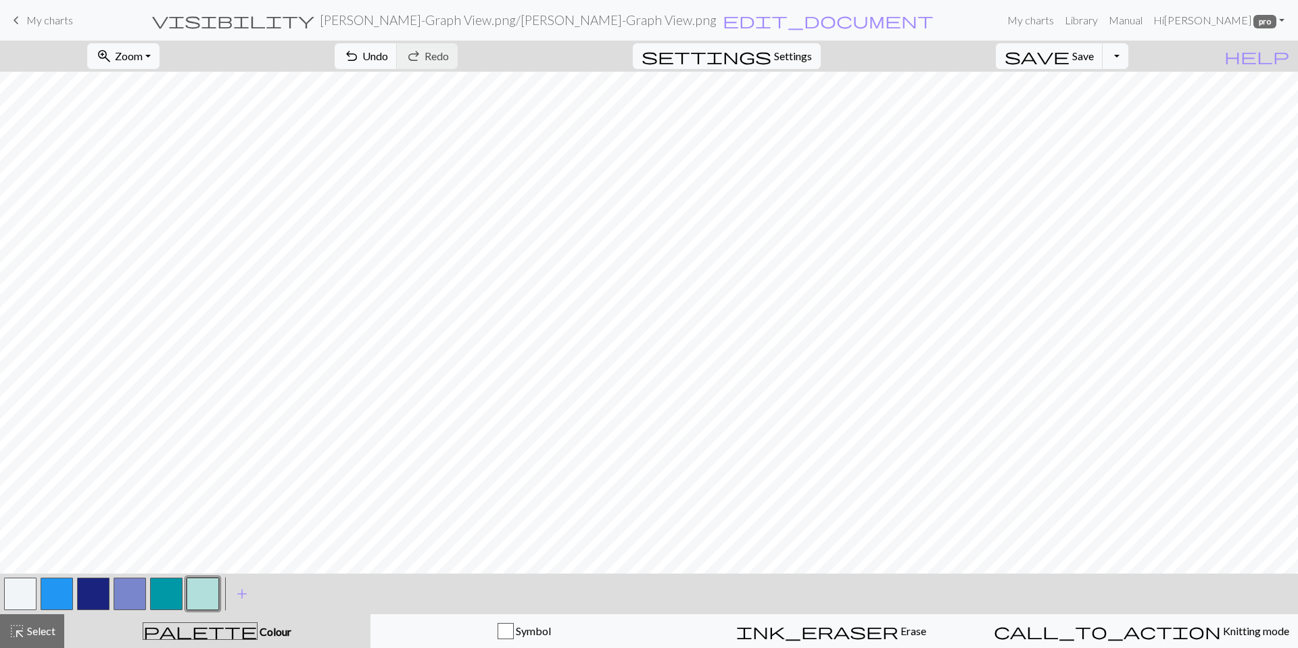
click at [173, 602] on button "button" at bounding box center [166, 593] width 32 height 32
click at [99, 593] on button "button" at bounding box center [93, 593] width 32 height 32
click at [125, 591] on button "button" at bounding box center [130, 593] width 32 height 32
click at [59, 596] on button "button" at bounding box center [57, 593] width 32 height 32
click at [176, 588] on button "button" at bounding box center [166, 593] width 32 height 32
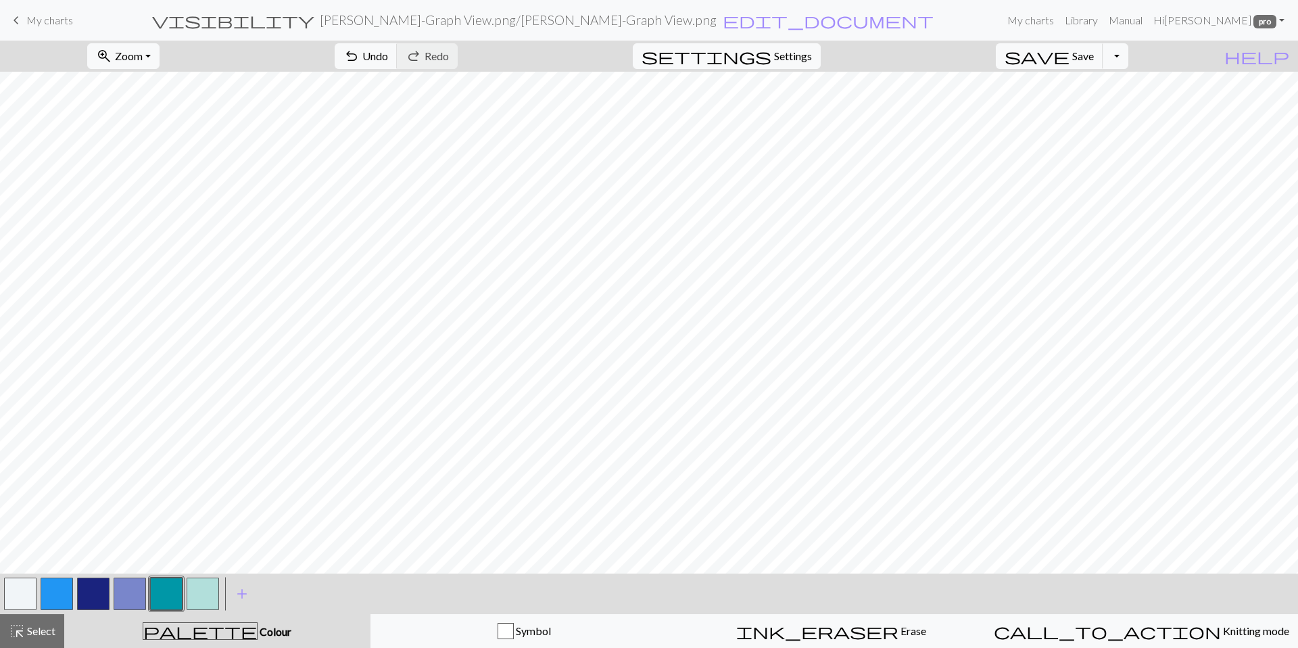
click at [56, 587] on button "button" at bounding box center [57, 593] width 32 height 32
click at [59, 593] on button "button" at bounding box center [57, 593] width 32 height 32
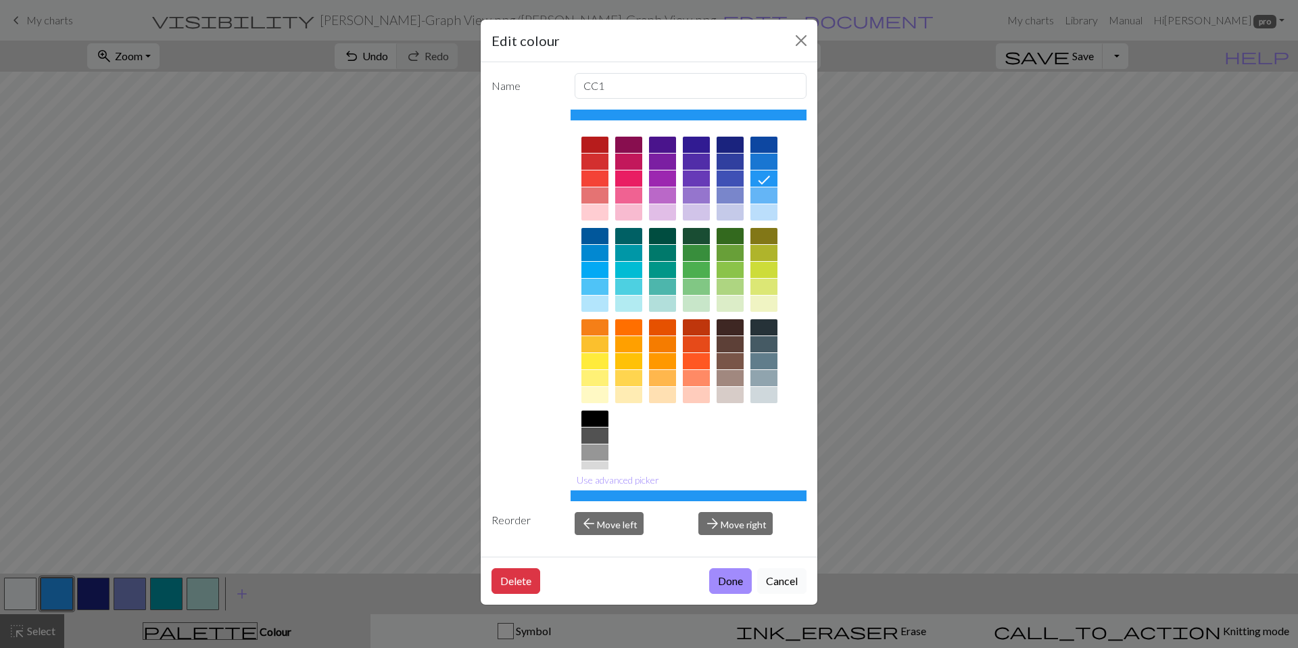
click at [781, 577] on button "Cancel" at bounding box center [781, 581] width 49 height 26
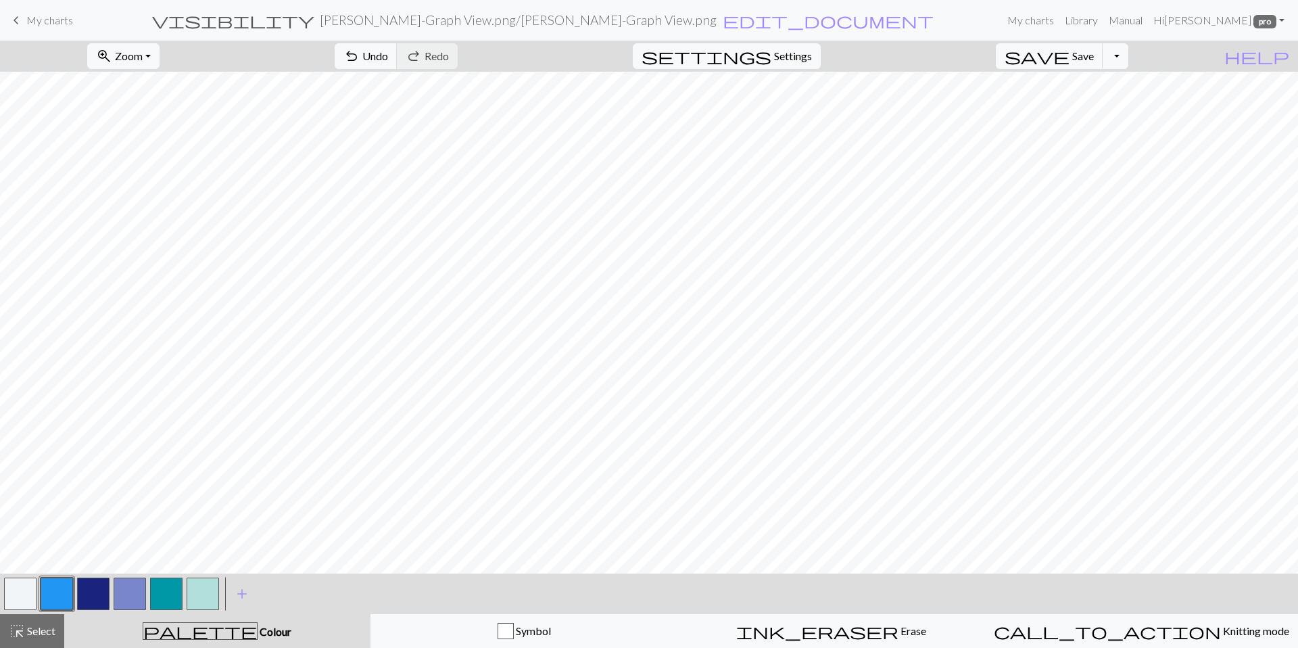
click at [174, 587] on button "button" at bounding box center [166, 593] width 32 height 32
click at [22, 595] on button "button" at bounding box center [20, 593] width 32 height 32
click at [135, 599] on button "button" at bounding box center [130, 593] width 32 height 32
click at [59, 577] on button "button" at bounding box center [57, 593] width 32 height 32
click at [16, 593] on button "button" at bounding box center [20, 593] width 32 height 32
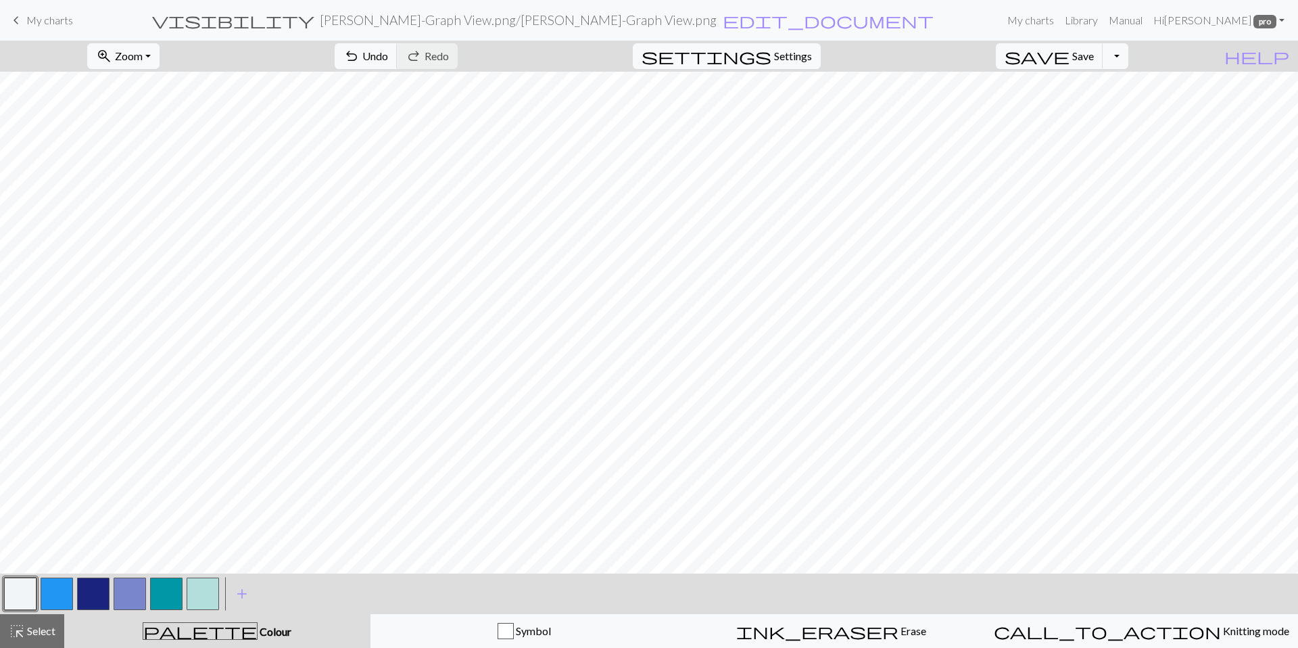
click at [130, 596] on button "button" at bounding box center [130, 593] width 32 height 32
click at [12, 587] on button "button" at bounding box center [20, 593] width 32 height 32
click at [97, 593] on button "button" at bounding box center [93, 593] width 32 height 32
click at [122, 594] on button "button" at bounding box center [130, 593] width 32 height 32
click at [91, 597] on button "button" at bounding box center [93, 593] width 32 height 32
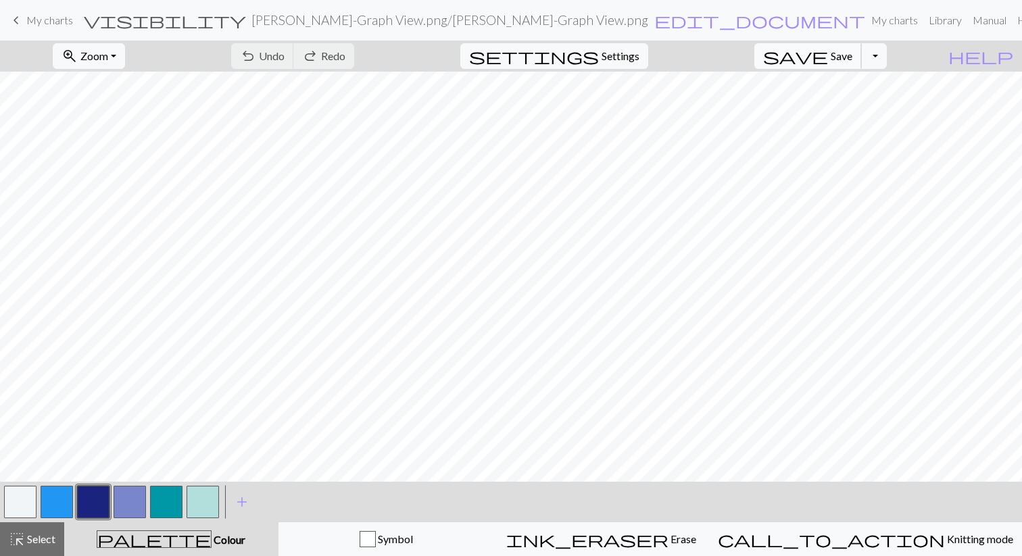
click at [852, 62] on span "Save" at bounding box center [842, 55] width 22 height 13
click at [887, 54] on button "Toggle Dropdown" at bounding box center [874, 56] width 26 height 26
click at [863, 107] on button "save_alt Download" at bounding box center [774, 108] width 223 height 22
click at [887, 51] on button "Toggle Dropdown" at bounding box center [874, 56] width 26 height 26
click at [854, 99] on button "save_alt Download" at bounding box center [774, 108] width 223 height 22
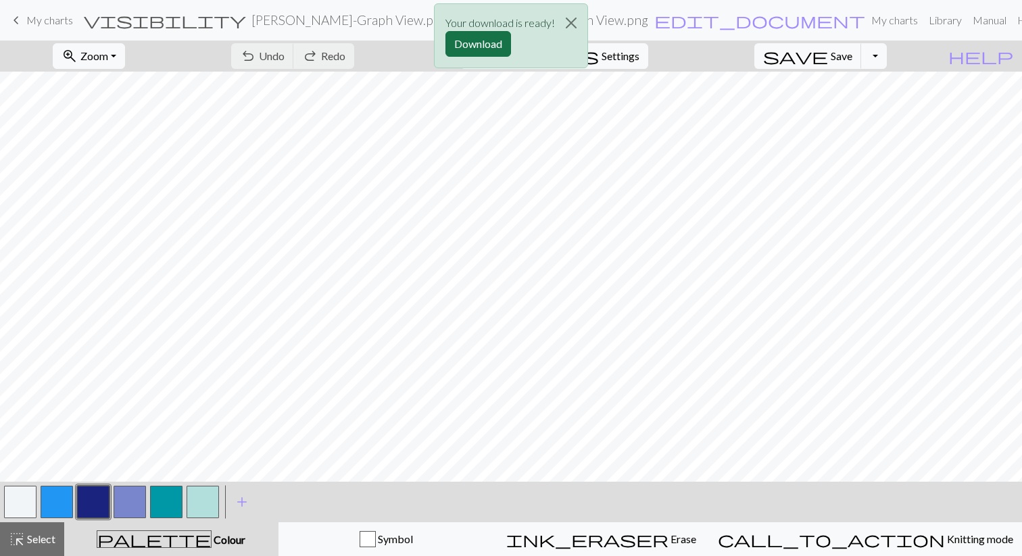
click at [481, 43] on button "Download" at bounding box center [478, 44] width 66 height 26
click at [894, 56] on div "Your download is ready! Download" at bounding box center [511, 39] width 1022 height 79
click at [616, 64] on div "Your download is ready! Download" at bounding box center [511, 39] width 1022 height 79
click at [570, 28] on button "Close" at bounding box center [571, 23] width 32 height 38
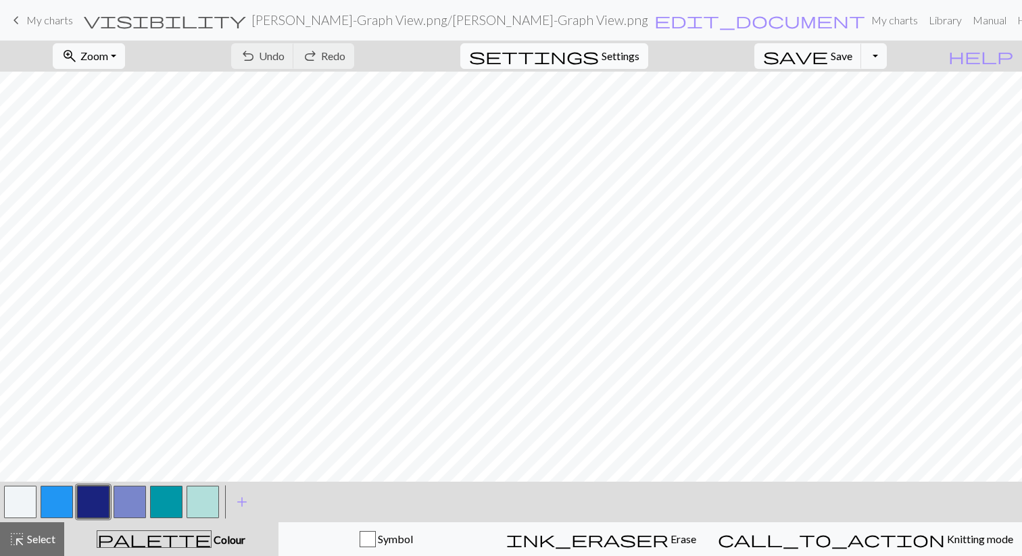
click at [599, 53] on span "settings" at bounding box center [534, 56] width 130 height 19
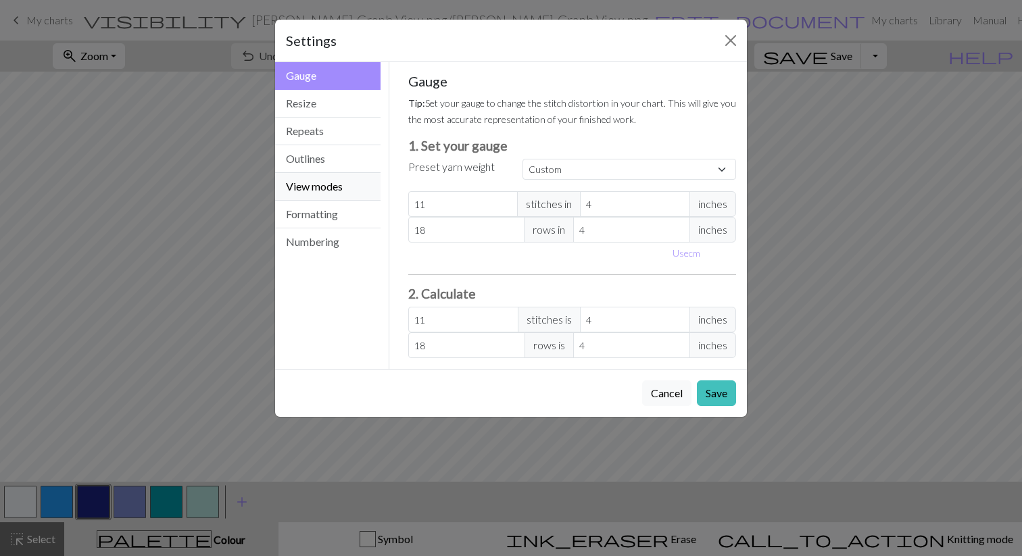
click at [313, 187] on button "View modes" at bounding box center [327, 187] width 105 height 28
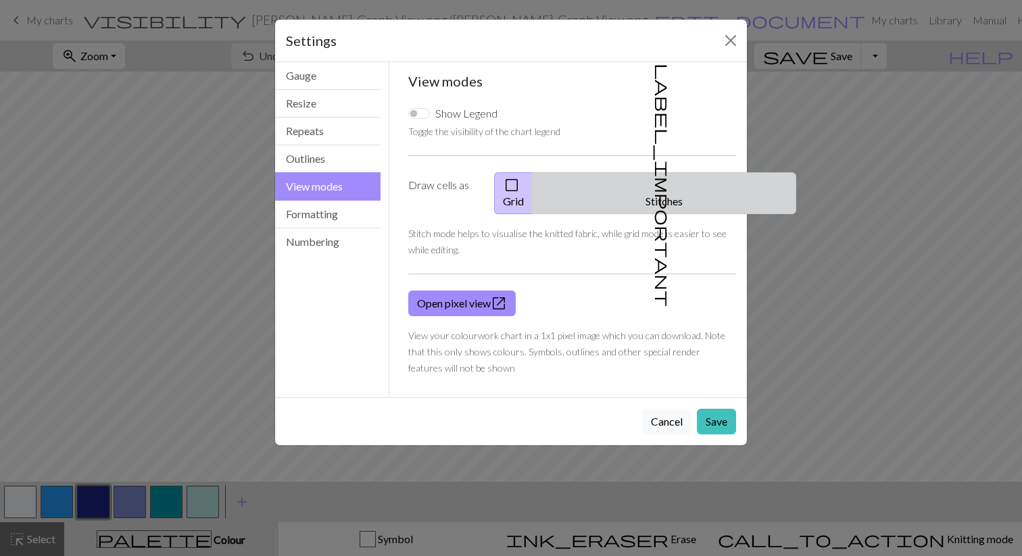
click at [674, 176] on button "label_important Stitches" at bounding box center [665, 193] width 264 height 42
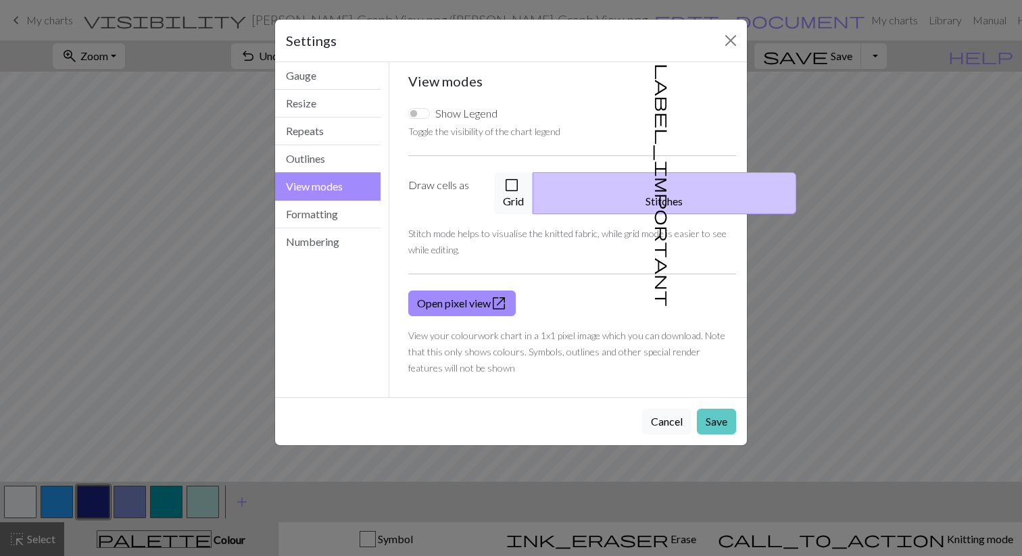
click at [715, 409] on button "Save" at bounding box center [716, 422] width 39 height 26
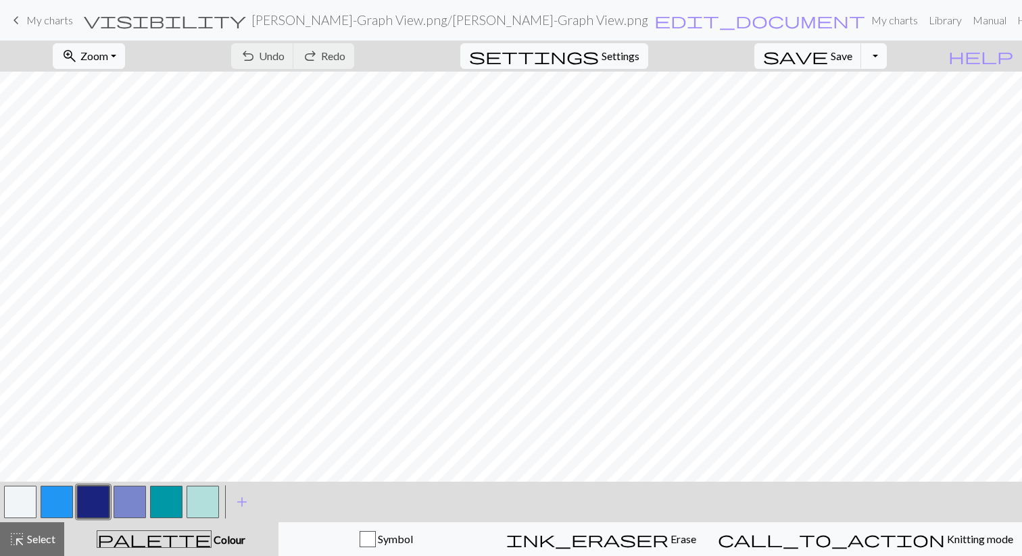
click at [887, 53] on button "Toggle Dropdown" at bounding box center [874, 56] width 26 height 26
click at [854, 110] on button "save_alt Download" at bounding box center [774, 108] width 223 height 22
click at [887, 56] on button "Toggle Dropdown" at bounding box center [874, 56] width 26 height 26
click at [858, 100] on button "save_alt Download" at bounding box center [774, 108] width 223 height 22
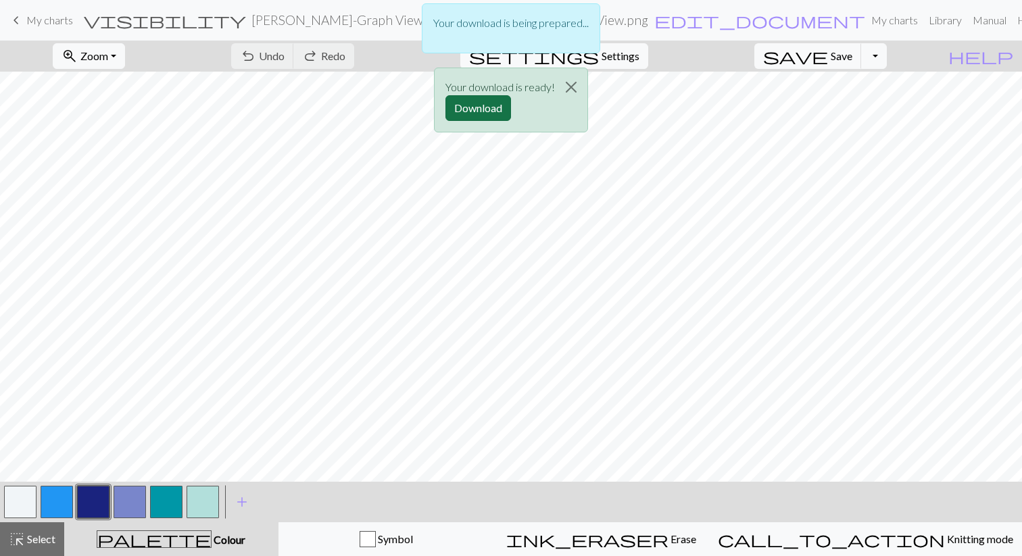
click at [480, 109] on button "Download" at bounding box center [478, 108] width 66 height 26
